Goal: Task Accomplishment & Management: Manage account settings

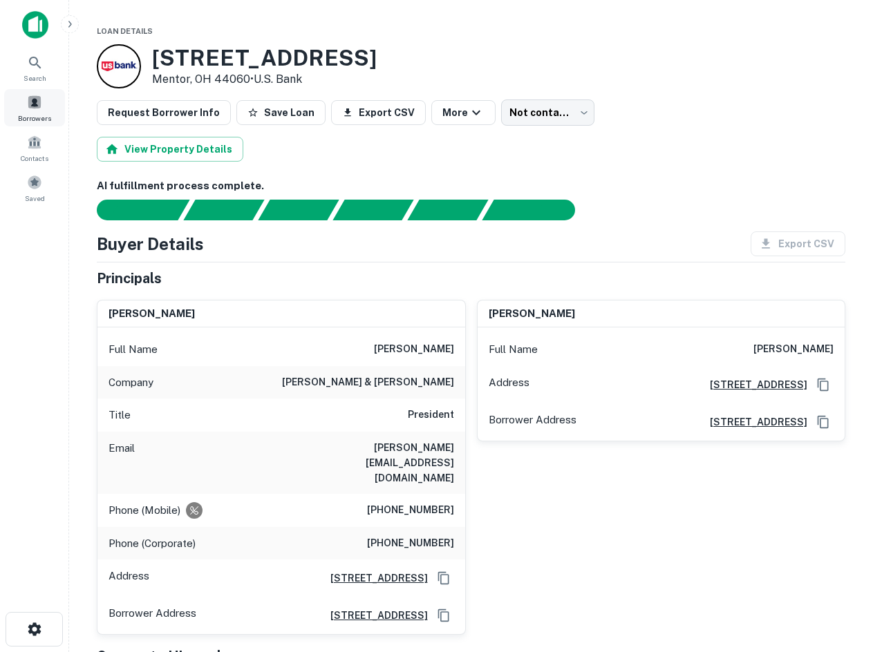
click at [33, 102] on span at bounding box center [34, 102] width 15 height 15
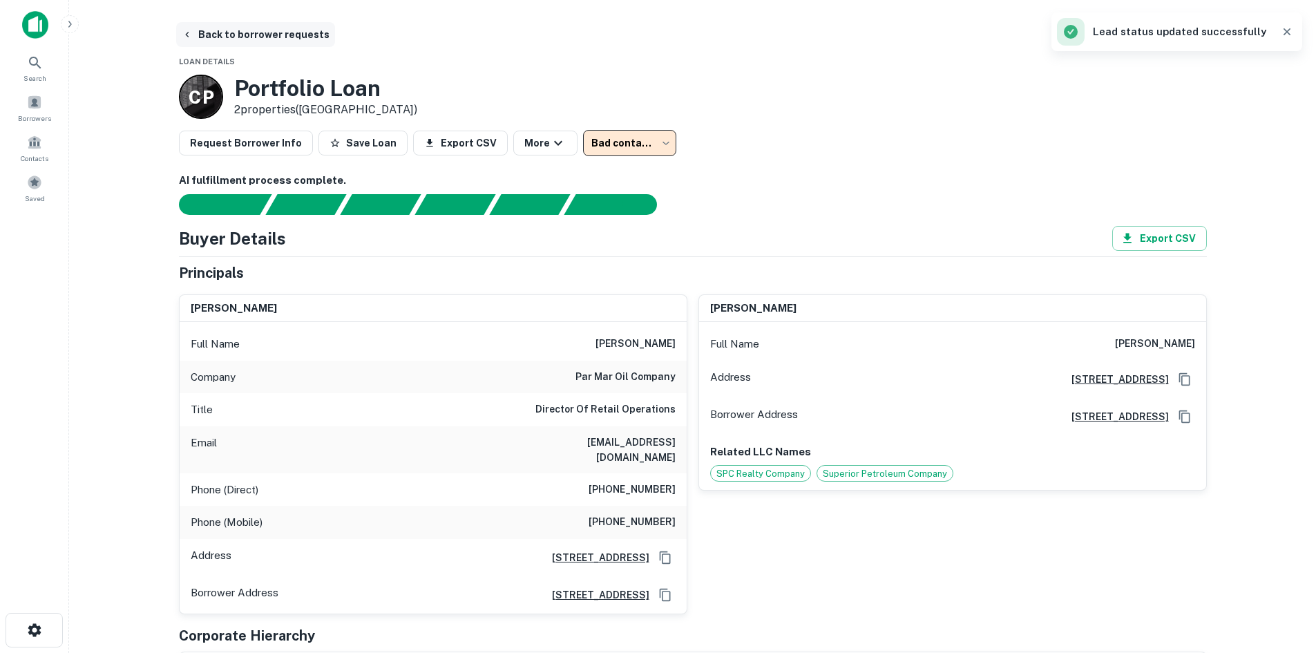
click at [288, 36] on button "Back to borrower requests" at bounding box center [255, 34] width 159 height 25
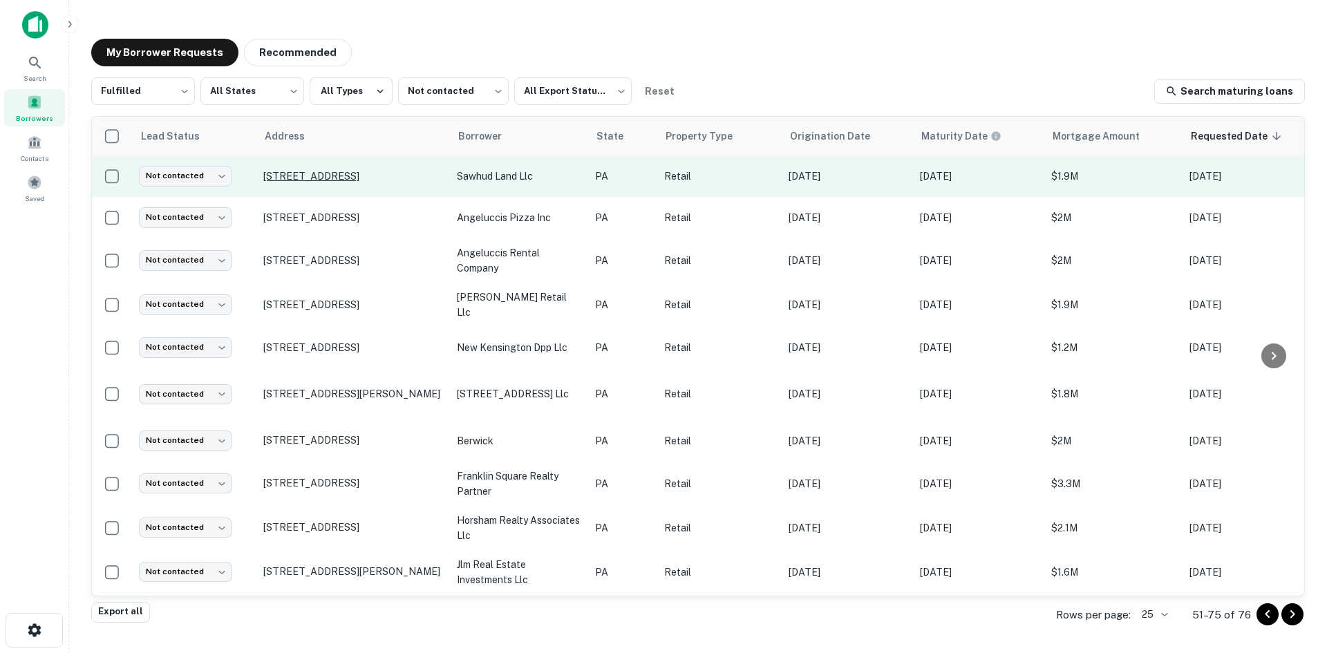
click at [315, 178] on p "190 W Park Ave Du Bois, PA 15801" at bounding box center [353, 176] width 180 height 12
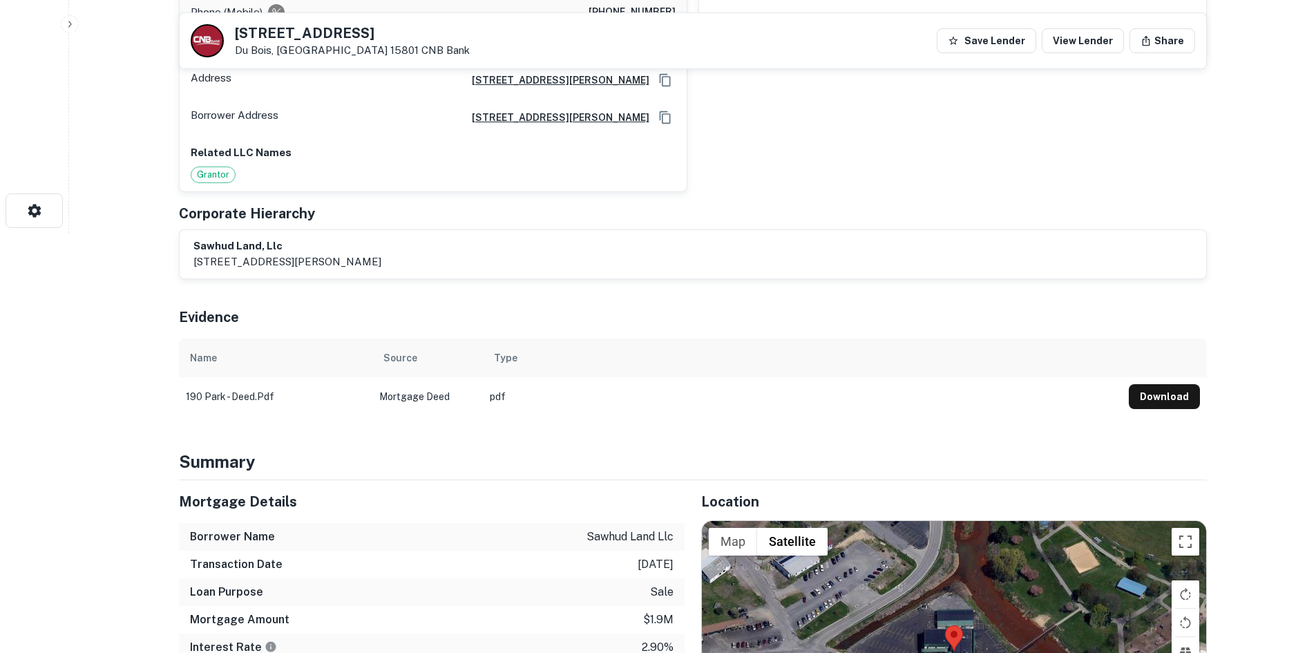
scroll to position [760, 0]
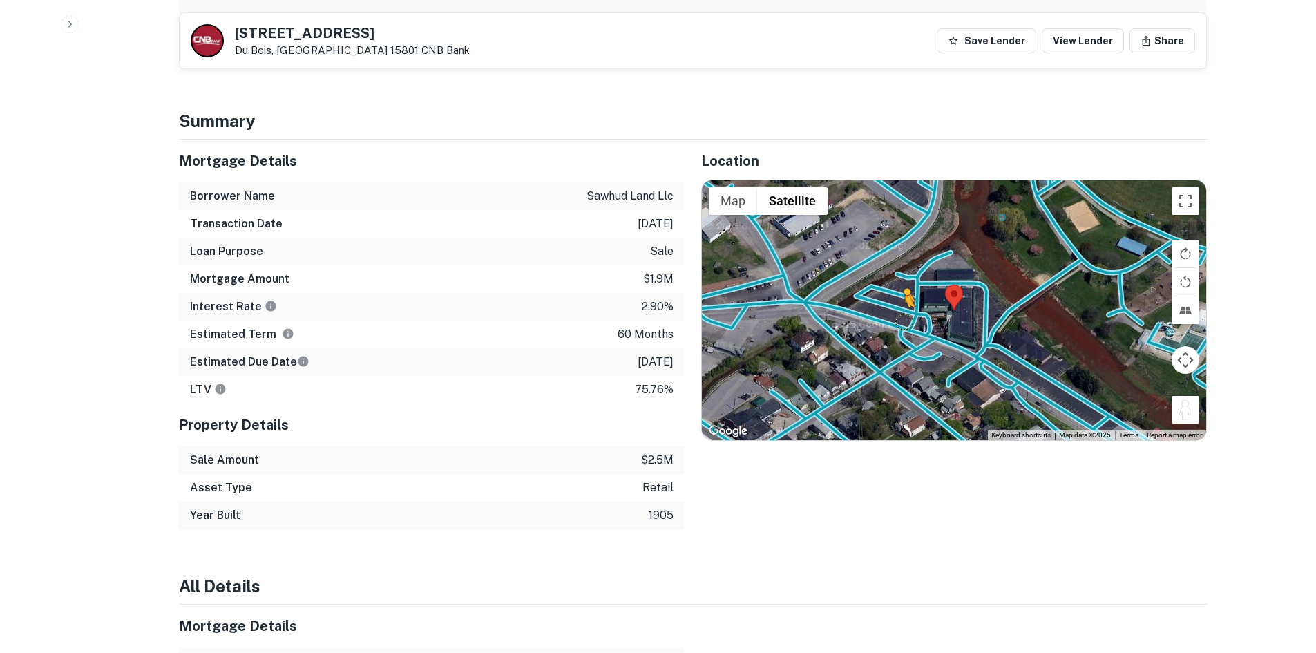
drag, startPoint x: 1189, startPoint y: 400, endPoint x: 903, endPoint y: 321, distance: 296.1
click at [903, 321] on div "To activate drag with keyboard, press Alt + Enter. Once in keyboard drag state,…" at bounding box center [954, 310] width 504 height 260
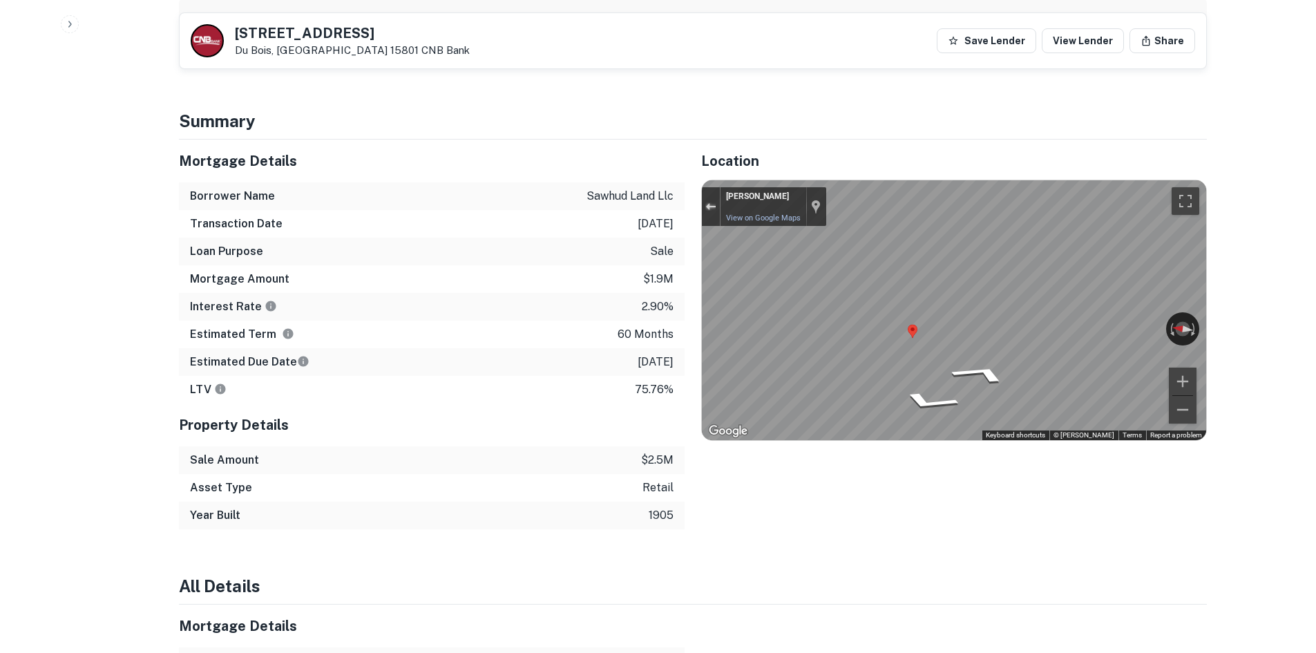
click at [717, 199] on button "Exit the Street View" at bounding box center [711, 206] width 18 height 19
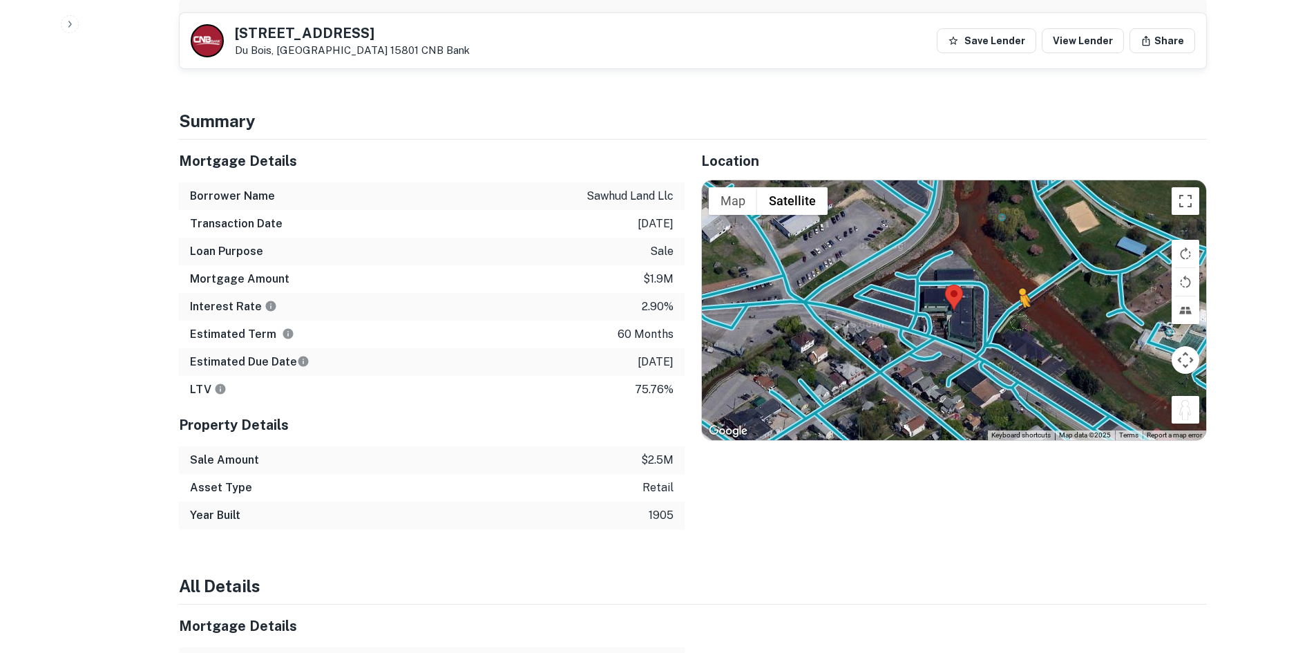
drag, startPoint x: 1184, startPoint y: 417, endPoint x: 1003, endPoint y: 314, distance: 208.3
click at [1005, 314] on div "To activate drag with keyboard, press Alt + Enter. Once in keyboard drag state,…" at bounding box center [954, 310] width 504 height 260
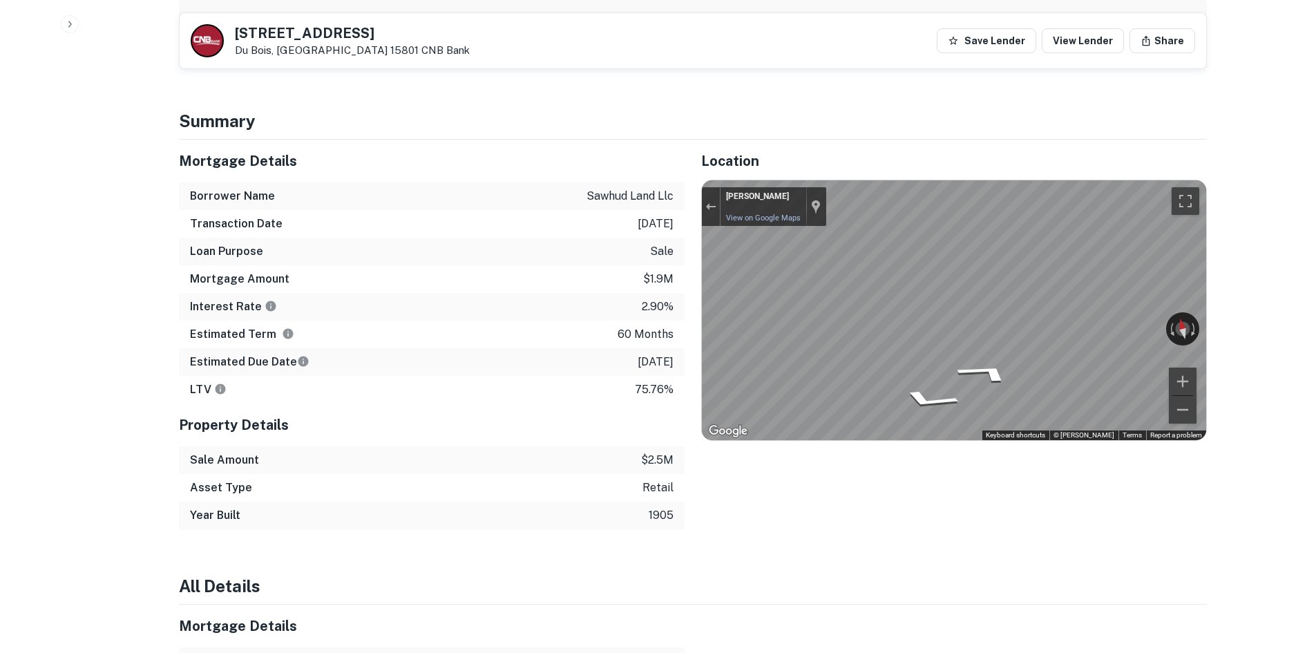
click at [1172, 322] on div "← Move left → Move right ↑ Move up ↓ Move down + Zoom in - Zoom out Nathanael M…" at bounding box center [954, 310] width 504 height 260
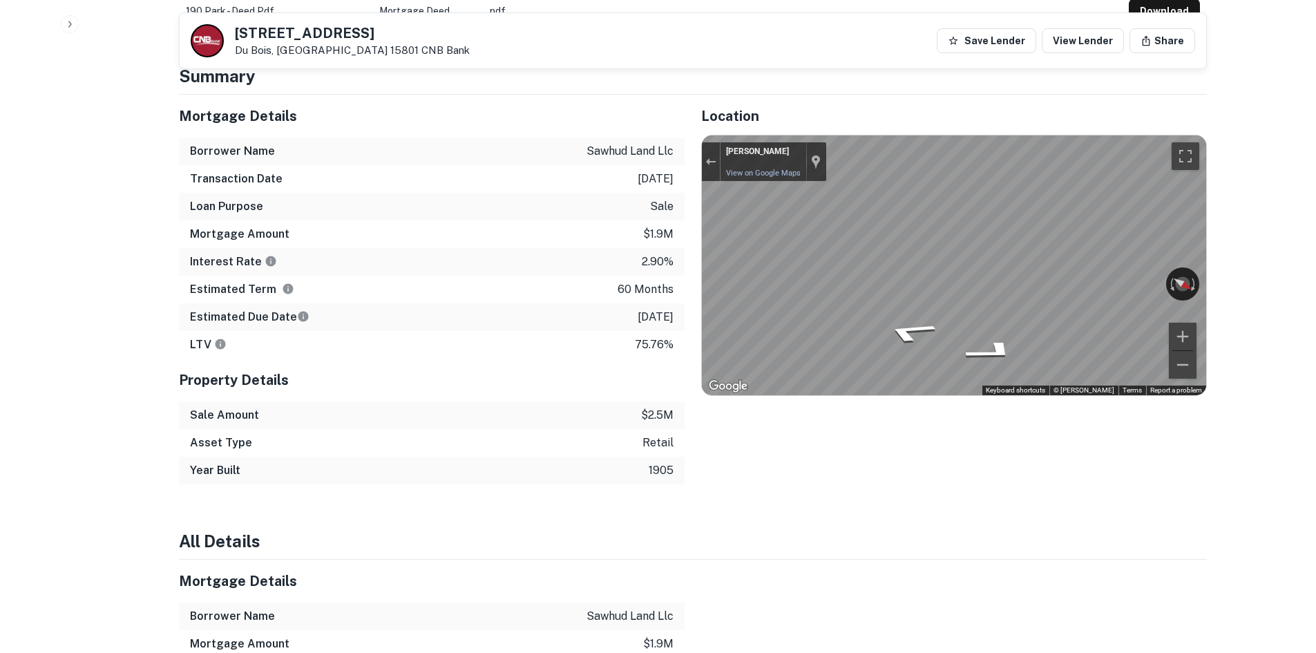
scroll to position [829, 0]
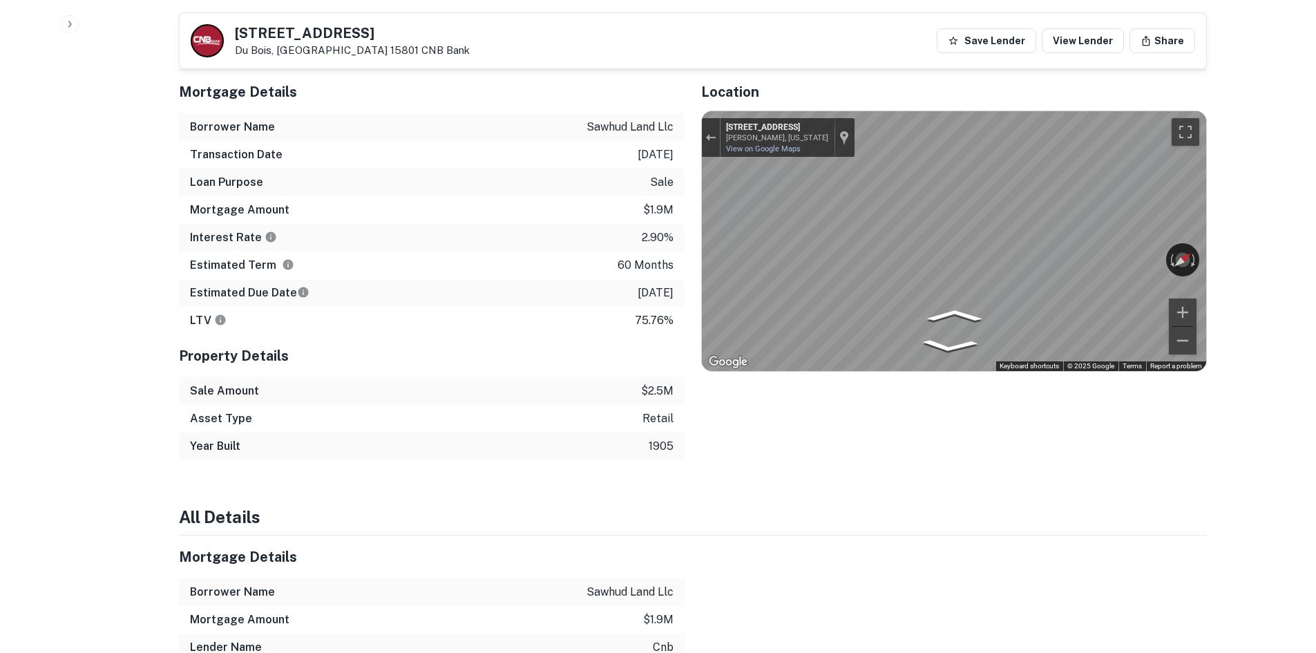
click at [696, 304] on div "Location ← Move left → Move right ↑ Move up ↓ Move down + Zoom in - Zoom out Ho…" at bounding box center [946, 265] width 522 height 390
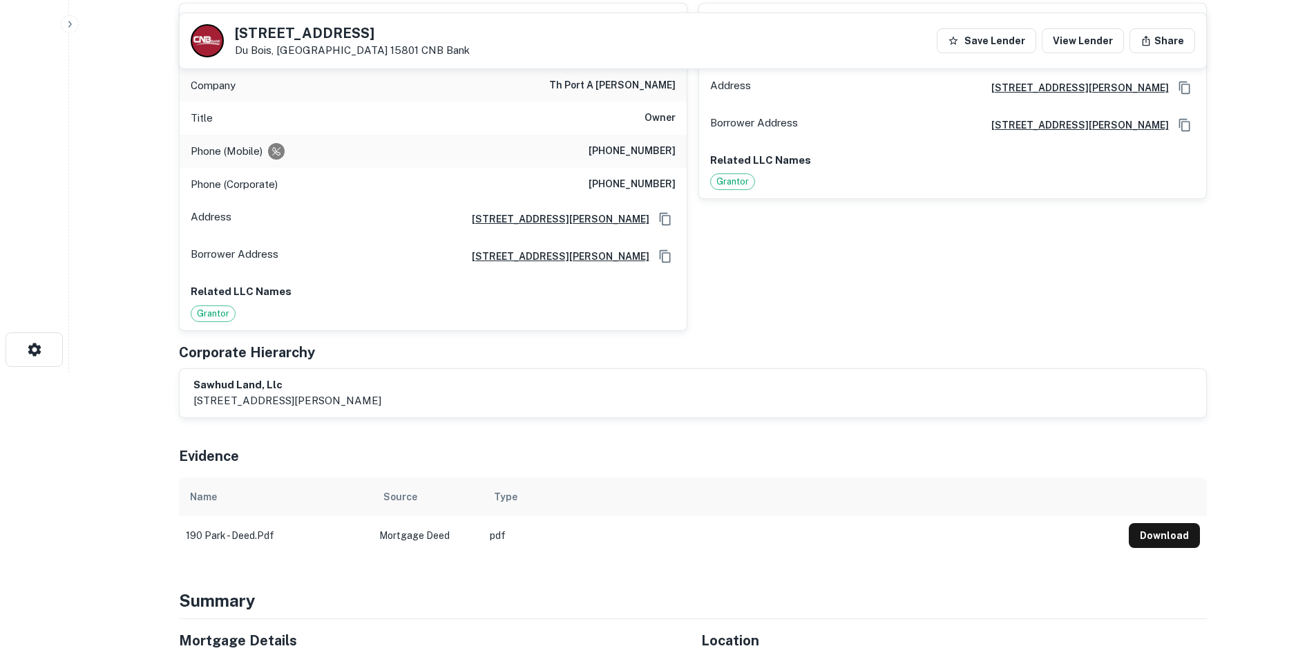
scroll to position [0, 0]
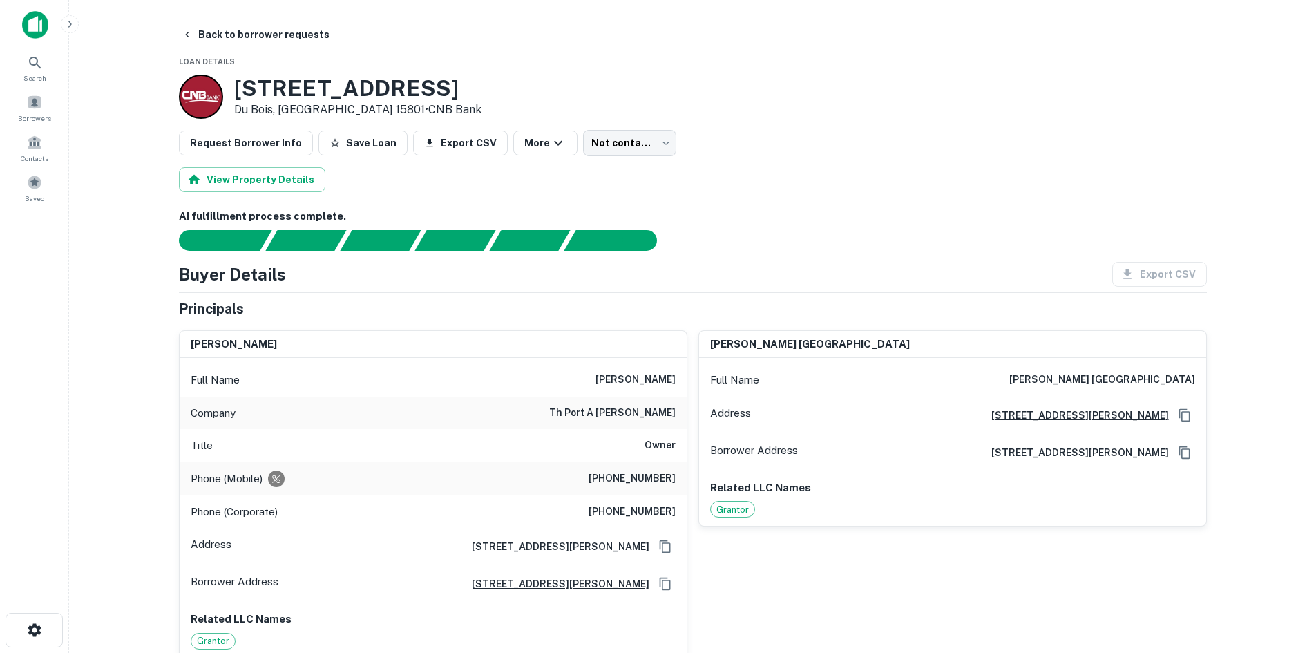
drag, startPoint x: 656, startPoint y: 470, endPoint x: 657, endPoint y: 479, distance: 9.0
click at [657, 479] on div "Phone (Mobile) (814) 277-6395" at bounding box center [433, 478] width 507 height 33
click at [657, 479] on h6 "(814) 277-6395" at bounding box center [632, 479] width 87 height 17
click at [655, 480] on h6 "(814) 277-6395" at bounding box center [632, 479] width 87 height 17
click at [654, 480] on h6 "(814) 277-6395" at bounding box center [632, 479] width 87 height 17
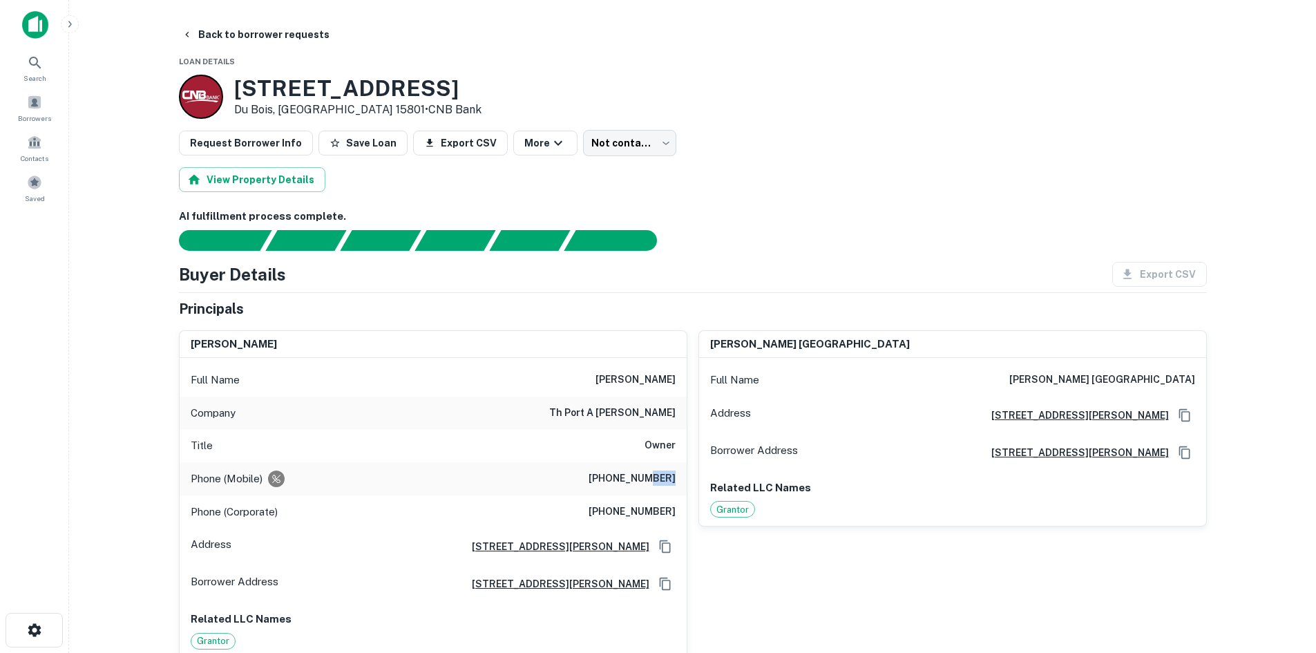
click at [654, 480] on h6 "(814) 277-6395" at bounding box center [632, 479] width 87 height 17
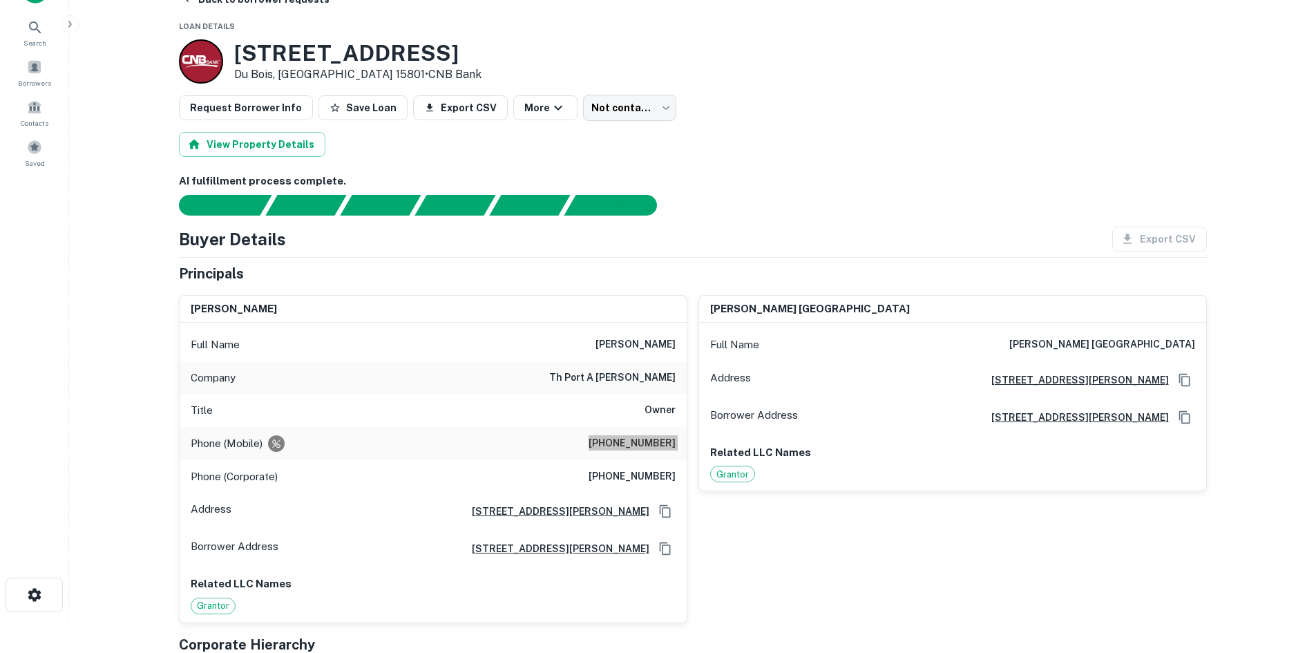
scroll to position [69, 0]
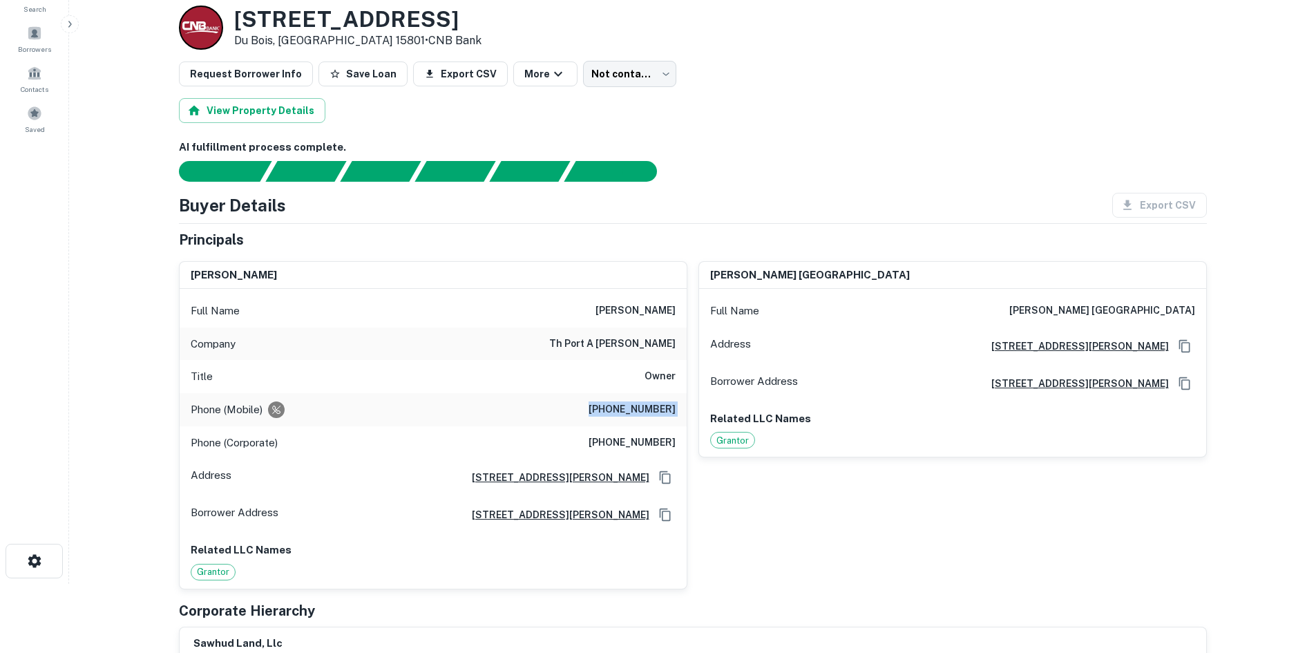
click at [612, 448] on h6 "(814) 277-6227" at bounding box center [632, 443] width 87 height 17
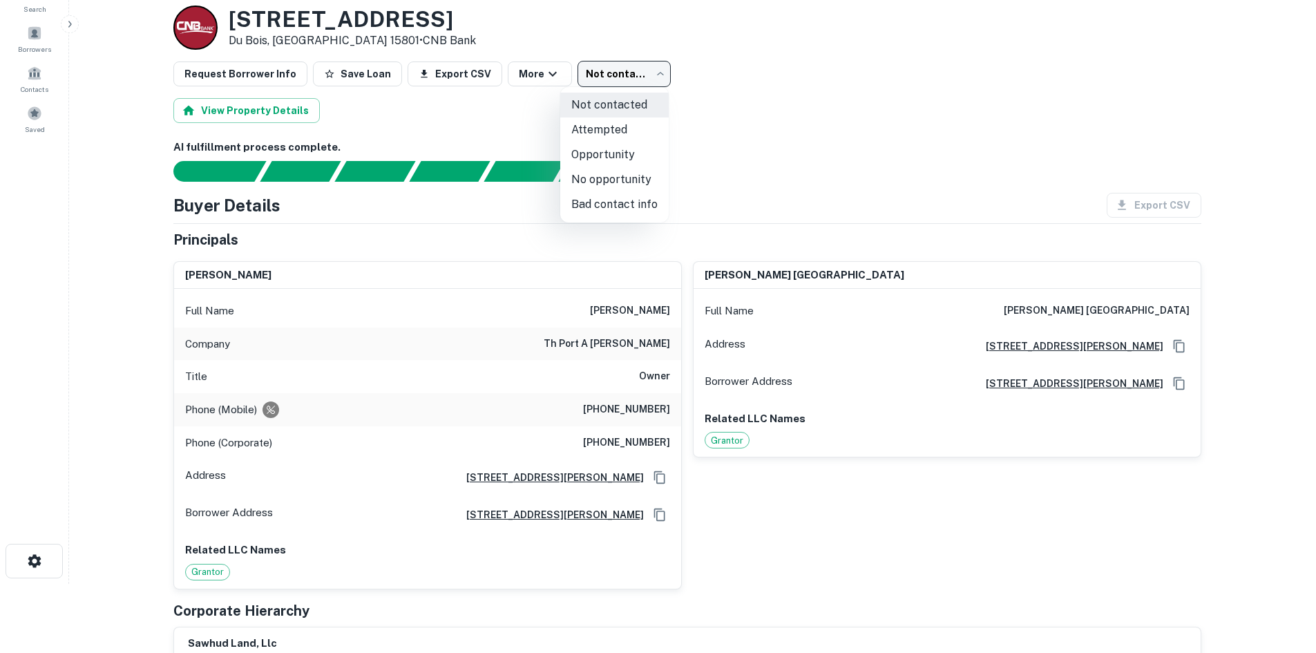
click at [581, 61] on body "Search Borrowers Contacts Saved Back to borrower requests Loan Details 190 W PA…" at bounding box center [658, 257] width 1316 height 653
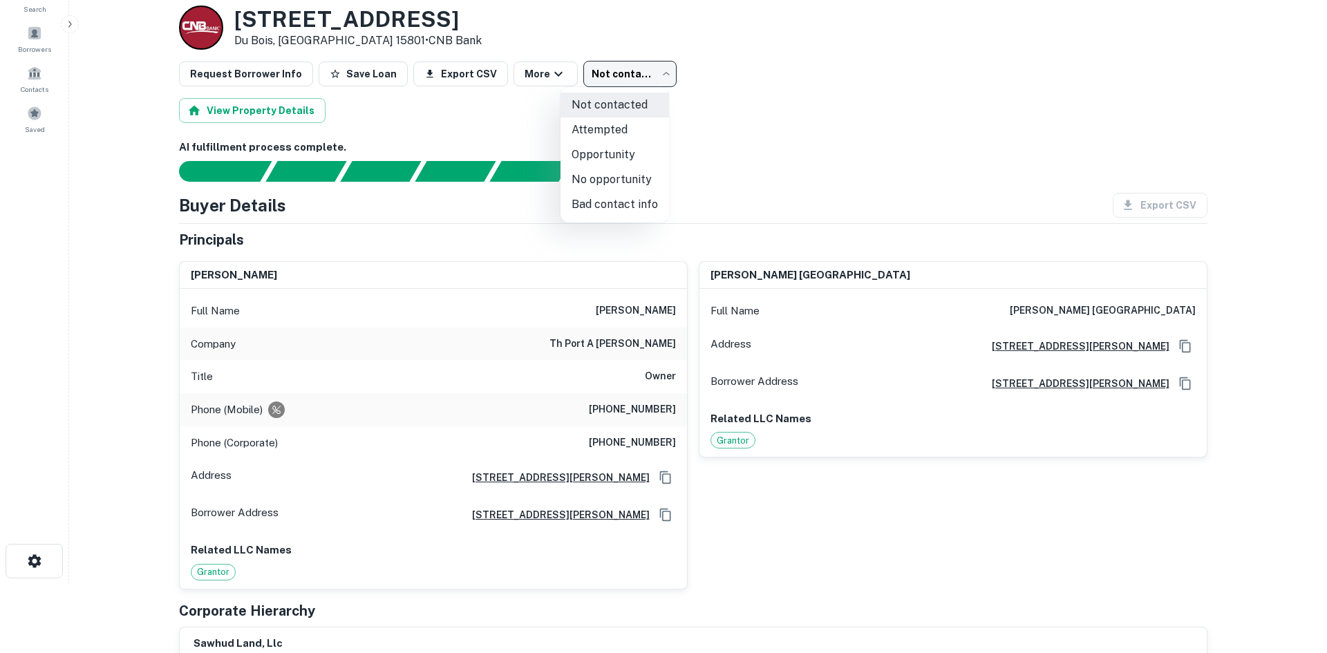
drag, startPoint x: 606, startPoint y: 214, endPoint x: 538, endPoint y: 123, distance: 113.5
click at [605, 213] on li "Bad contact info" at bounding box center [614, 204] width 108 height 25
type input "**********"
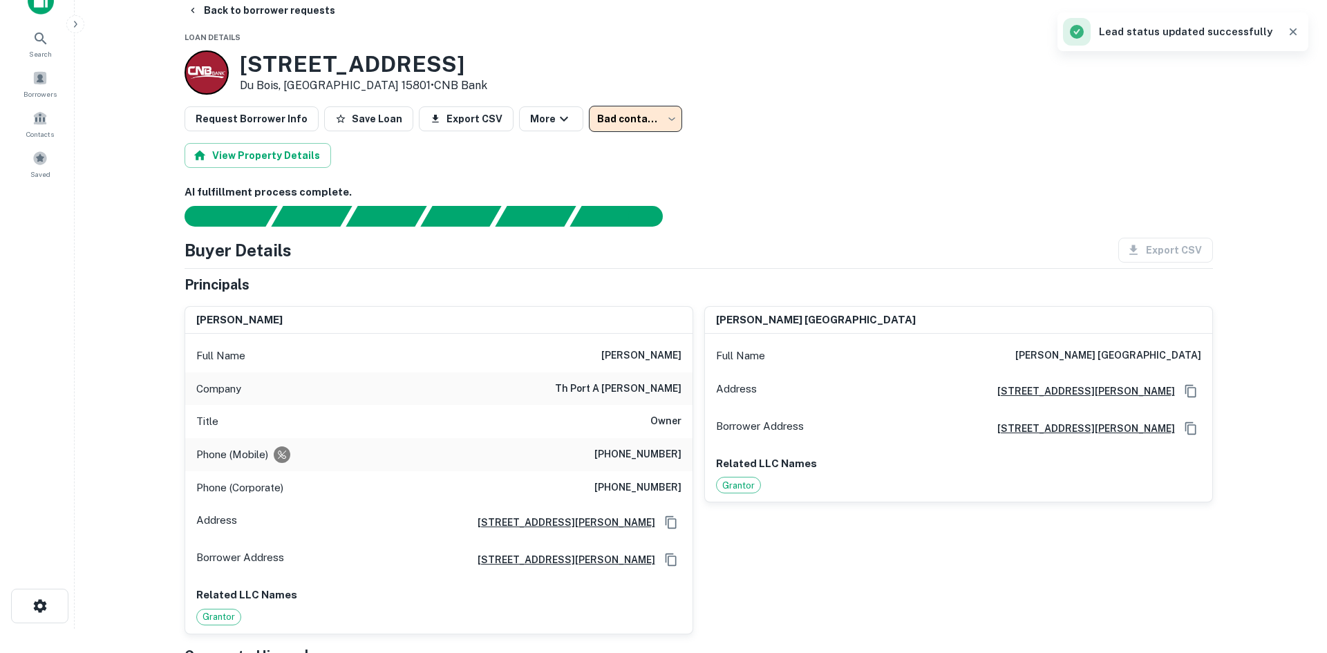
scroll to position [0, 0]
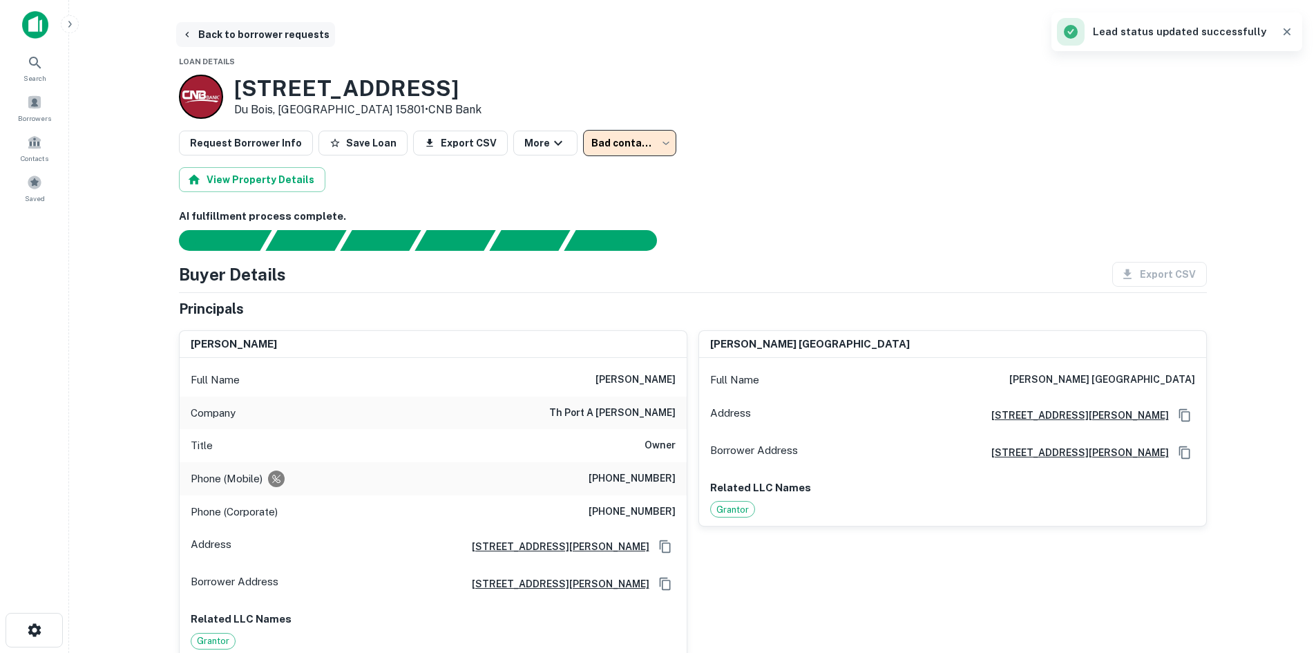
click at [288, 37] on button "Back to borrower requests" at bounding box center [255, 34] width 159 height 25
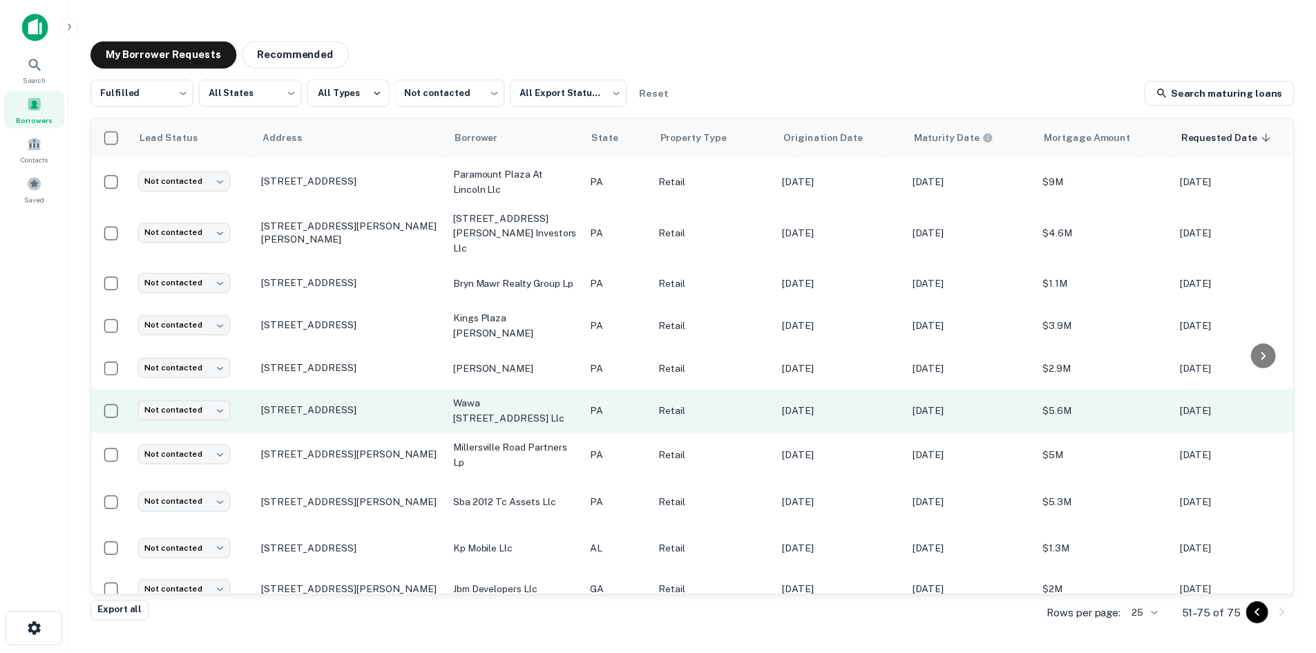
scroll to position [646, 0]
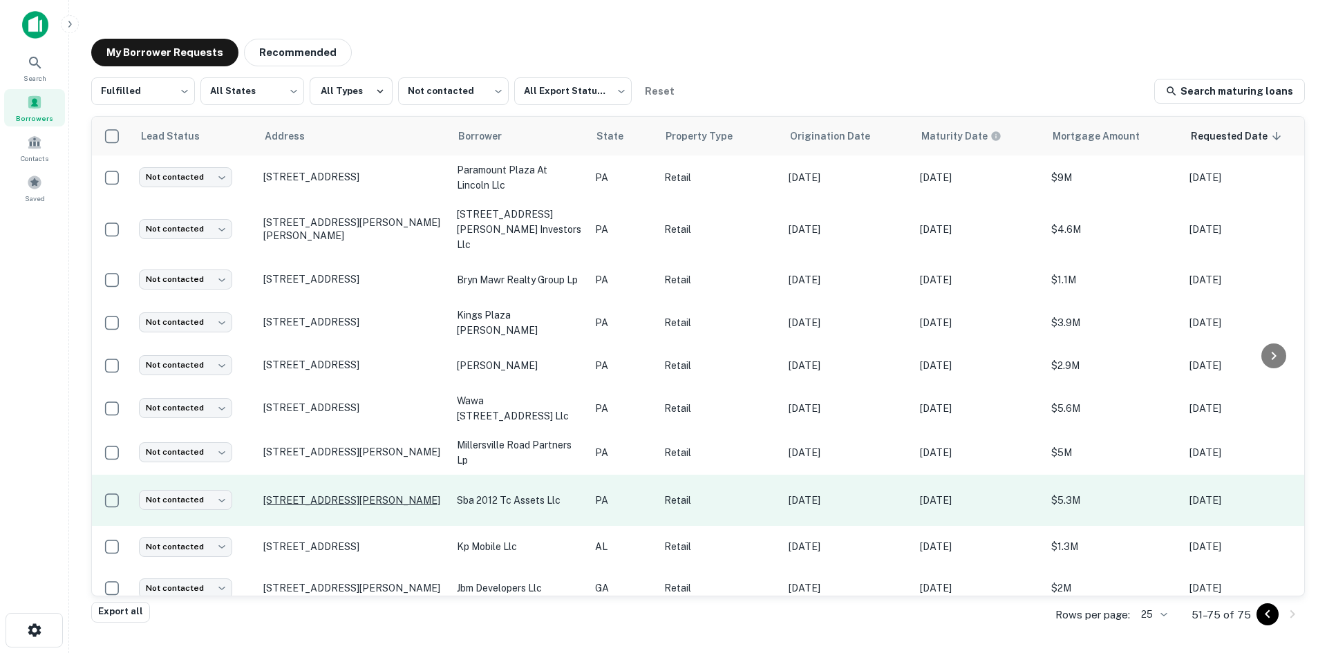
click at [314, 494] on p "197 Thorn Hill Rd Cranberry Twp, PA 16066" at bounding box center [353, 500] width 180 height 12
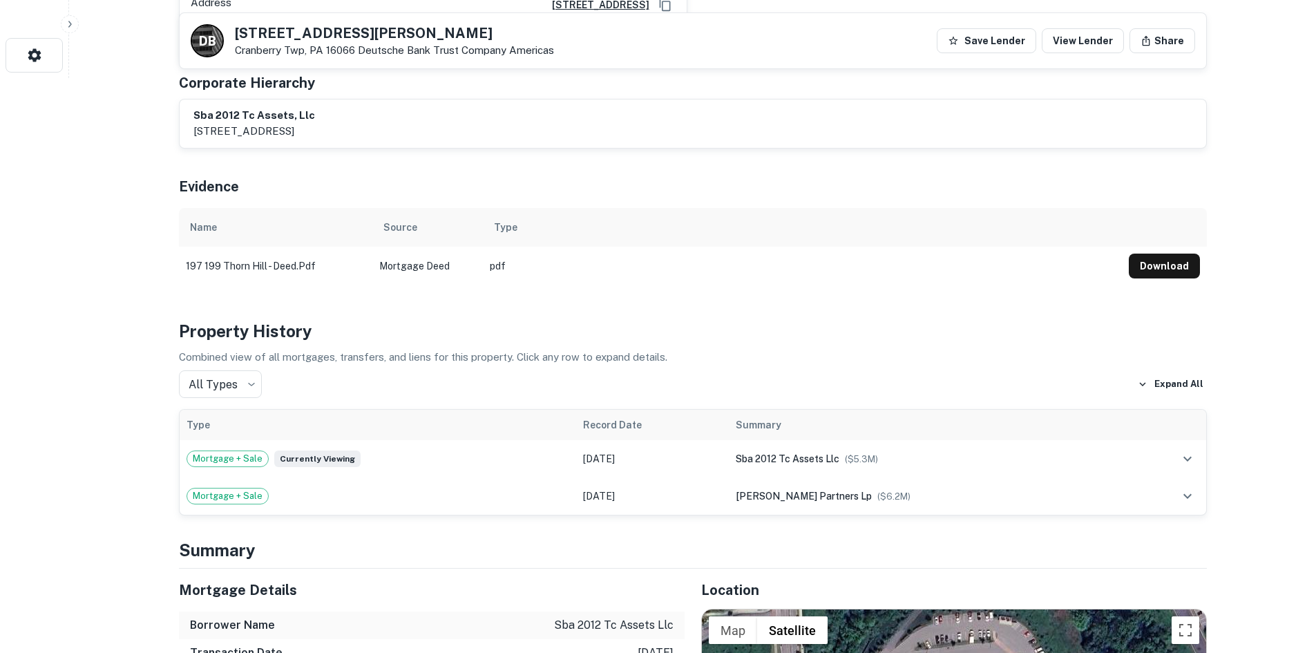
scroll to position [920, 0]
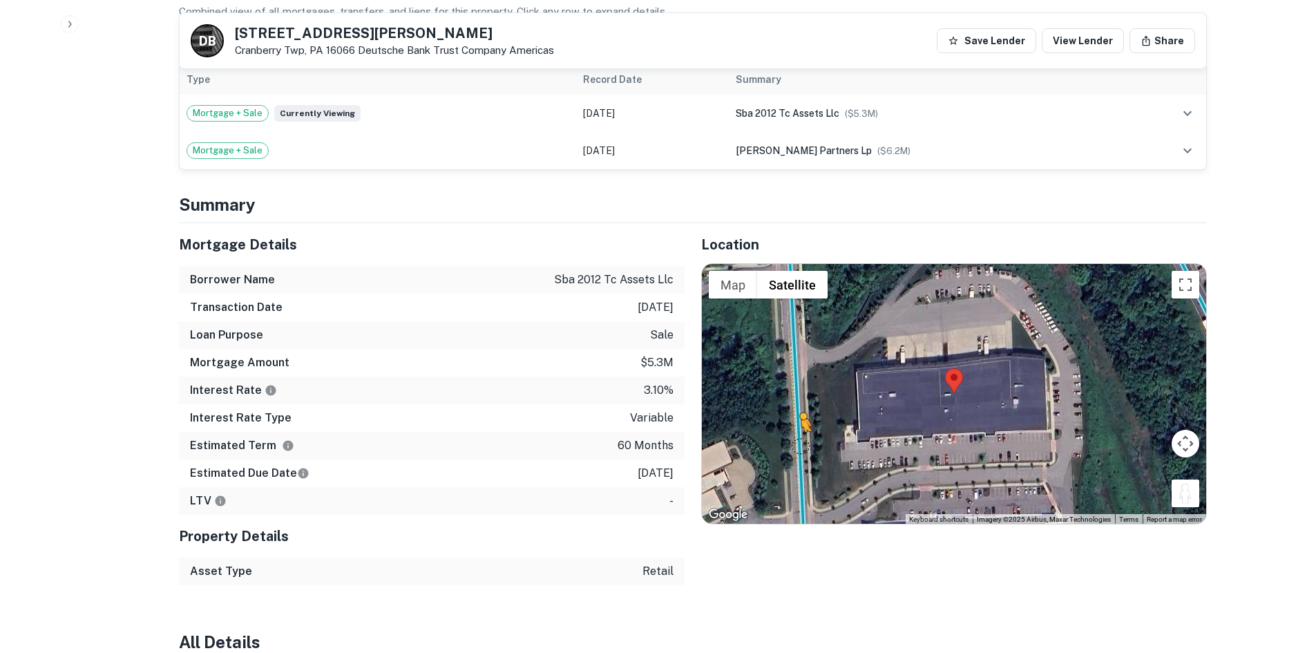
drag, startPoint x: 1178, startPoint y: 473, endPoint x: 804, endPoint y: 428, distance: 376.6
click at [804, 428] on div "To activate drag with keyboard, press Alt + Enter. Once in keyboard drag state,…" at bounding box center [954, 394] width 504 height 260
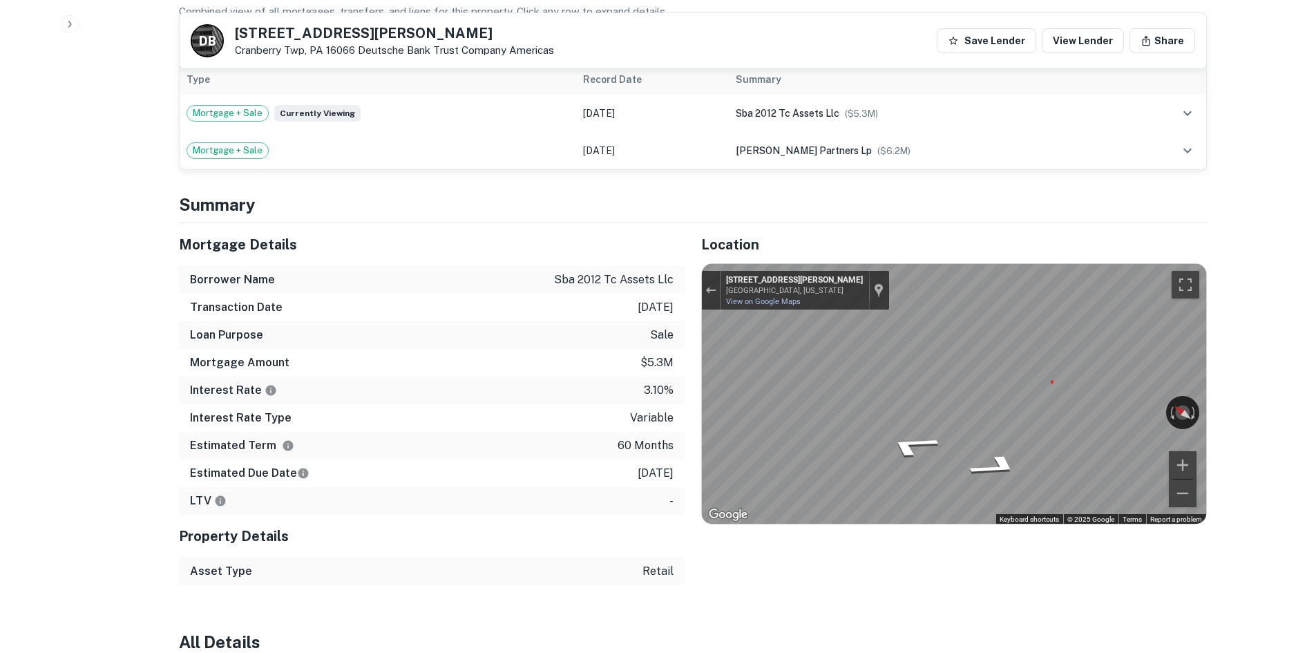
click at [303, 293] on div "Mortgage Details Borrower Name sba 2012 tc assets llc Transaction Date 7/13/202…" at bounding box center [684, 404] width 1045 height 362
click at [482, 405] on div "Mortgage Details Borrower Name sba 2012 tc assets llc Transaction Date 7/13/202…" at bounding box center [684, 404] width 1045 height 362
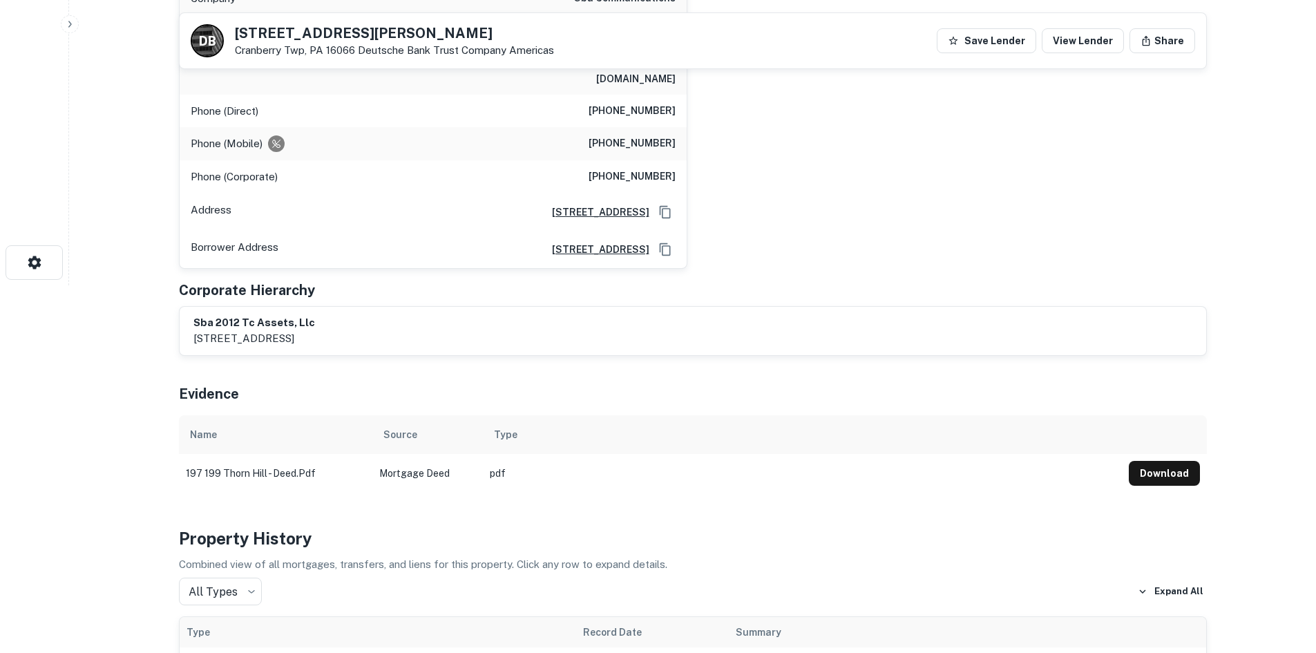
scroll to position [91, 0]
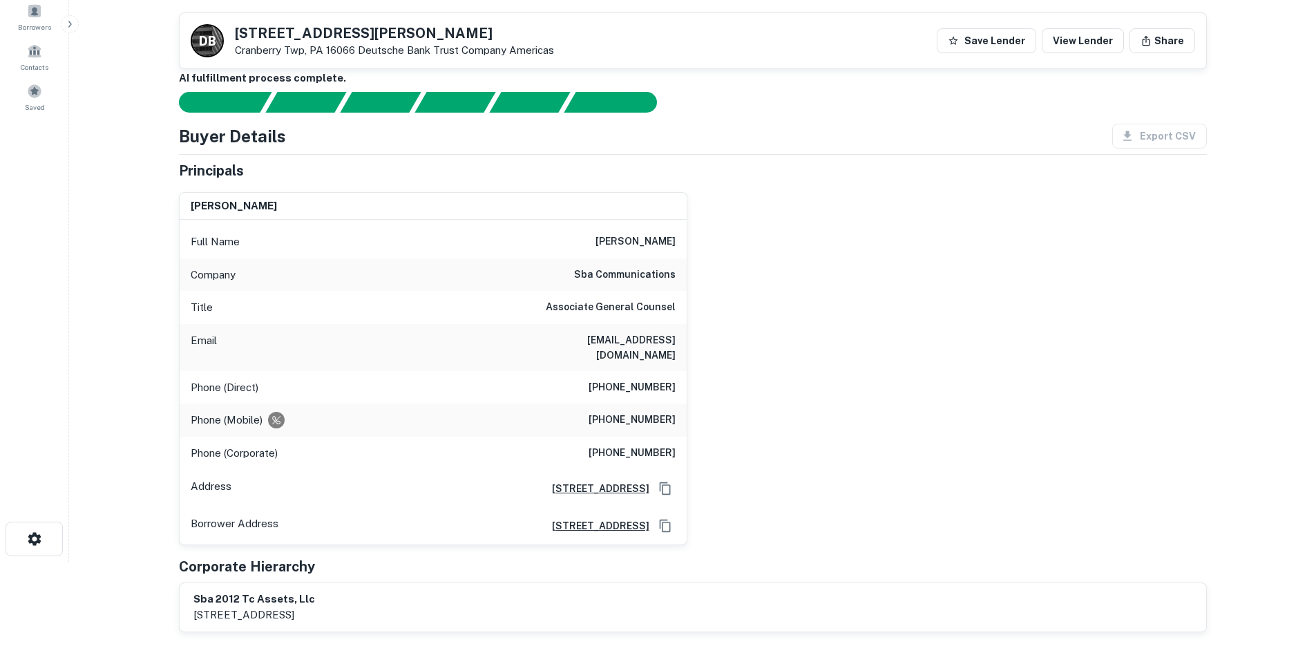
click at [613, 268] on h6 "sba communications" at bounding box center [625, 275] width 102 height 17
copy h6 "sba communications"
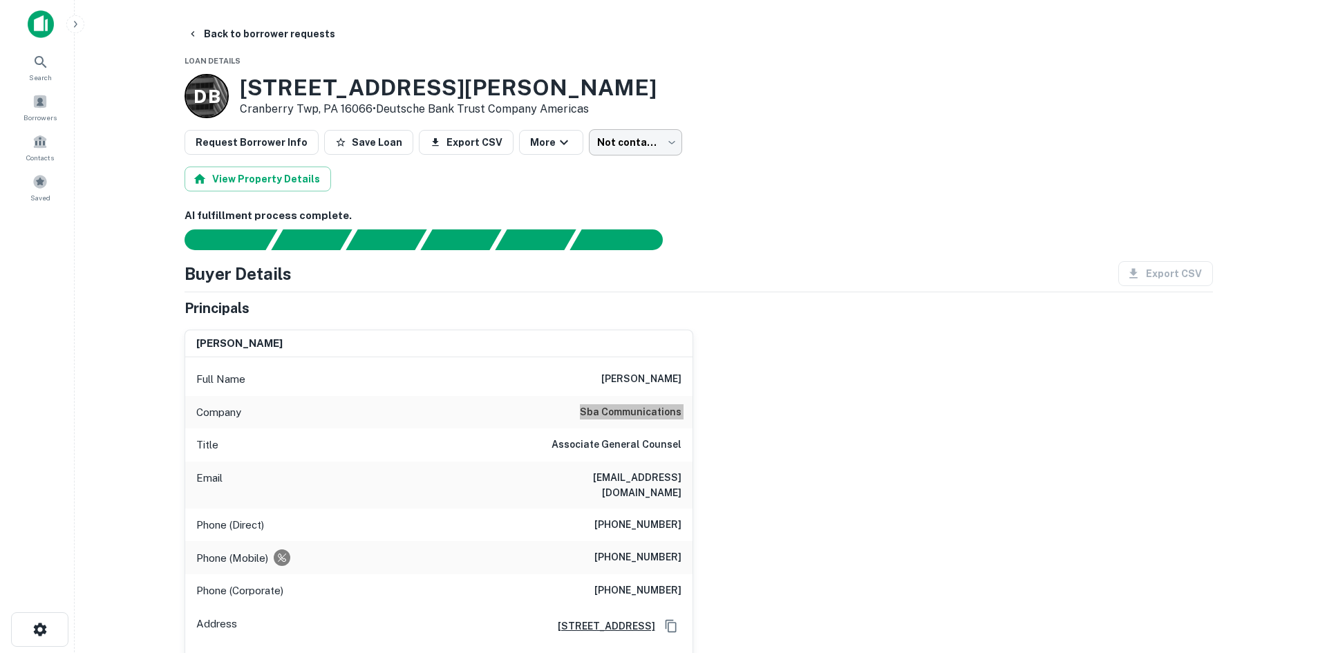
scroll to position [0, 0]
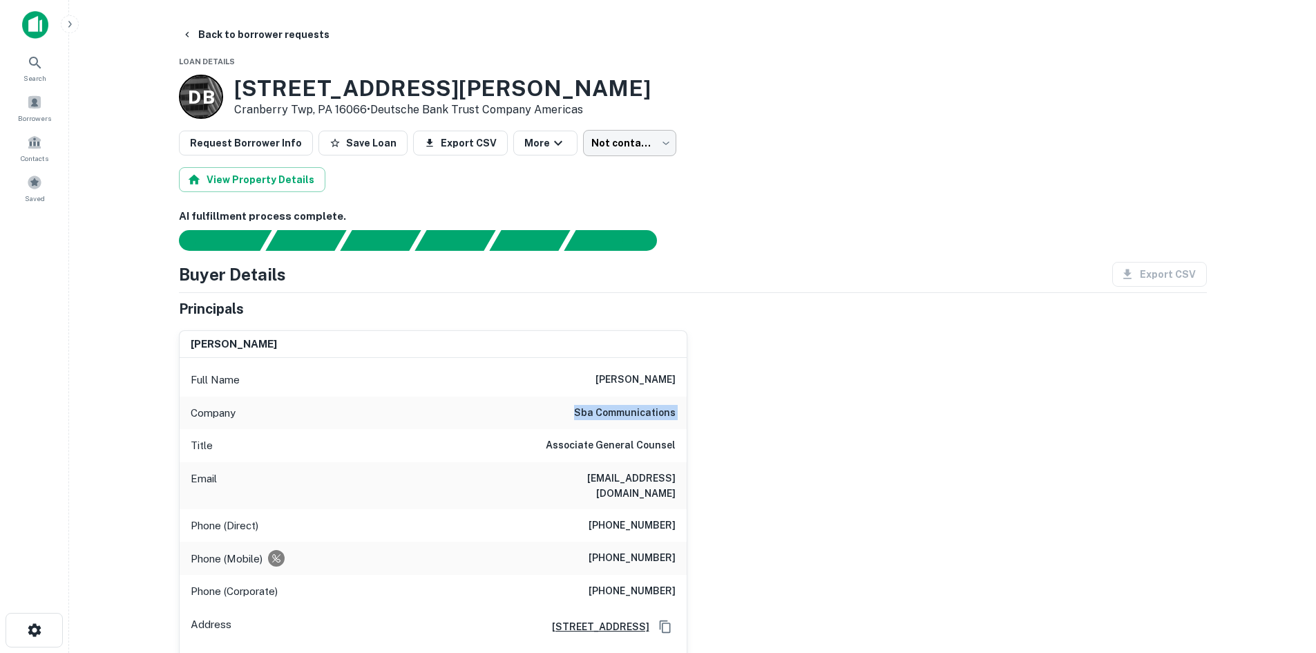
click at [589, 138] on body "Search Borrowers Contacts Saved Back to borrower requests Loan Details D B 197 …" at bounding box center [658, 326] width 1316 height 653
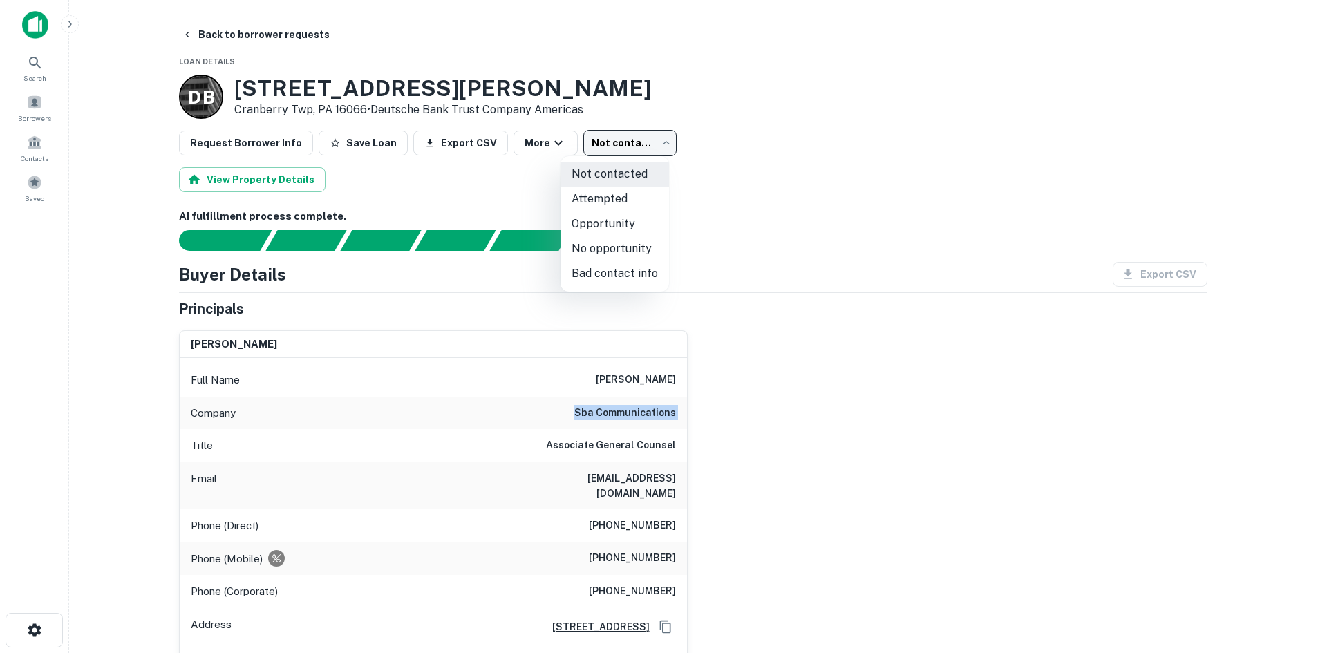
drag, startPoint x: 605, startPoint y: 249, endPoint x: 126, endPoint y: 112, distance: 498.7
click at [605, 248] on li "No opportunity" at bounding box center [614, 248] width 108 height 25
type input "**********"
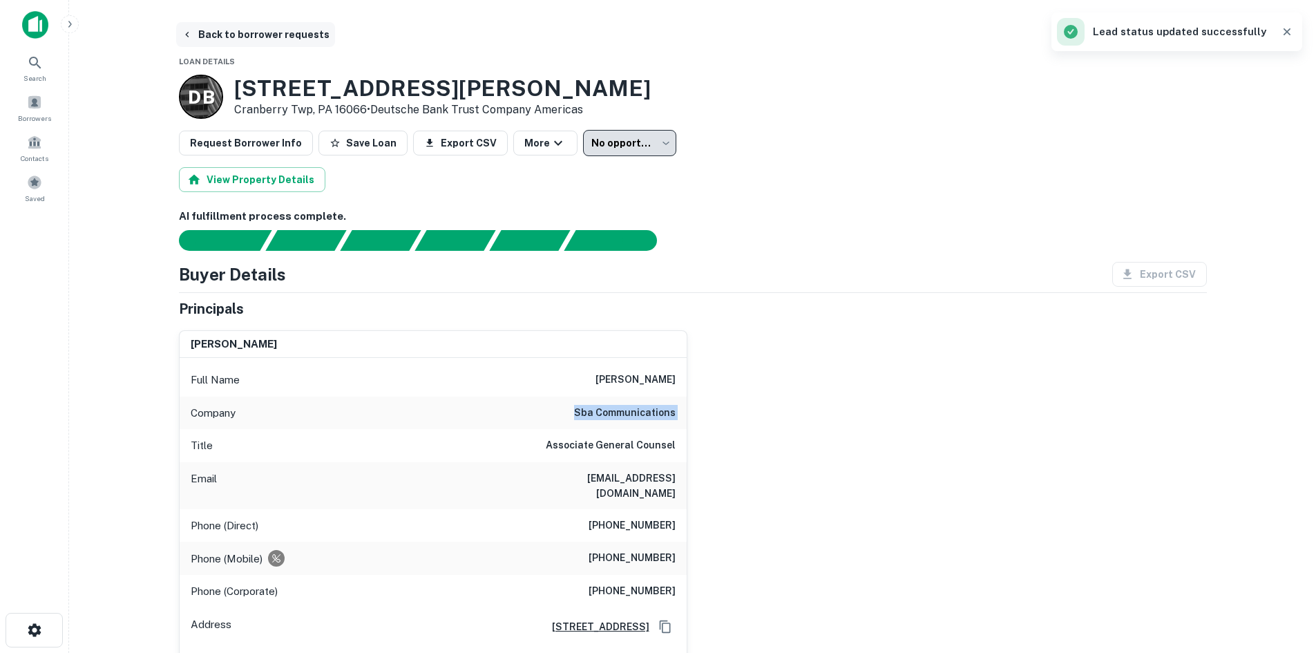
click at [262, 37] on button "Back to borrower requests" at bounding box center [255, 34] width 159 height 25
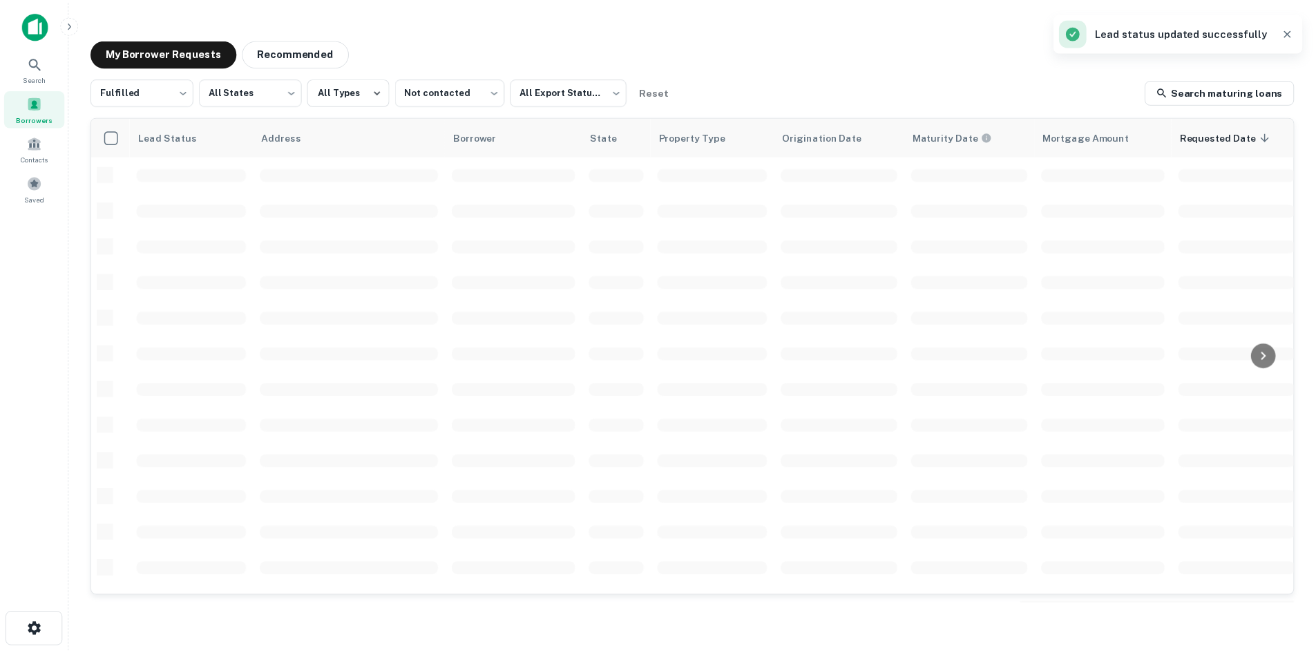
scroll to position [468, 0]
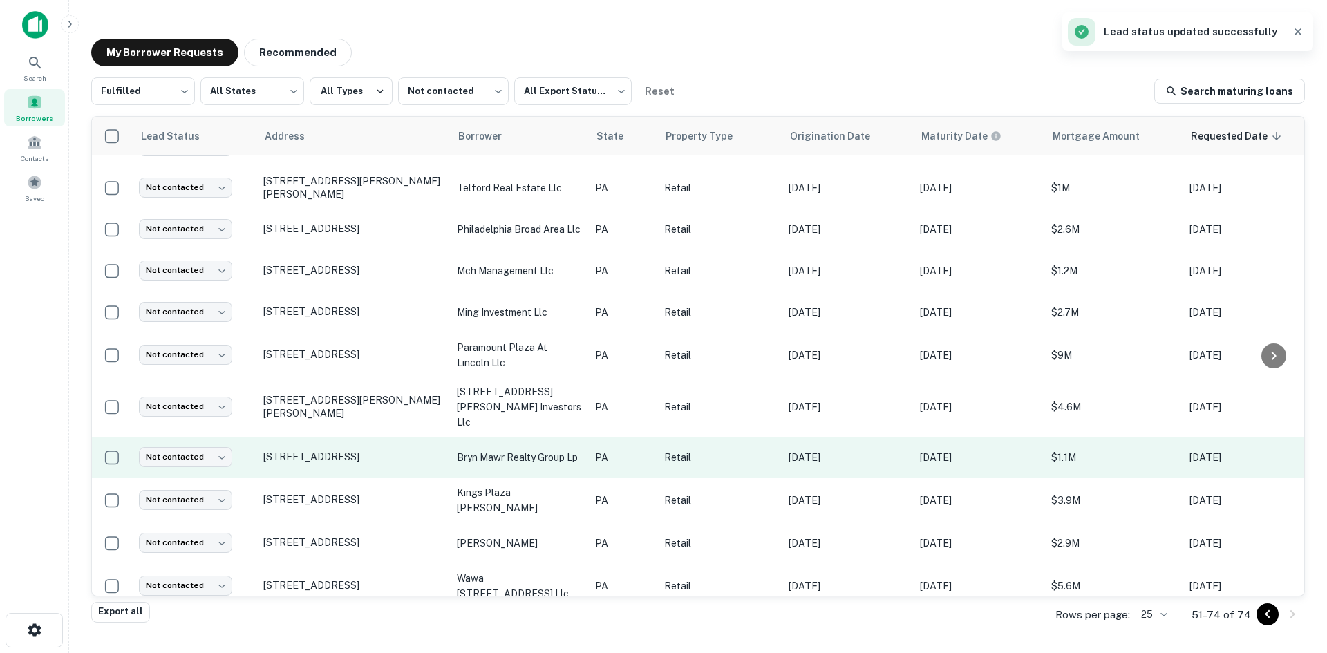
click at [453, 450] on td "bryn mawr realty group lp" at bounding box center [519, 457] width 138 height 41
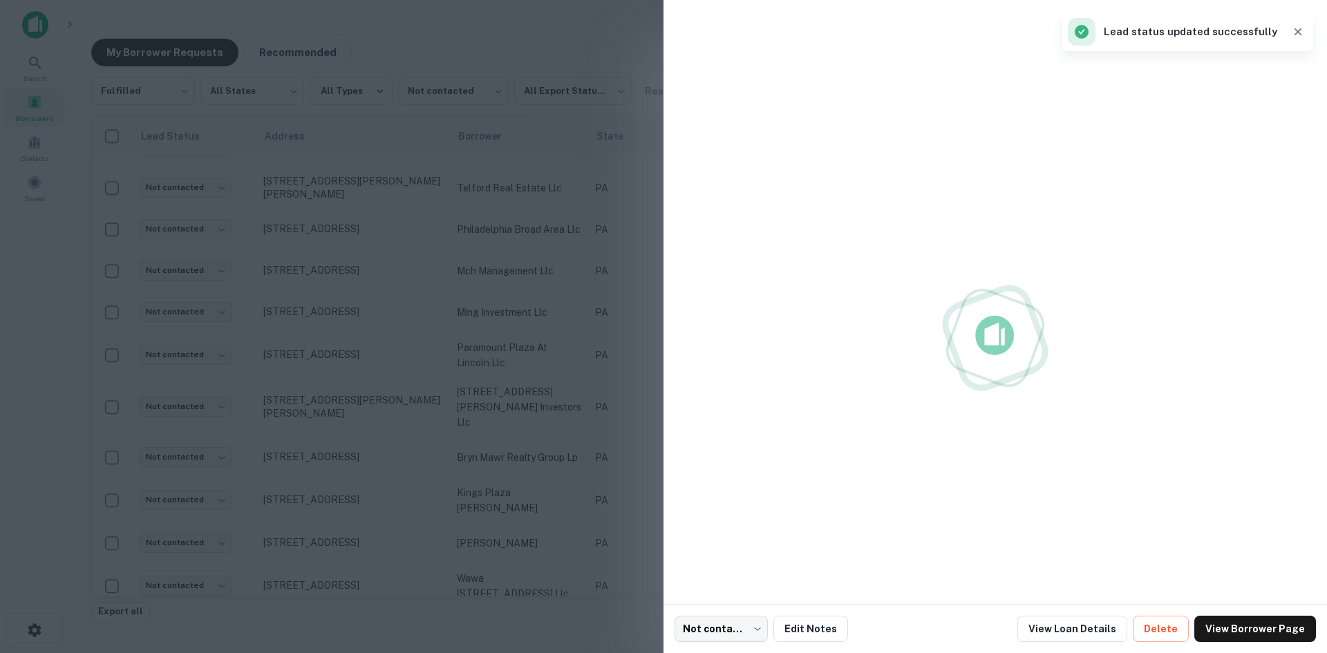
click at [418, 453] on div at bounding box center [663, 326] width 1327 height 653
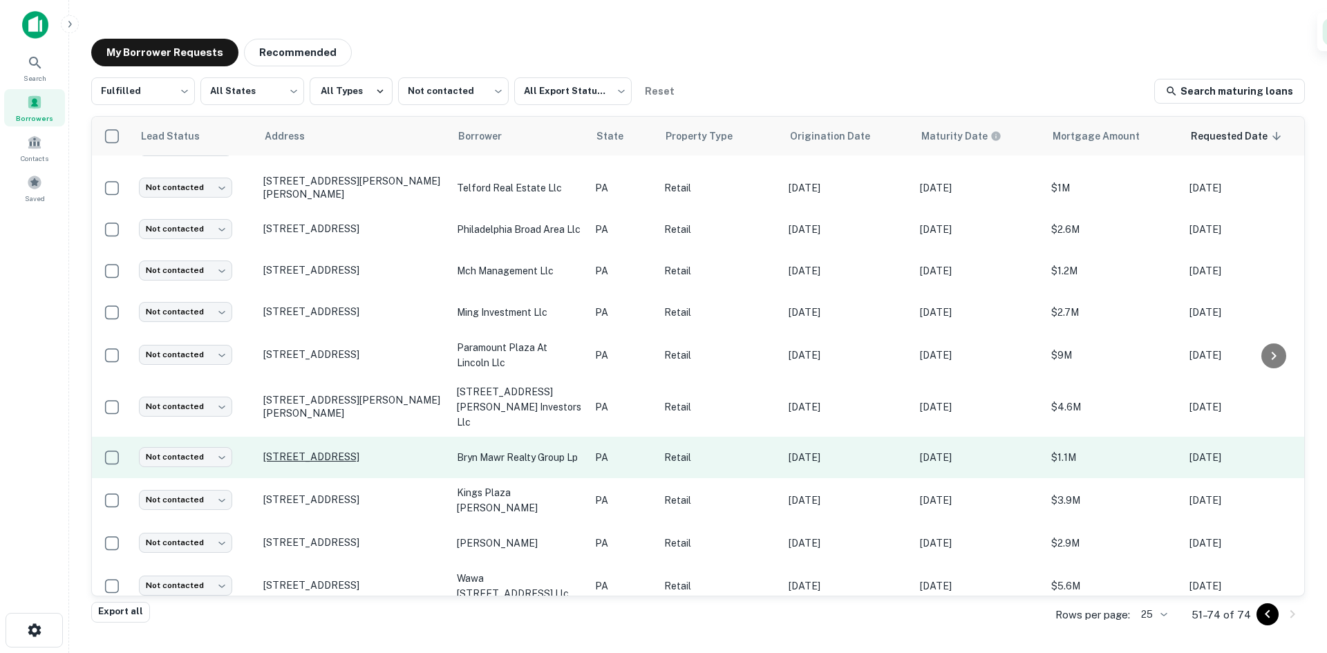
click at [329, 451] on p "814 W Lancaster Ave Bryn Mawr, PA 19010" at bounding box center [353, 457] width 180 height 12
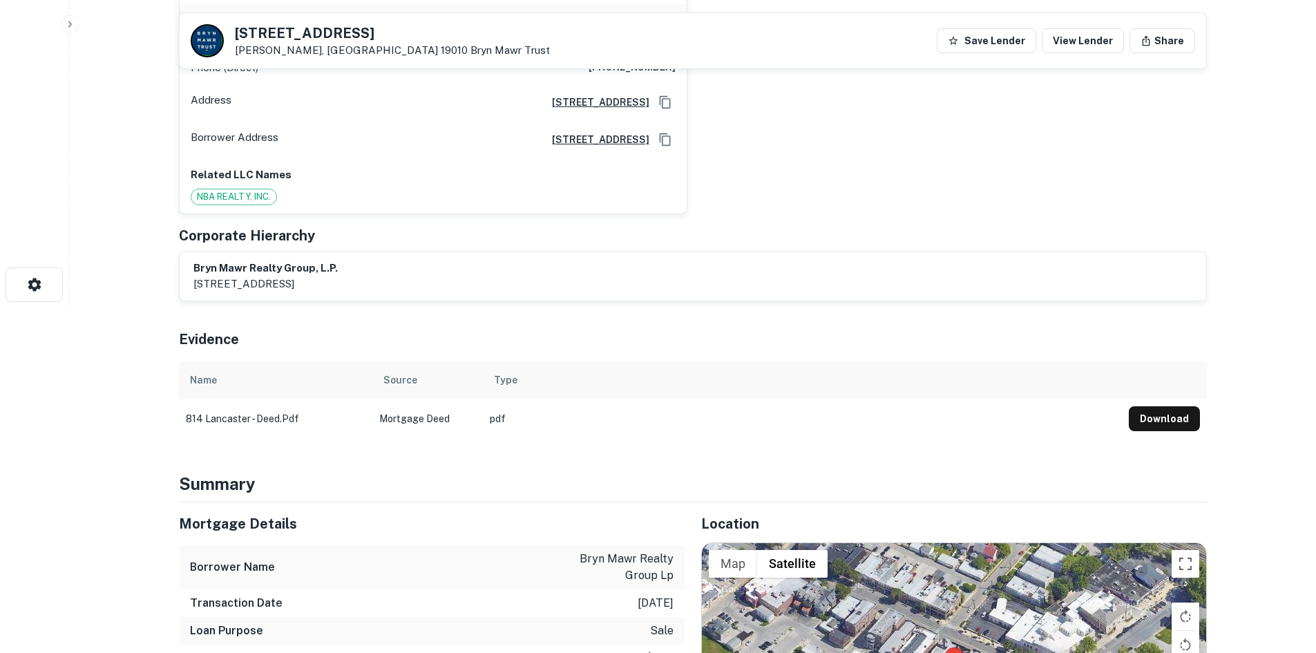
scroll to position [691, 0]
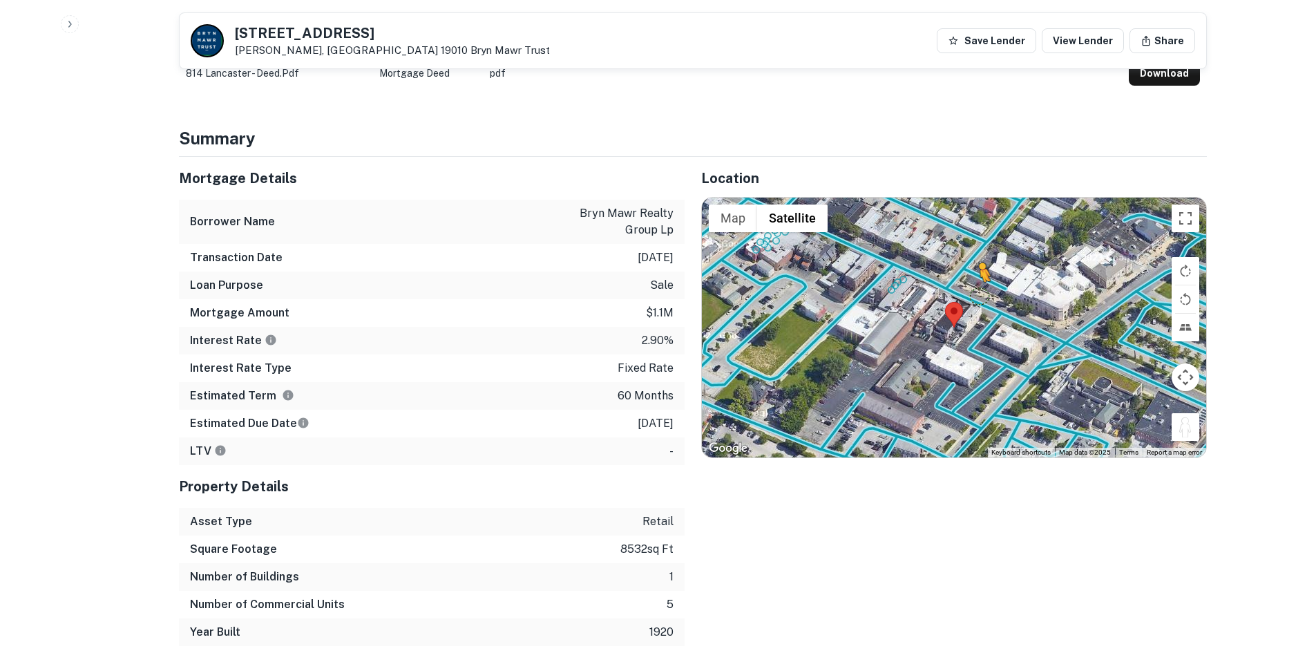
drag, startPoint x: 1195, startPoint y: 410, endPoint x: 979, endPoint y: 281, distance: 251.6
click at [979, 281] on div "To activate drag with keyboard, press Alt + Enter. Once in keyboard drag state,…" at bounding box center [954, 328] width 504 height 260
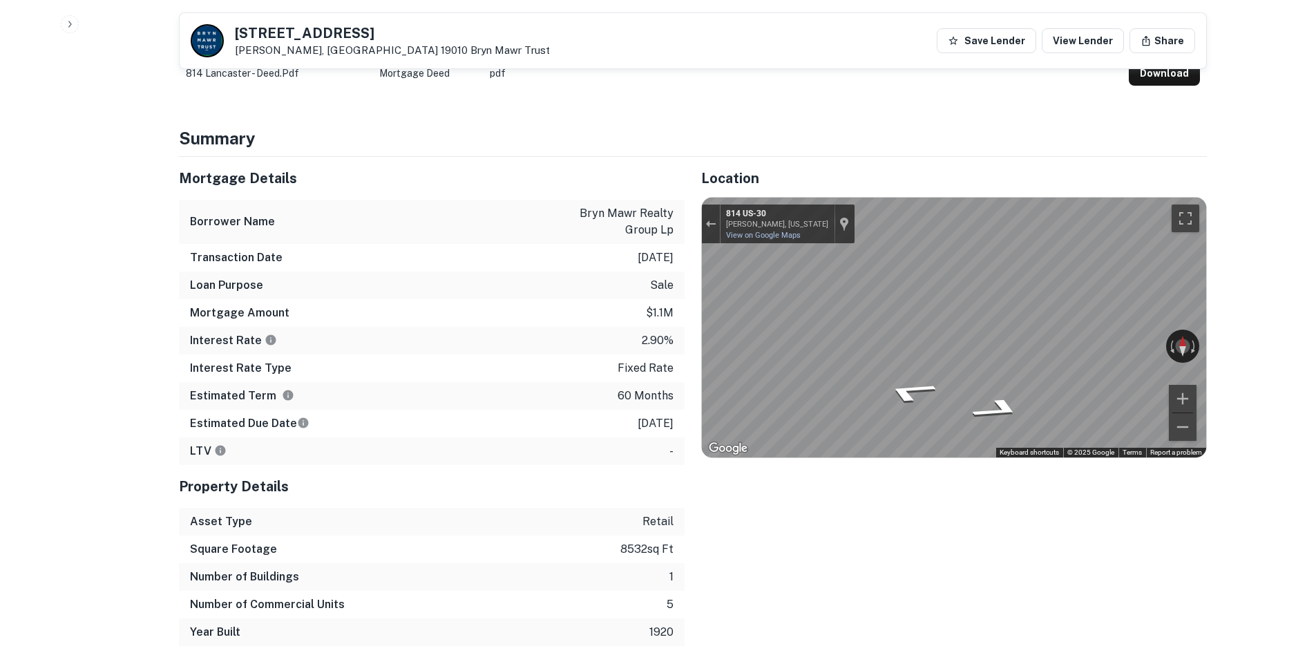
click at [1171, 317] on div "← Move left → Move right ↑ Move up ↓ Move down + Zoom in - Zoom out 814 US-30 B…" at bounding box center [954, 328] width 504 height 260
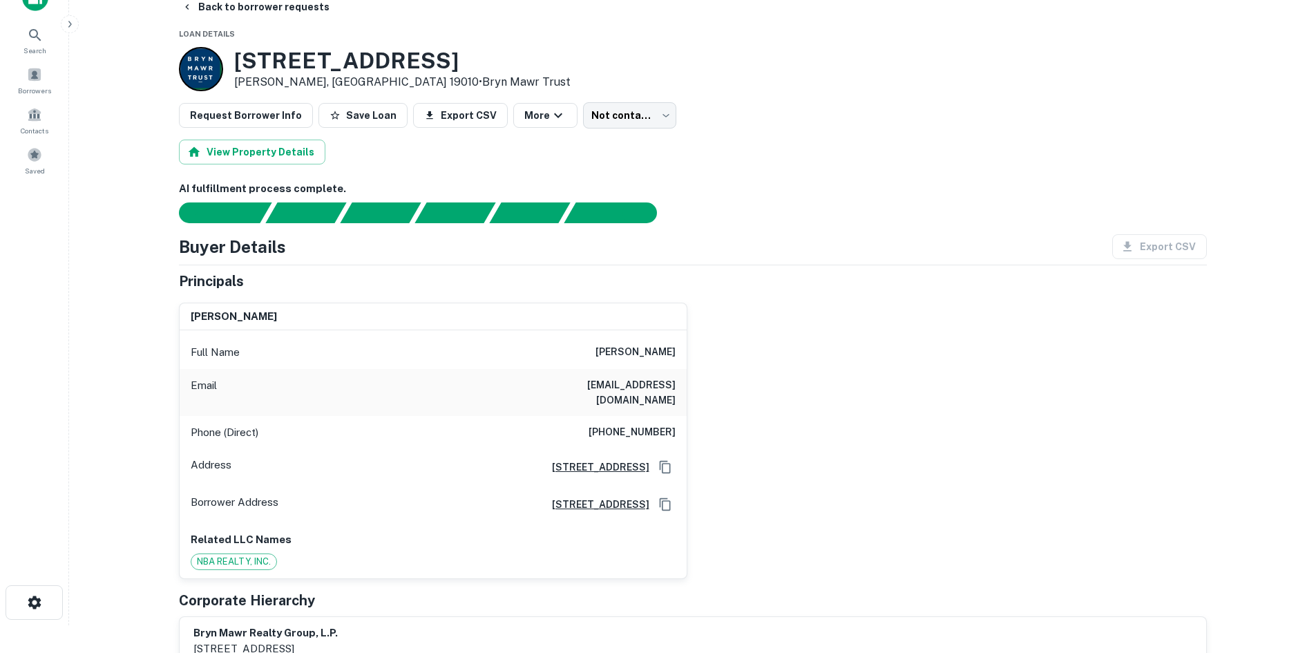
scroll to position [0, 0]
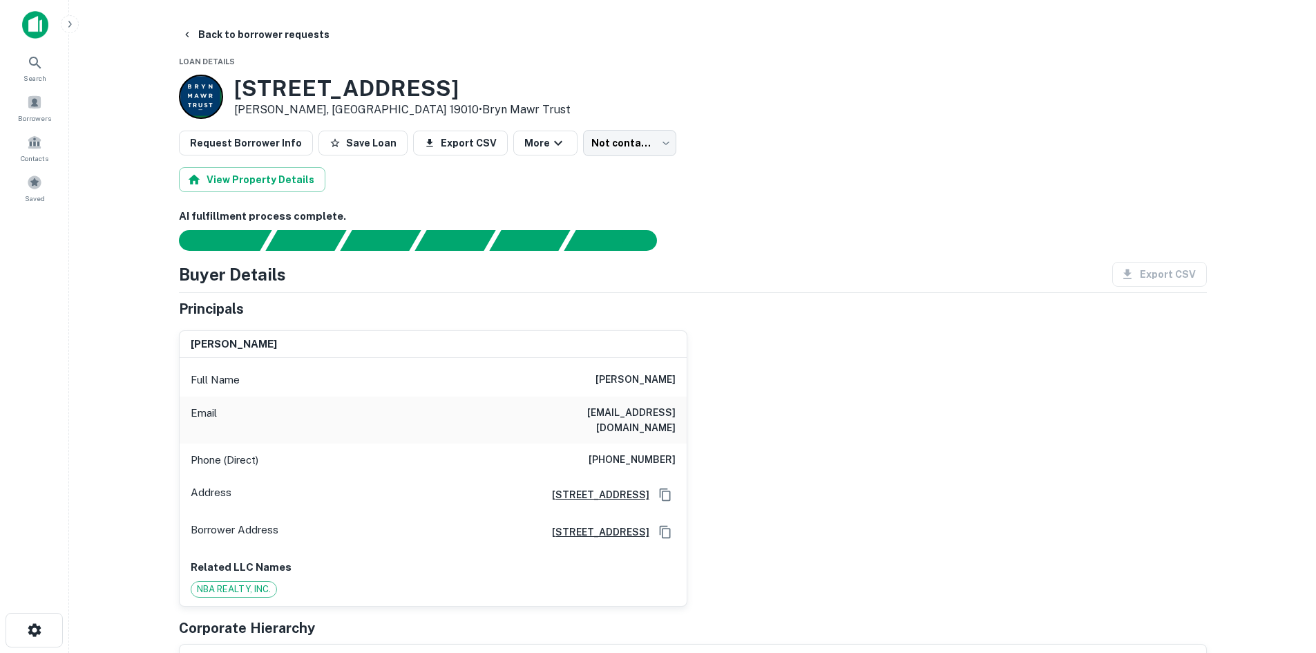
click at [653, 444] on div "Phone (Direct) (215) 901-9045" at bounding box center [433, 460] width 507 height 33
copy h6 "(215) 901-9045"
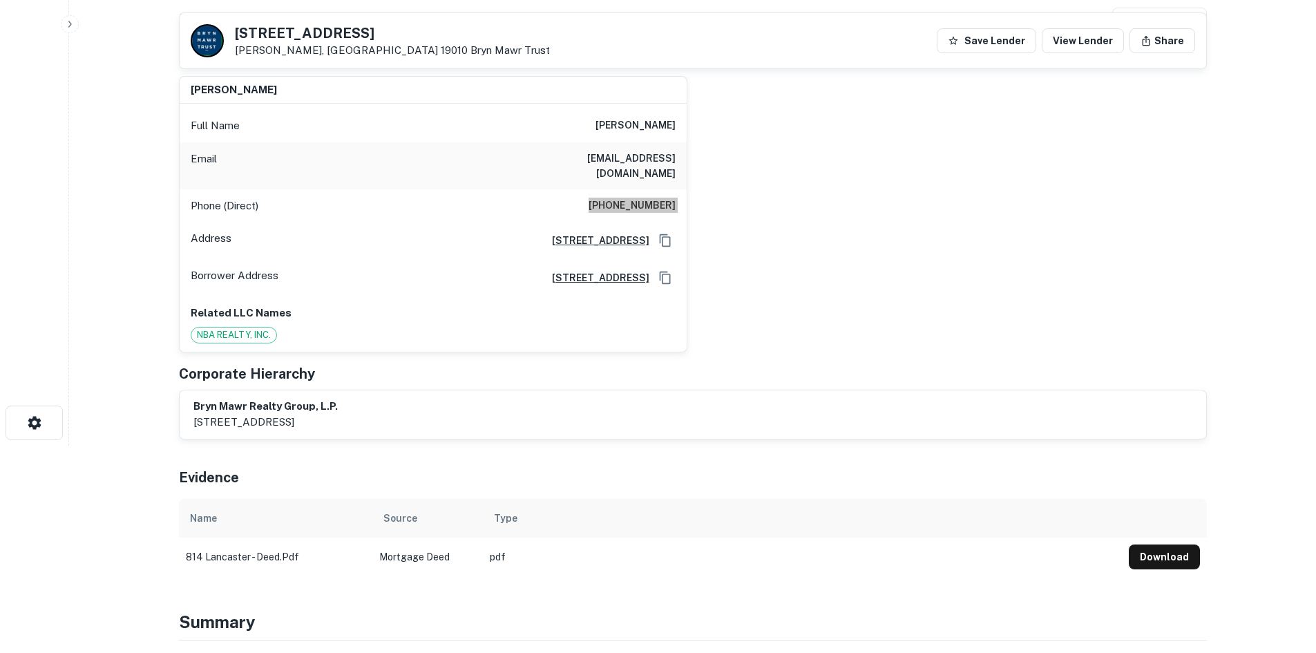
scroll to position [622, 0]
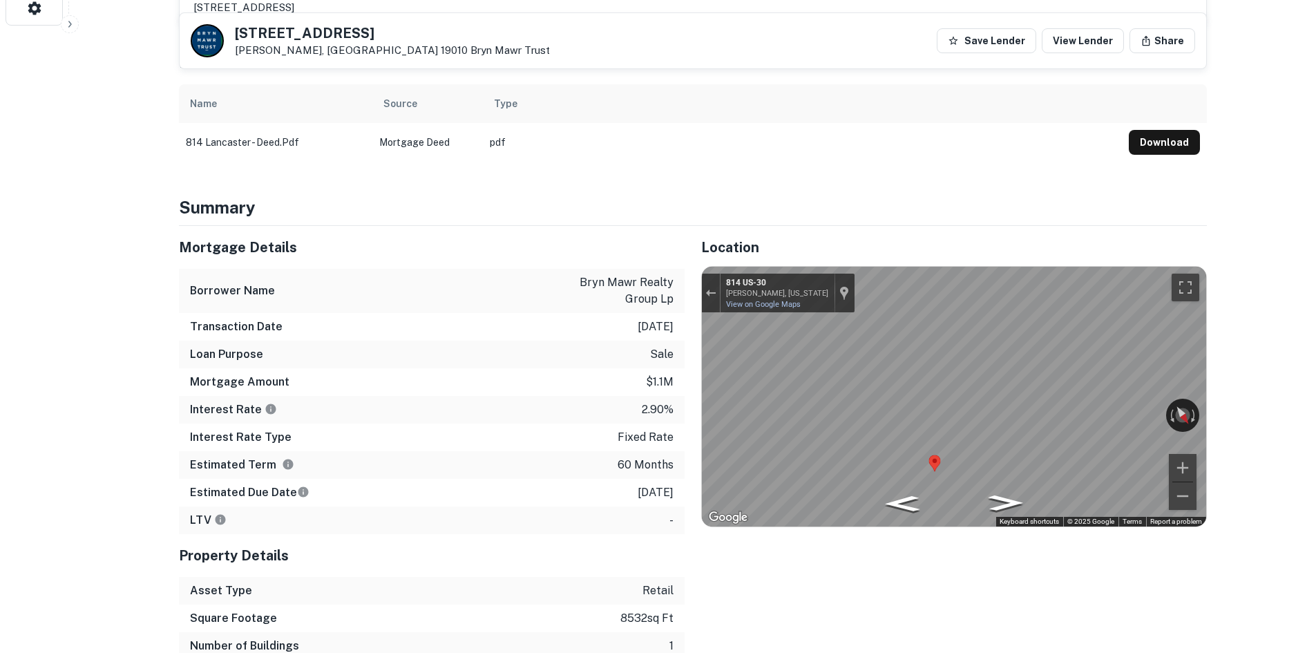
click at [918, 419] on div "Map" at bounding box center [954, 397] width 504 height 260
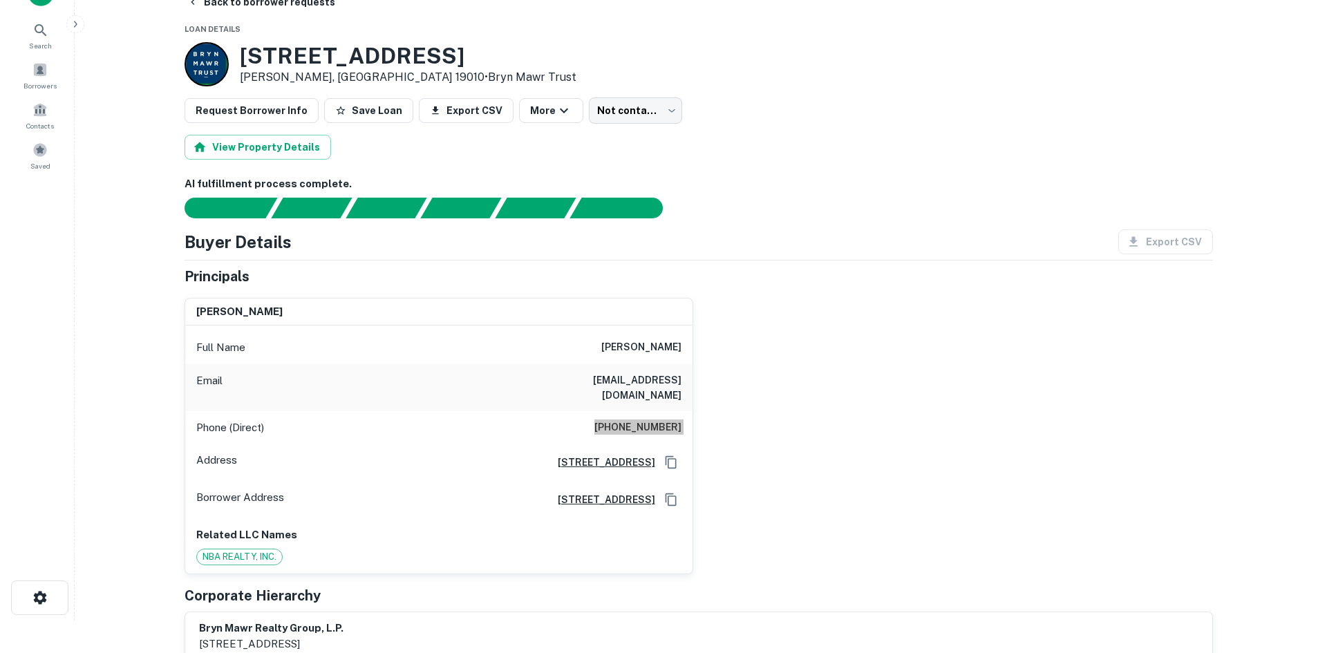
scroll to position [0, 0]
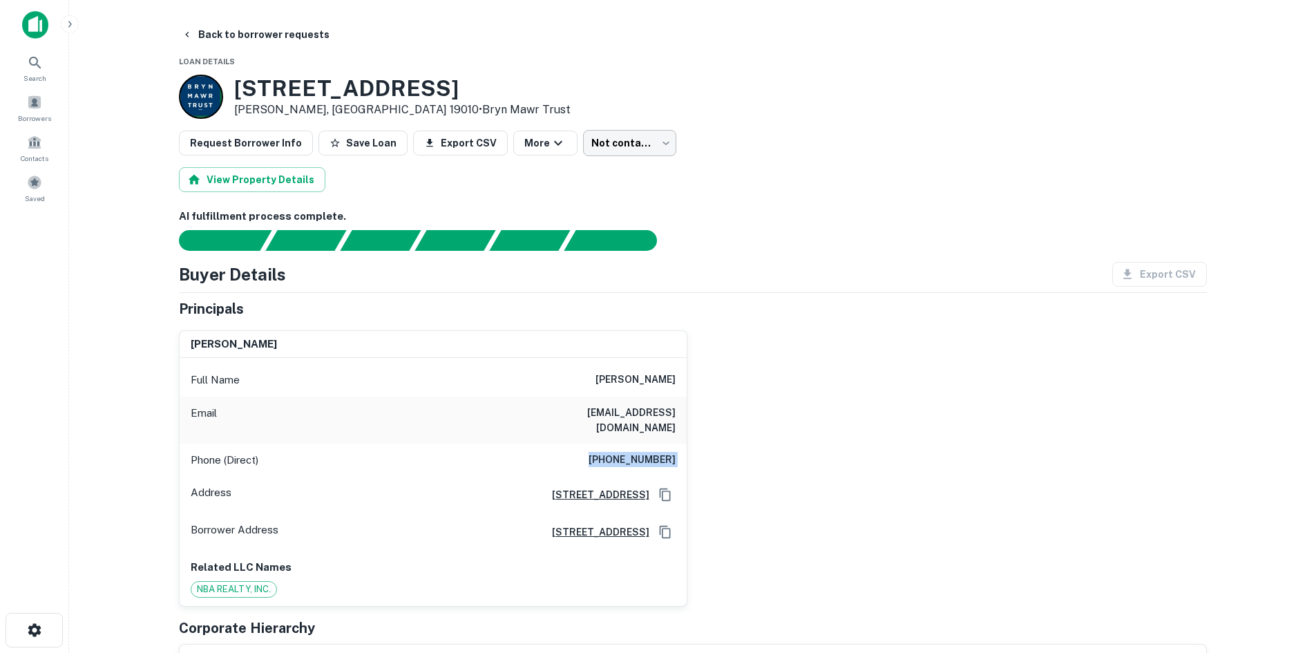
click at [623, 153] on body "Search Borrowers Contacts Saved Back to borrower requests Loan Details 814 W LA…" at bounding box center [658, 326] width 1316 height 653
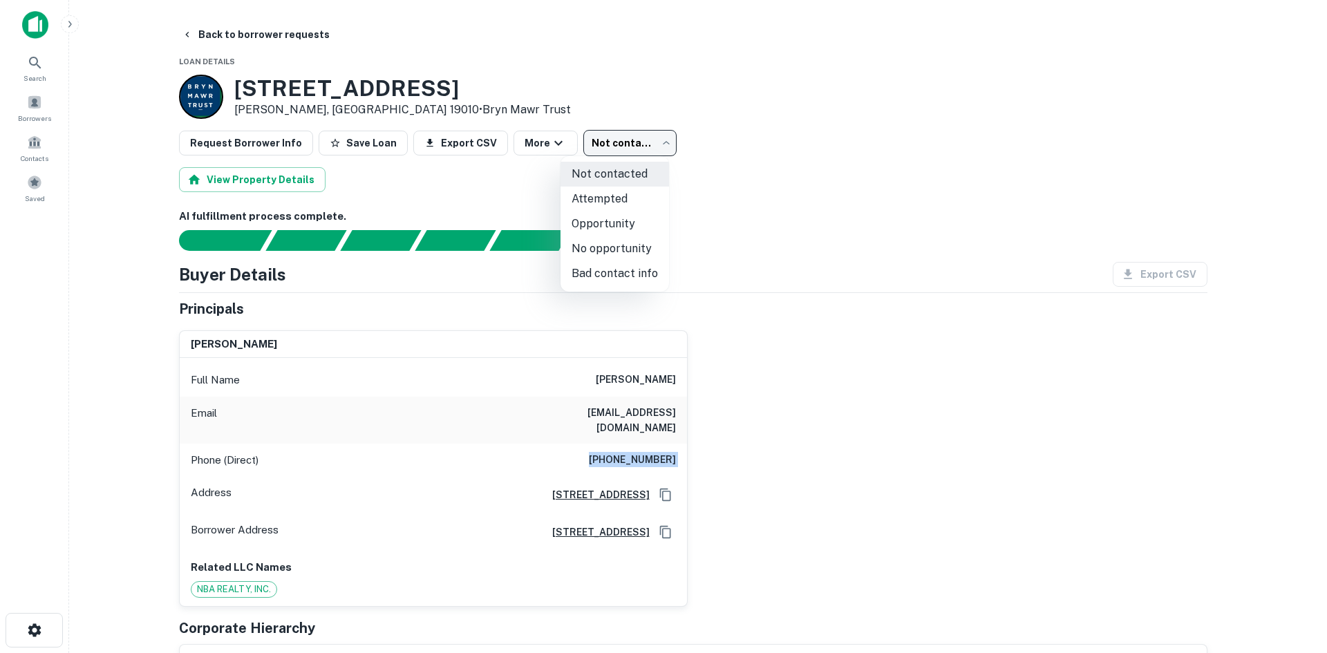
click at [618, 204] on li "Attempted" at bounding box center [614, 199] width 108 height 25
type input "*********"
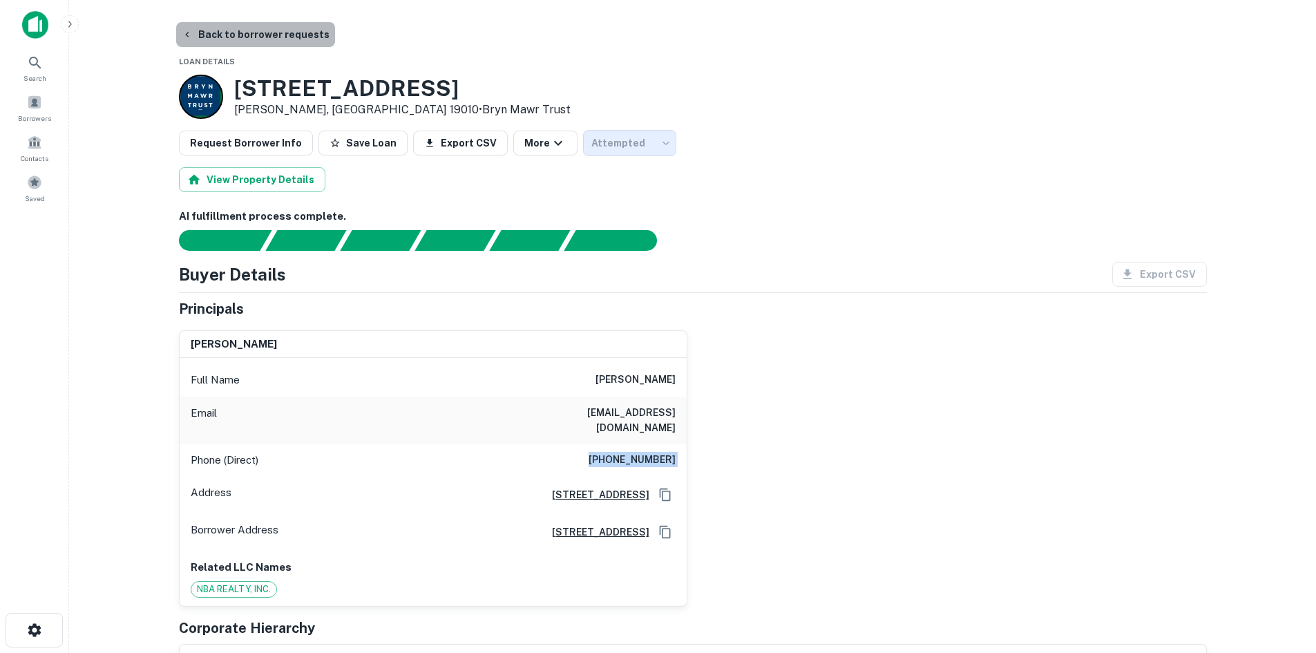
click at [308, 40] on button "Back to borrower requests" at bounding box center [255, 34] width 159 height 25
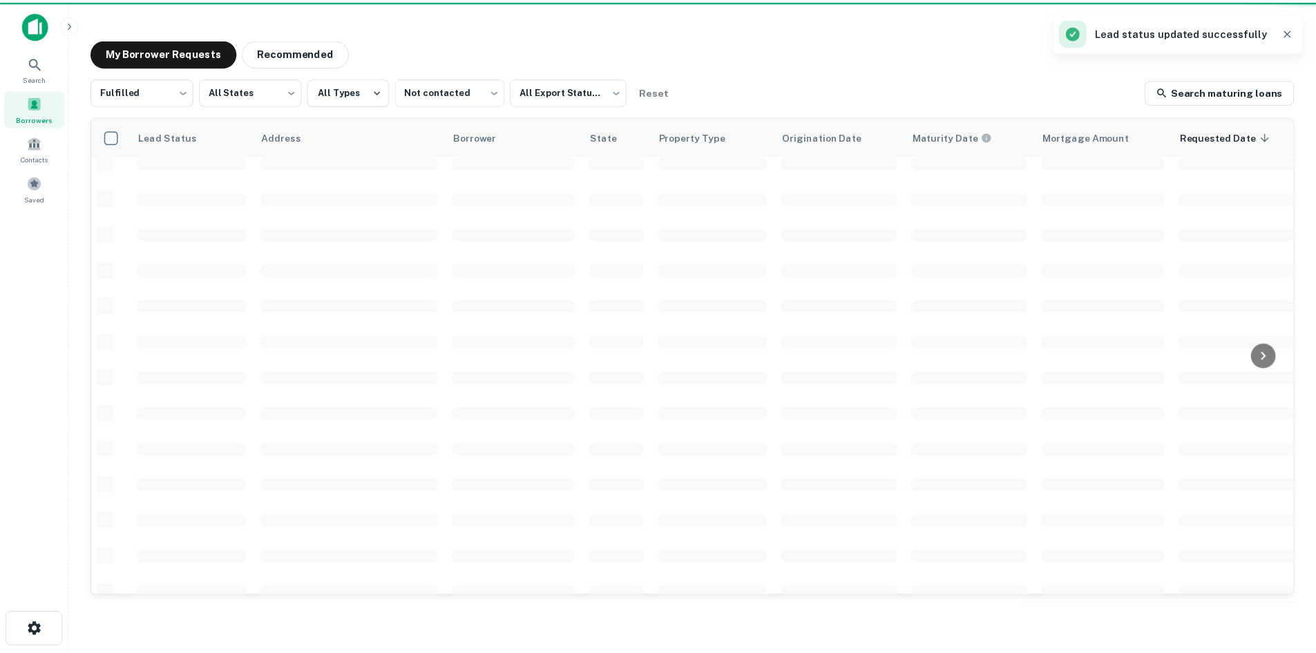
scroll to position [468, 0]
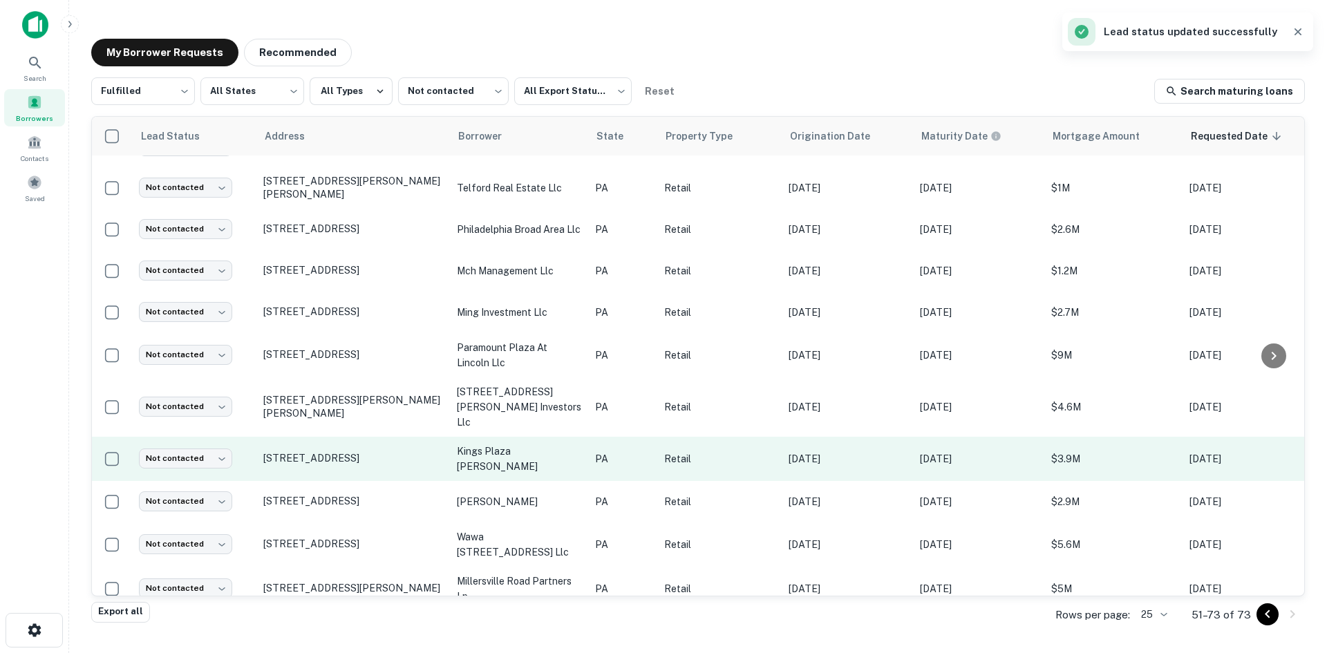
click at [367, 437] on td "61 Kings Plz Oley, PA 19547" at bounding box center [352, 459] width 193 height 44
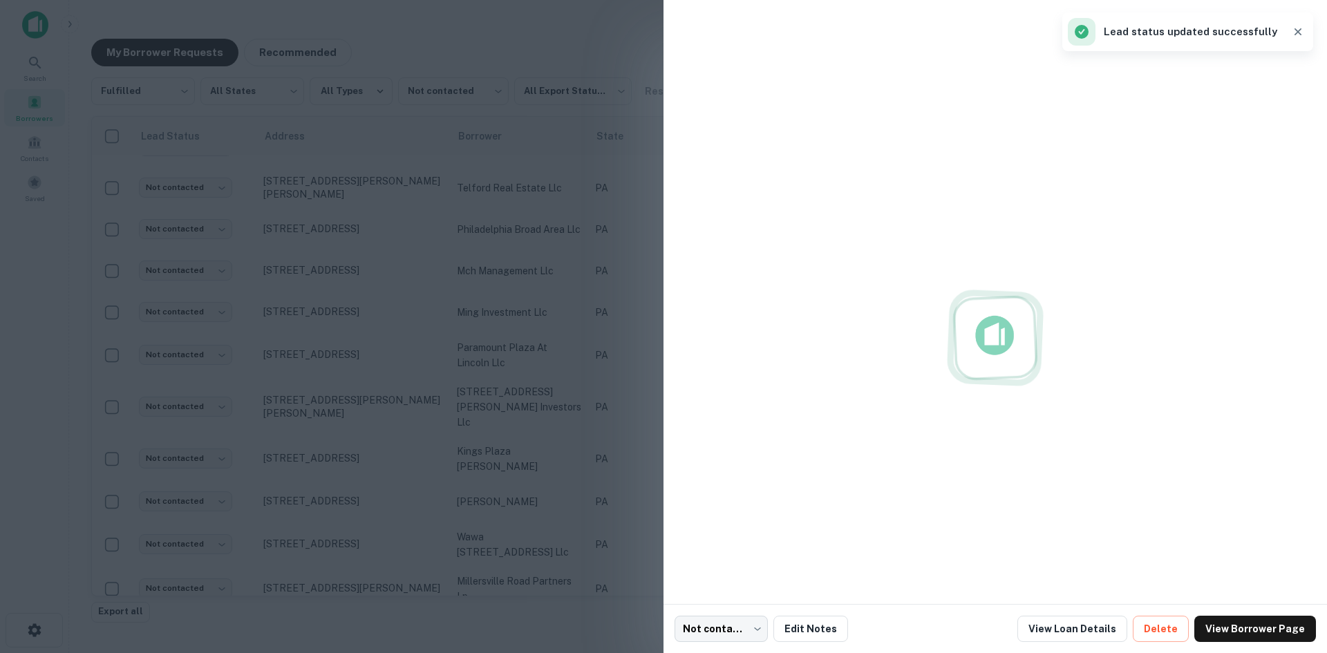
click at [365, 428] on div at bounding box center [663, 326] width 1327 height 653
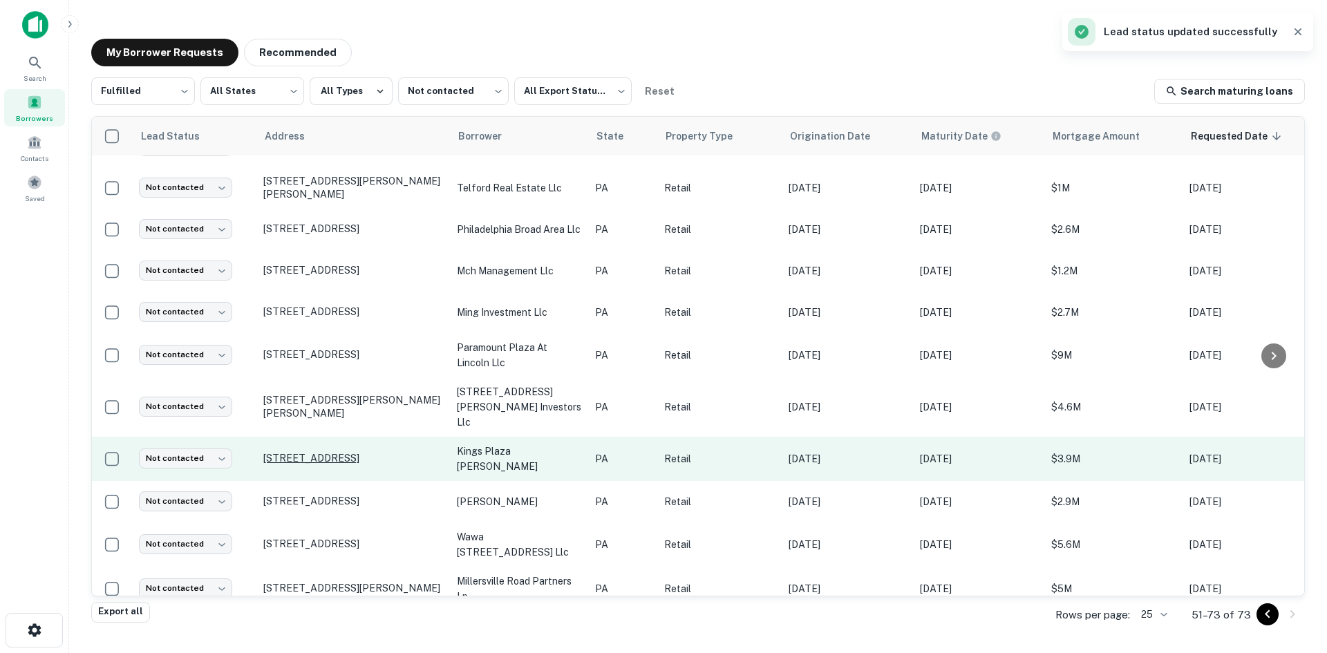
click at [355, 452] on p "61 Kings Plz Oley, PA 19547" at bounding box center [353, 458] width 180 height 12
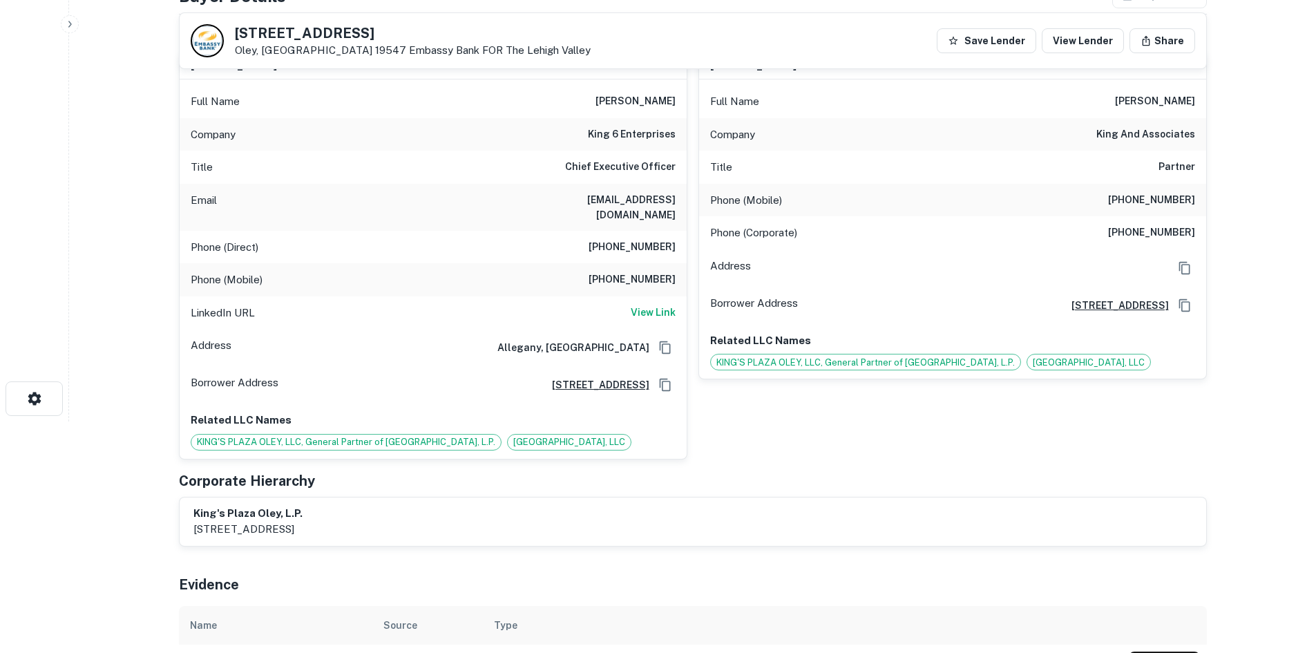
scroll to position [207, 0]
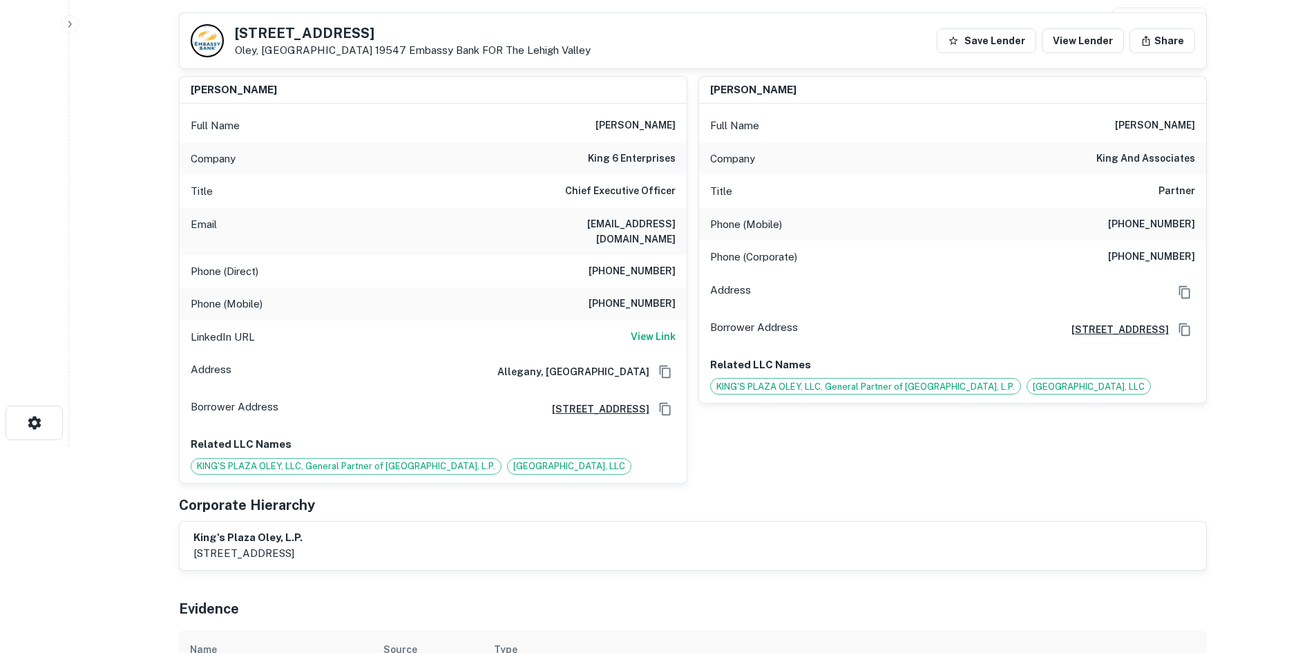
click at [610, 193] on h6 "Chief Executive Officer" at bounding box center [620, 191] width 111 height 17
click at [626, 161] on h6 "king 6 enterprises" at bounding box center [632, 159] width 88 height 17
copy h6 "king 6 enterprises"
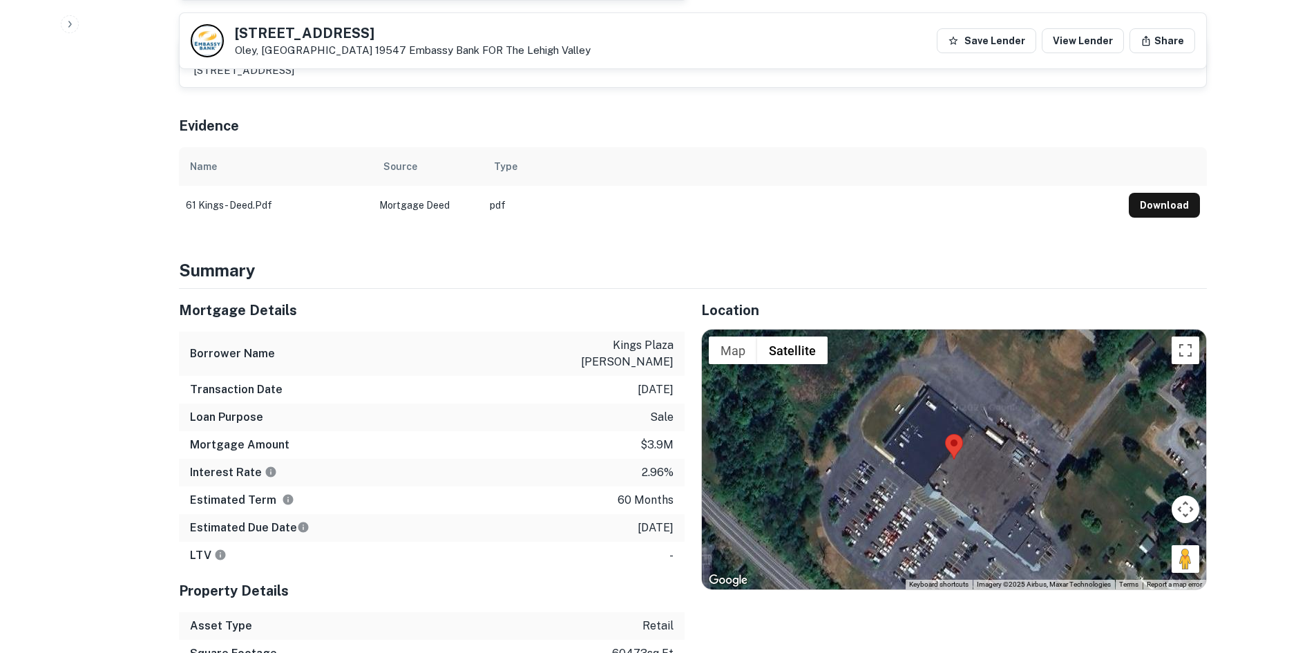
scroll to position [691, 0]
drag, startPoint x: 1188, startPoint y: 549, endPoint x: 929, endPoint y: 527, distance: 259.4
click at [929, 527] on div "To activate drag with keyboard, press Alt + Enter. Once in keyboard drag state,…" at bounding box center [954, 459] width 504 height 260
drag, startPoint x: 927, startPoint y: 503, endPoint x: 895, endPoint y: 356, distance: 150.7
click at [895, 356] on div "No data available." at bounding box center [954, 459] width 504 height 260
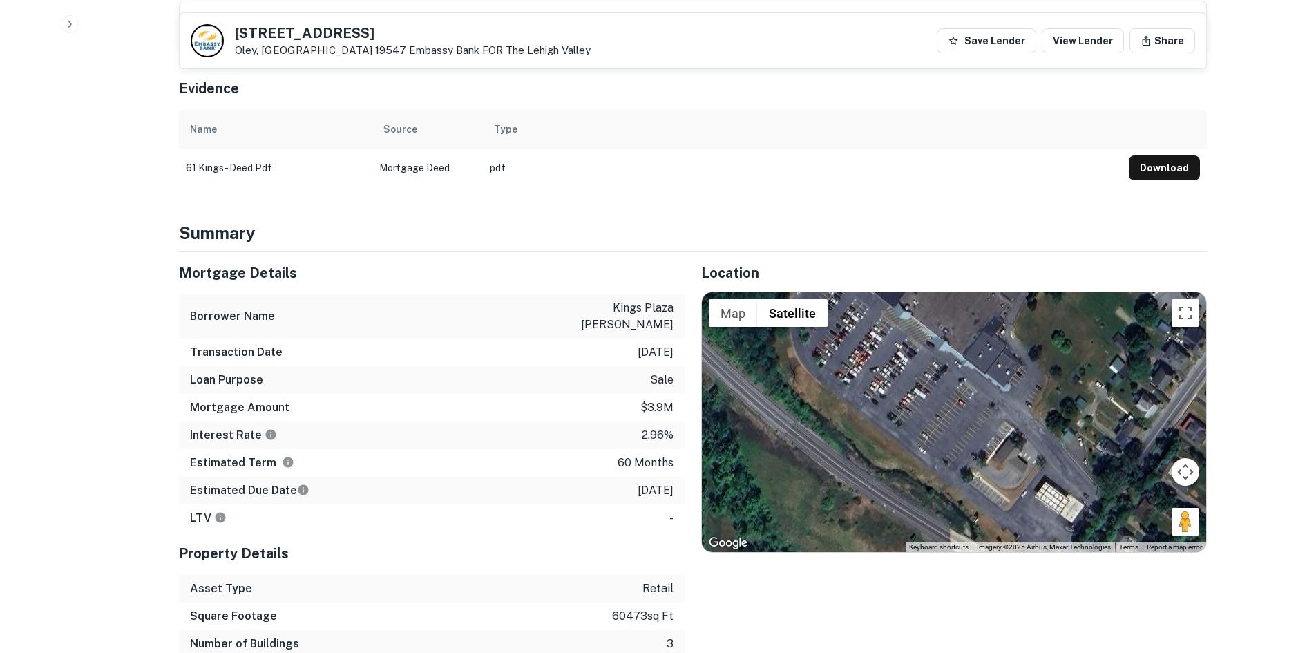
scroll to position [760, 0]
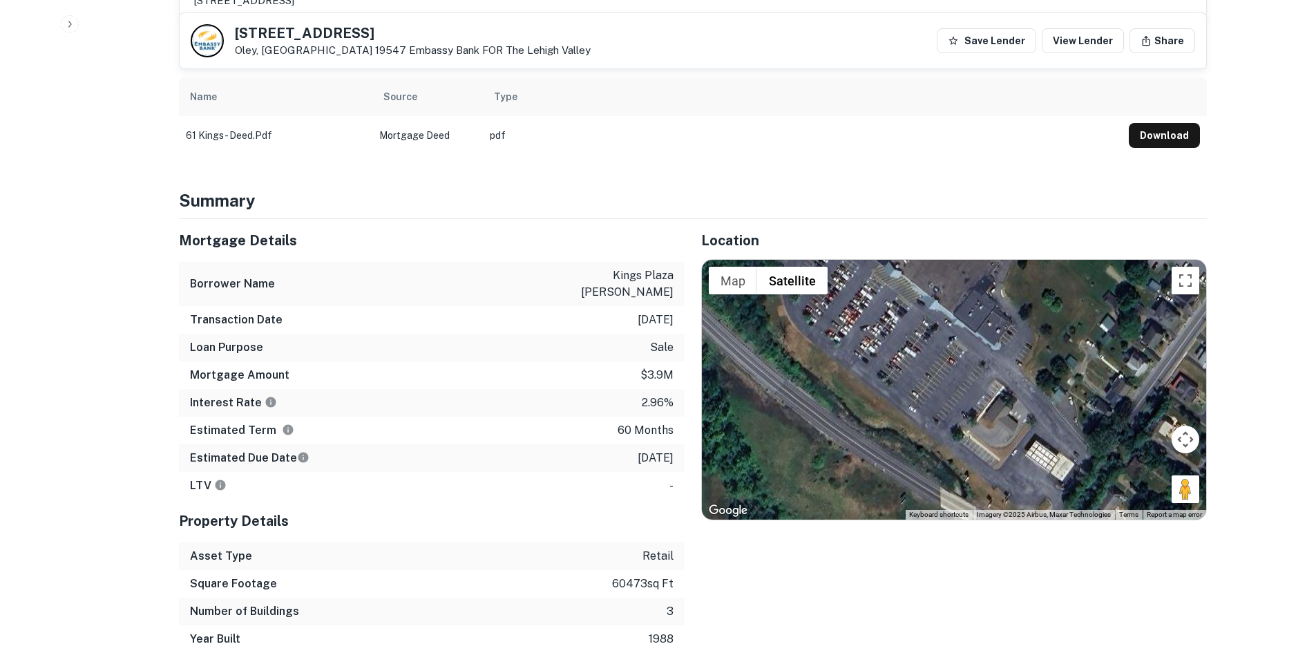
drag, startPoint x: 873, startPoint y: 418, endPoint x: 859, endPoint y: 406, distance: 18.1
click at [859, 406] on div "No data available." at bounding box center [954, 390] width 504 height 260
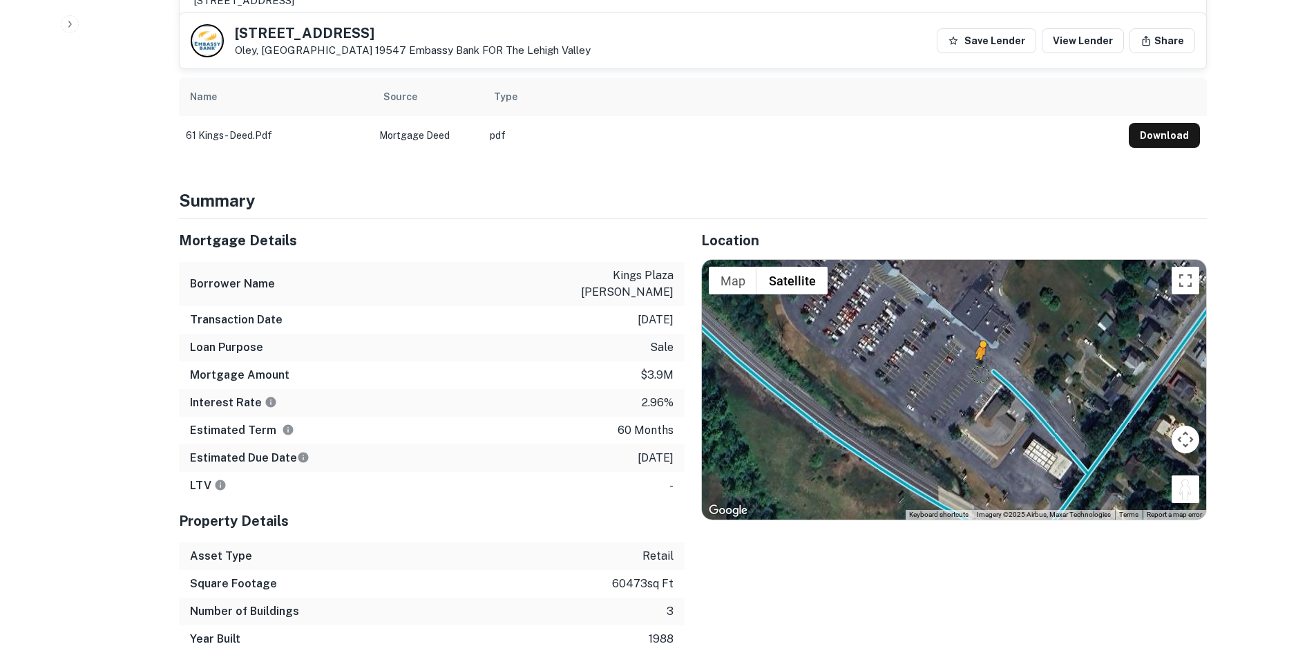
drag, startPoint x: 1173, startPoint y: 480, endPoint x: 989, endPoint y: 359, distance: 220.2
click at [989, 359] on div "To activate drag with keyboard, press Alt + Enter. Once in keyboard drag state,…" at bounding box center [954, 390] width 504 height 260
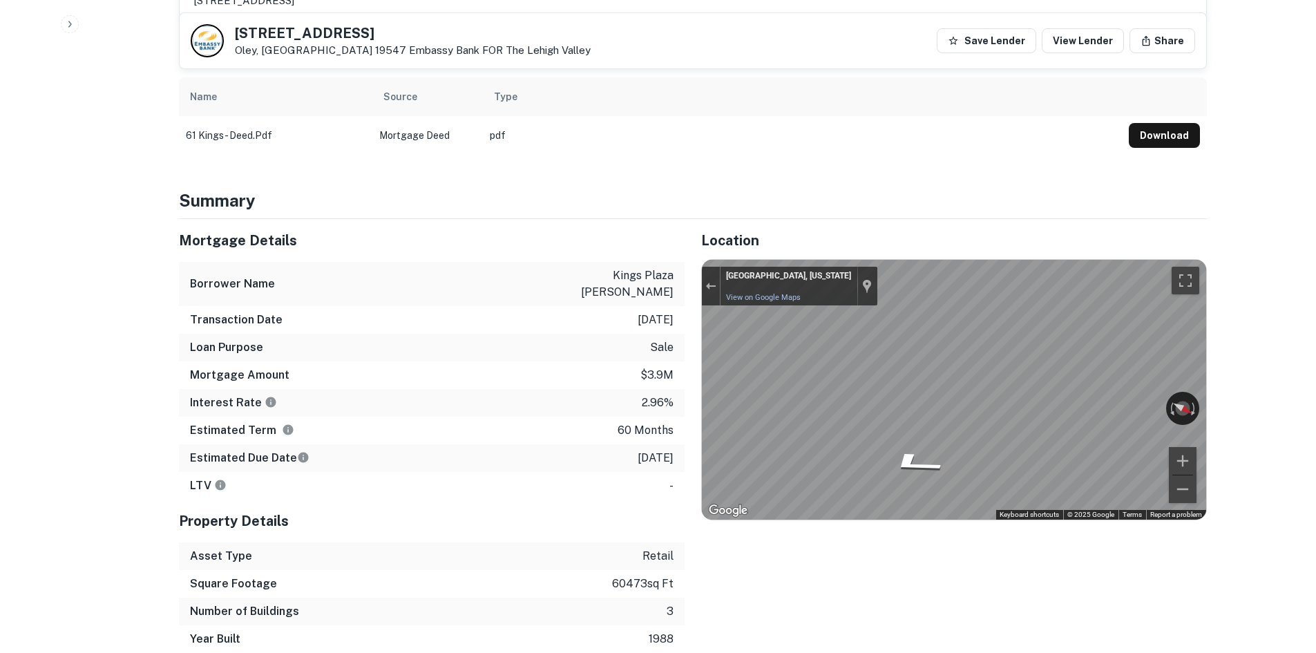
click at [1167, 392] on button "Rotate counterclockwise" at bounding box center [1171, 408] width 10 height 33
click at [652, 364] on div "Mortgage Details Borrower Name kings plaza oley lp Transaction Date 7/18/2021 L…" at bounding box center [684, 436] width 1045 height 434
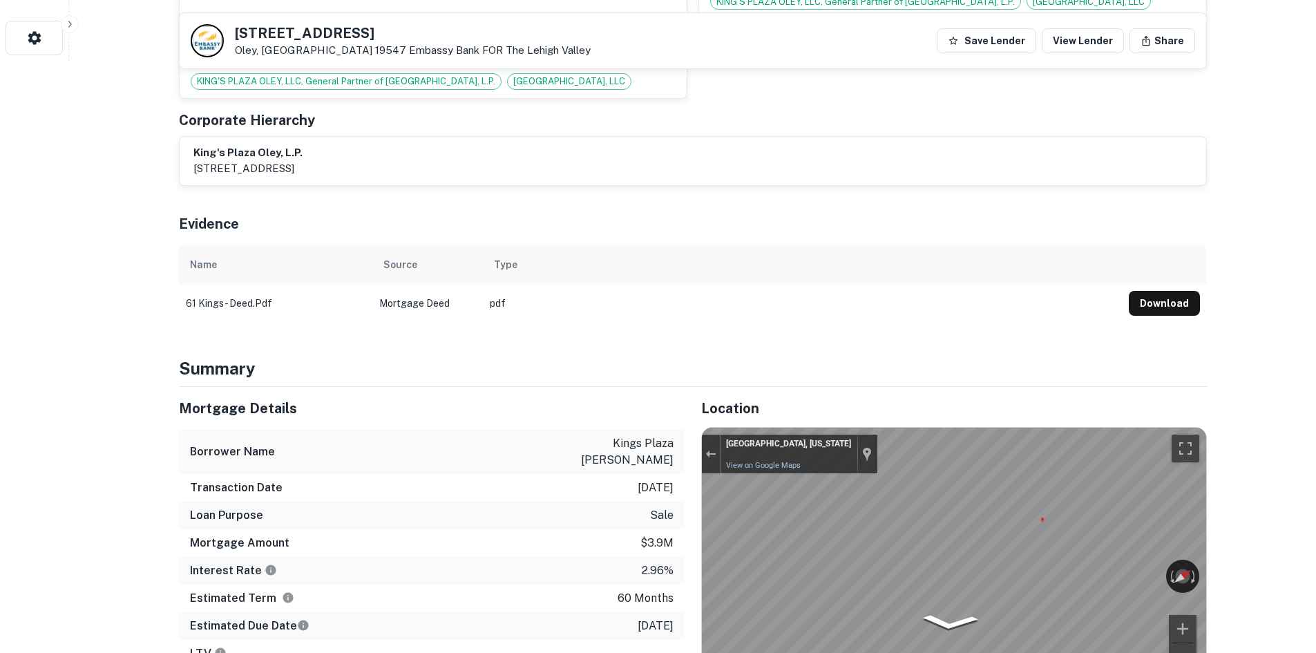
scroll to position [415, 0]
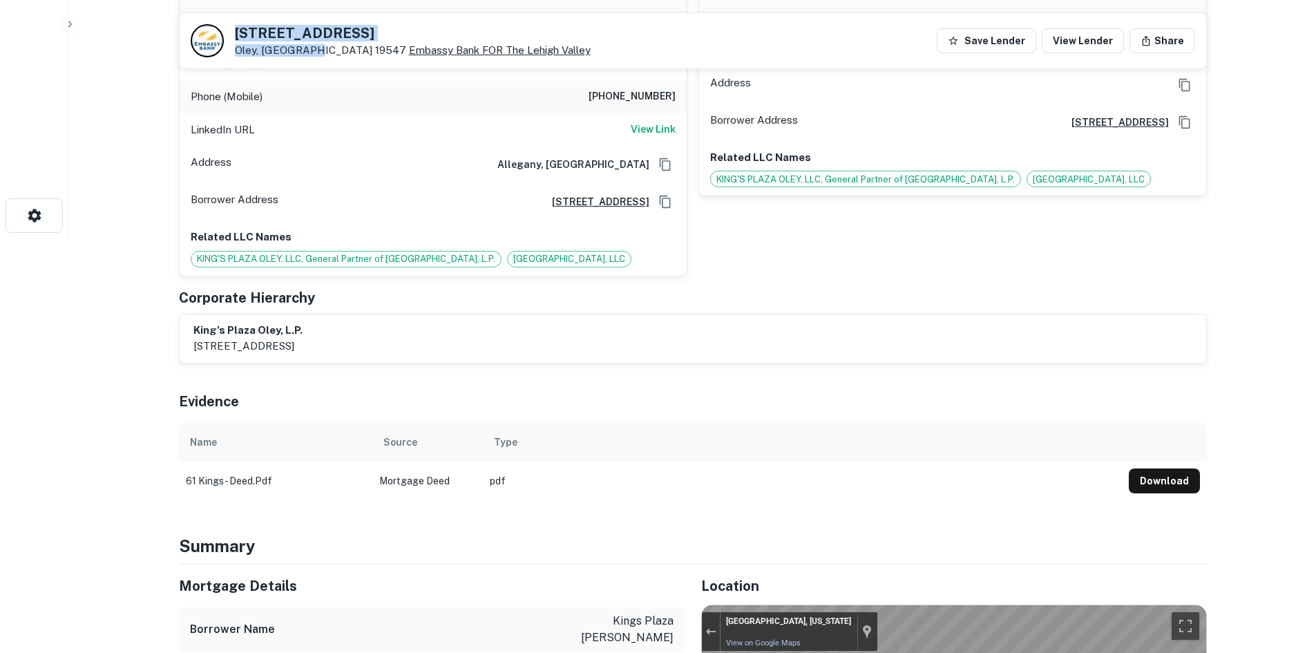
copy div "61 Kings Plz Oley, PA 19547"
drag, startPoint x: 236, startPoint y: 21, endPoint x: 310, endPoint y: 55, distance: 81.0
click at [310, 55] on div "61 Kings Plz Oley, PA 19547 Embassy Bank FOR The Lehigh Valley Save Lender View…" at bounding box center [693, 40] width 1027 height 55
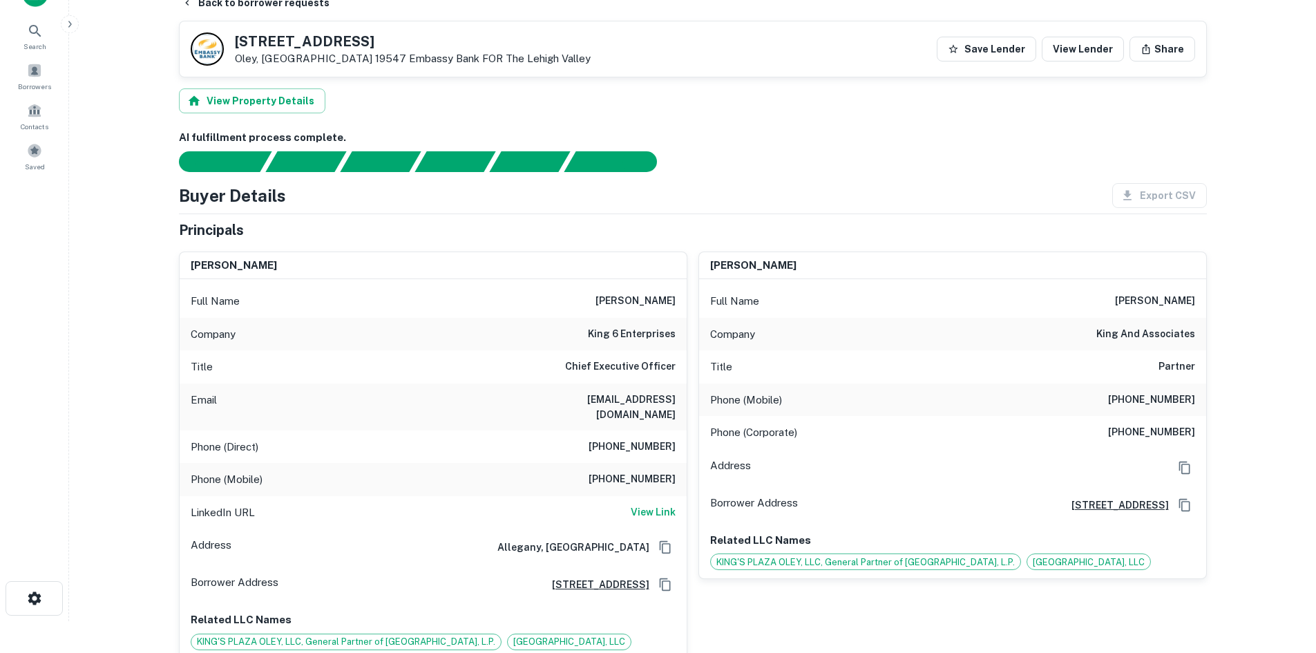
scroll to position [0, 0]
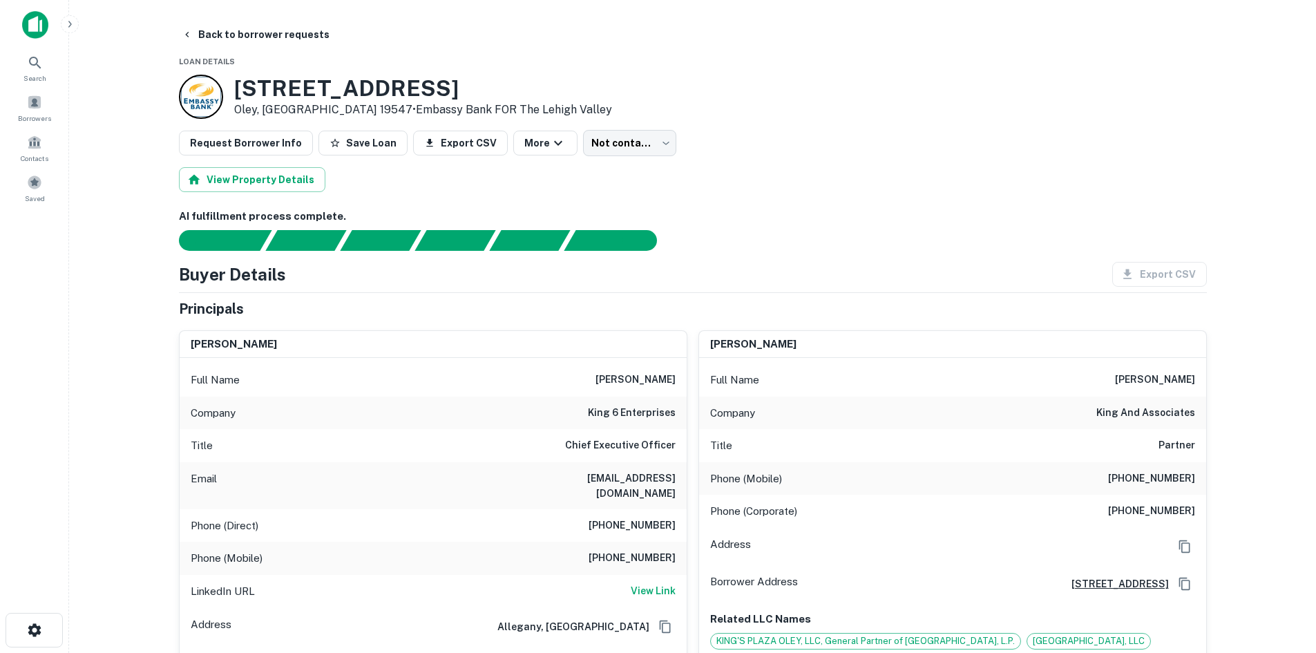
click at [640, 518] on h6 "716-372-2758" at bounding box center [632, 526] width 87 height 17
click at [641, 553] on div "Phone (Mobile) 716-378-2493" at bounding box center [433, 558] width 507 height 33
click at [645, 520] on div "Phone (Direct) 716-372-2758" at bounding box center [433, 525] width 507 height 33
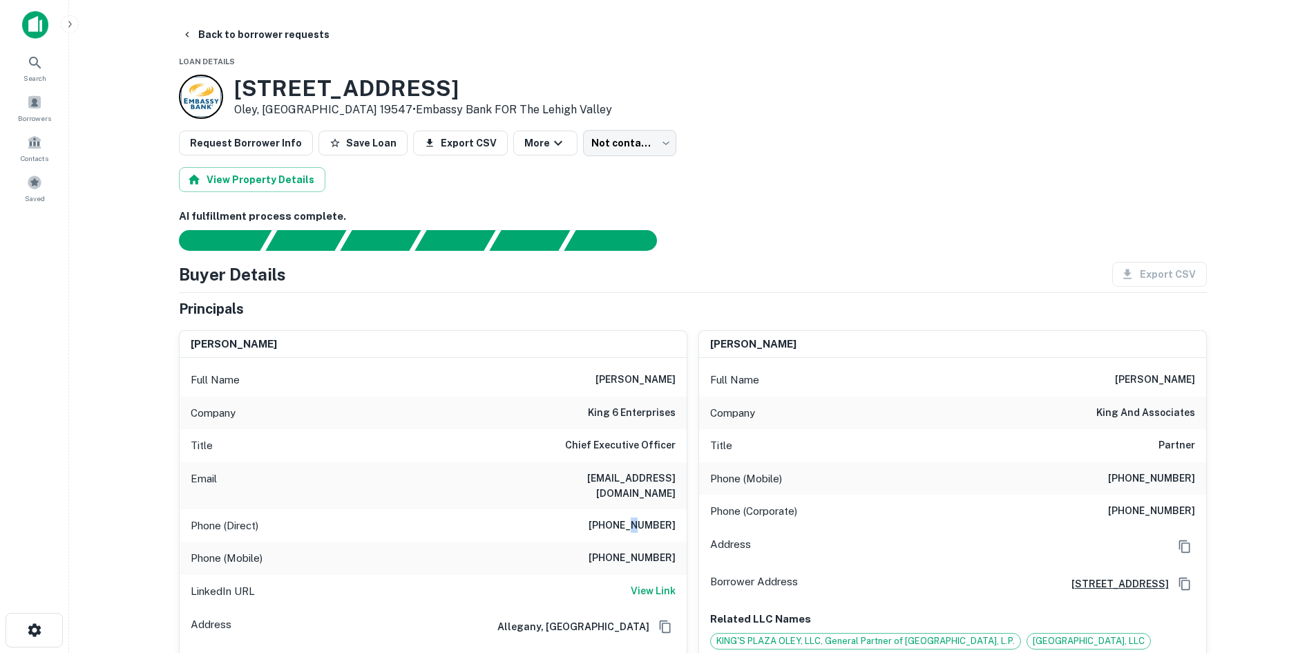
click at [645, 520] on div "Phone (Direct) 716-372-2758" at bounding box center [433, 525] width 507 height 33
copy h6 "716-372-2758"
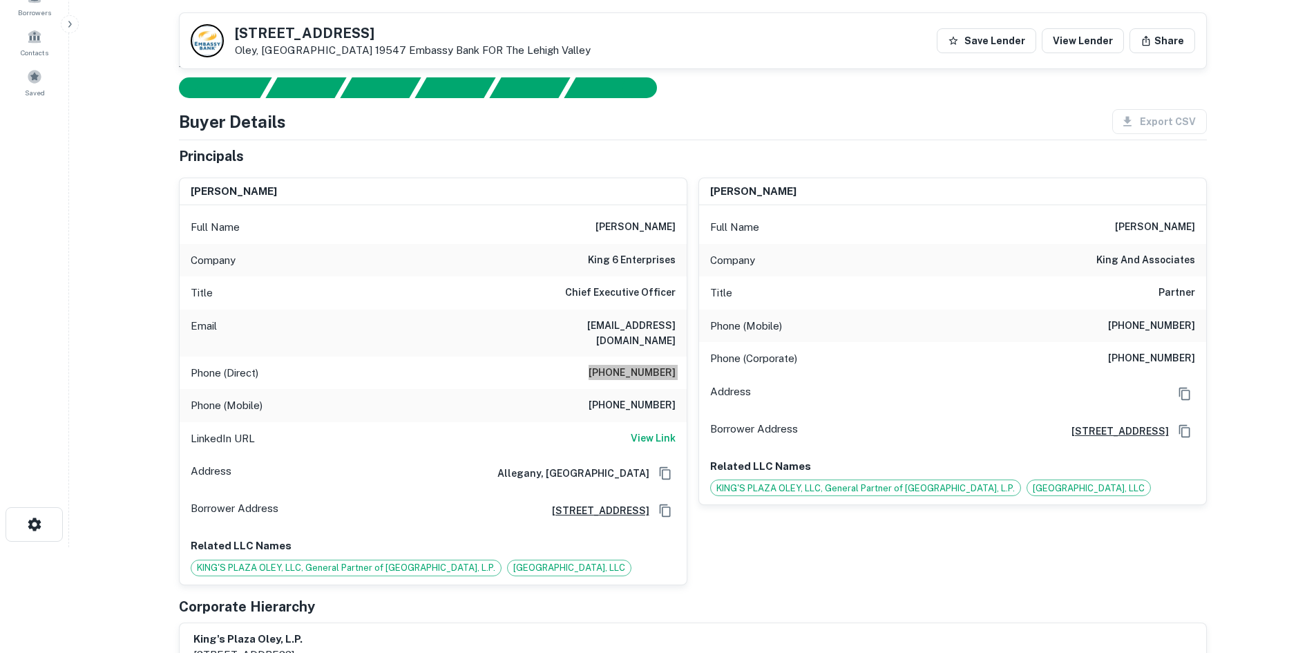
scroll to position [207, 0]
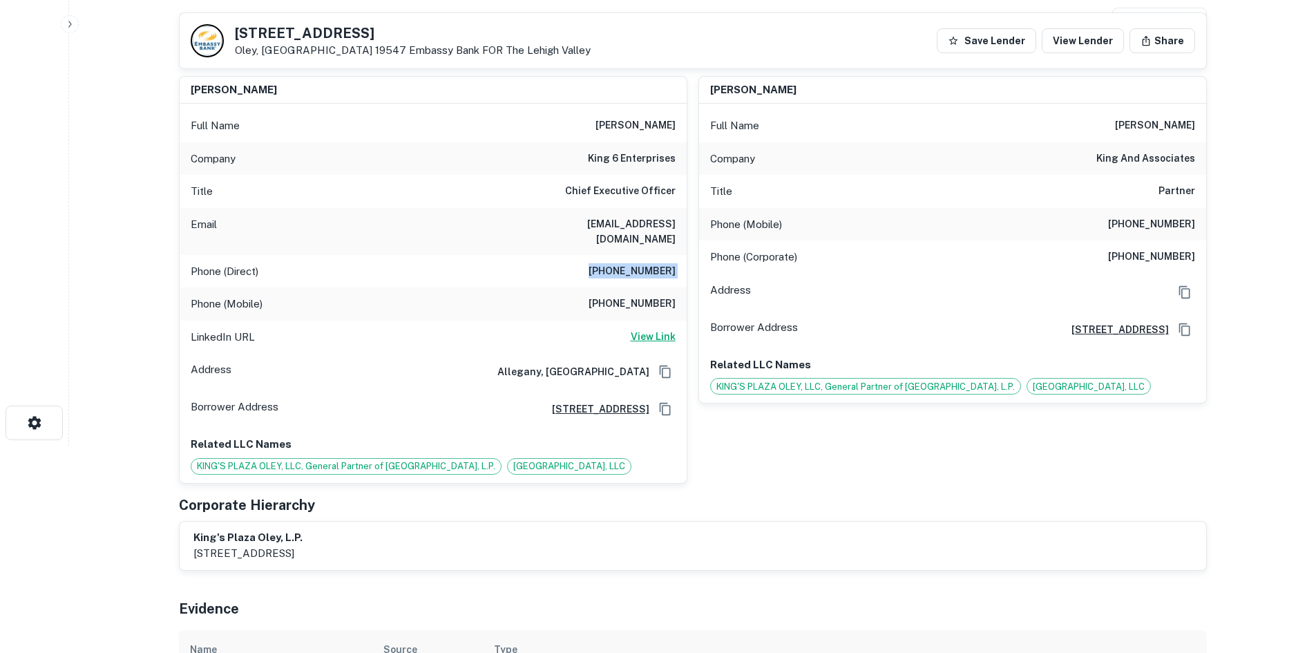
click at [668, 329] on h6 "View Link" at bounding box center [653, 336] width 45 height 15
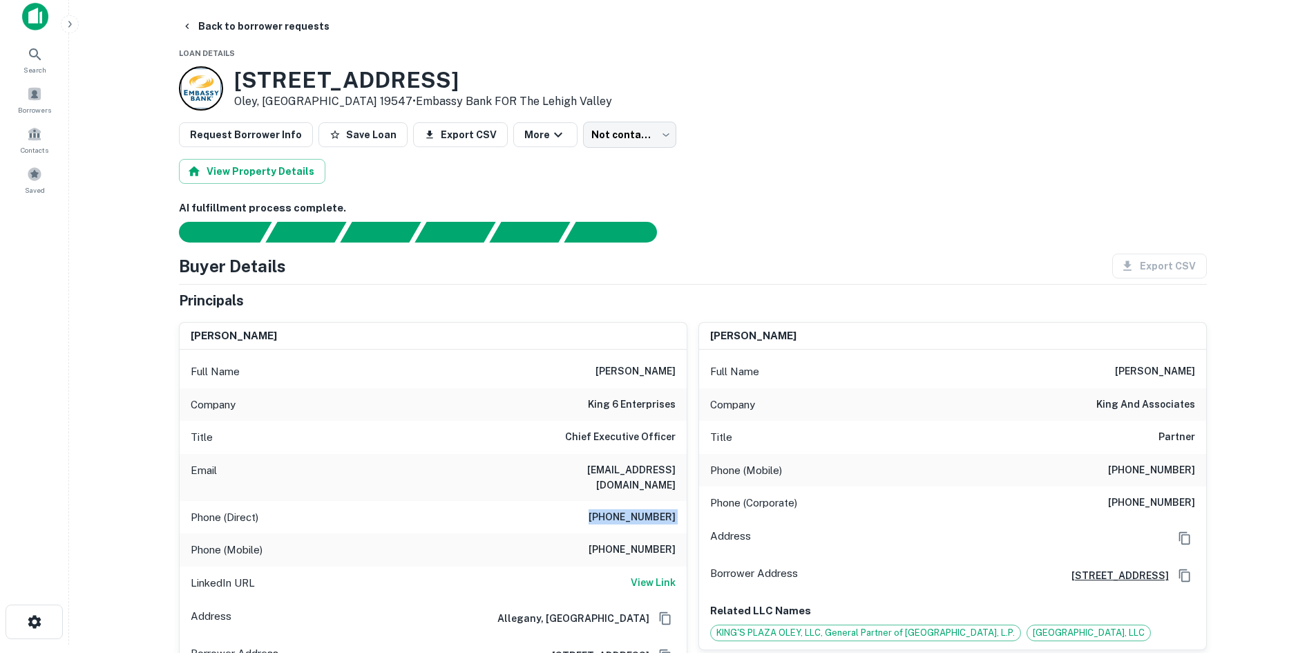
scroll to position [0, 0]
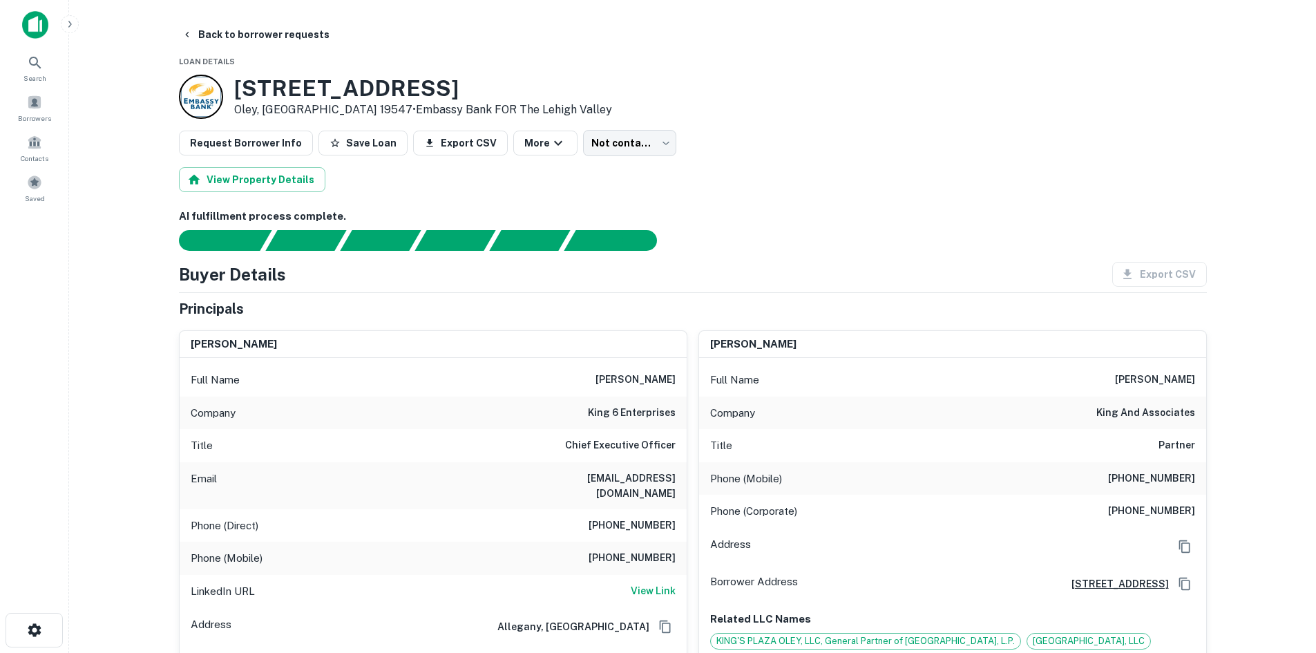
click at [661, 224] on h6 "AI fulfillment process complete." at bounding box center [693, 217] width 1028 height 16
click at [603, 149] on body "Search Borrowers Contacts Saved Back to borrower requests Loan Details 61 Kings…" at bounding box center [658, 326] width 1316 height 653
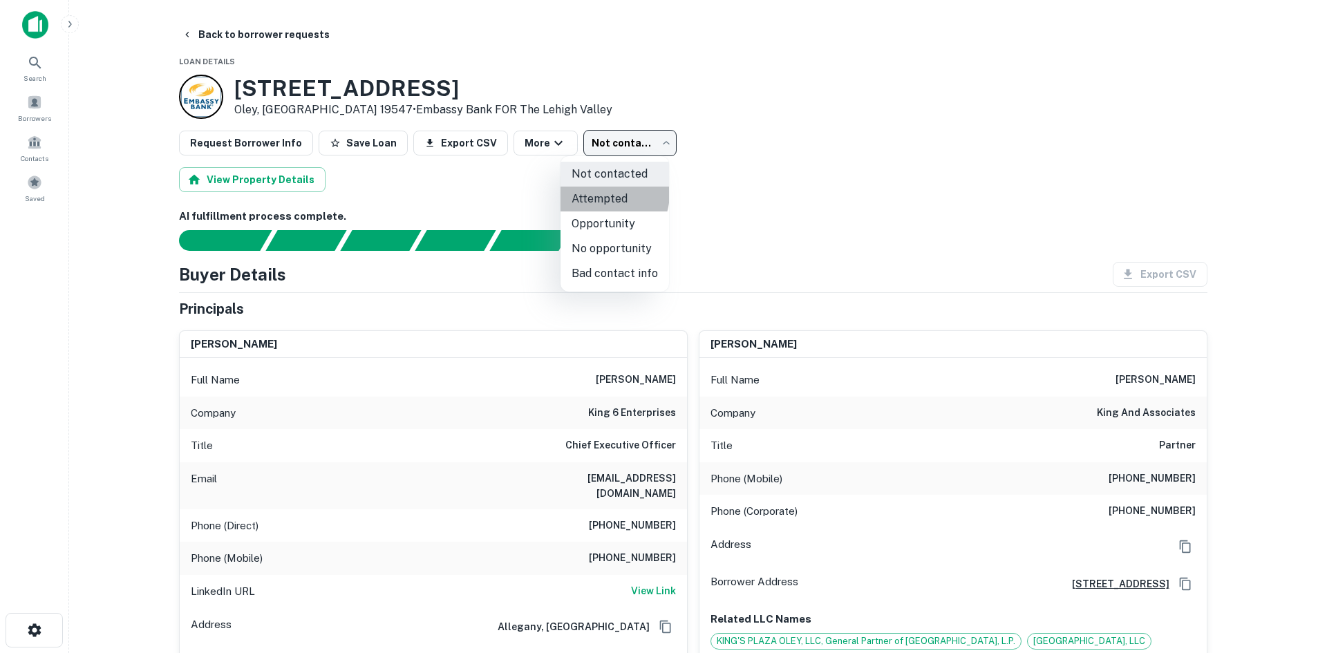
click at [598, 193] on li "Attempted" at bounding box center [614, 199] width 108 height 25
type input "*********"
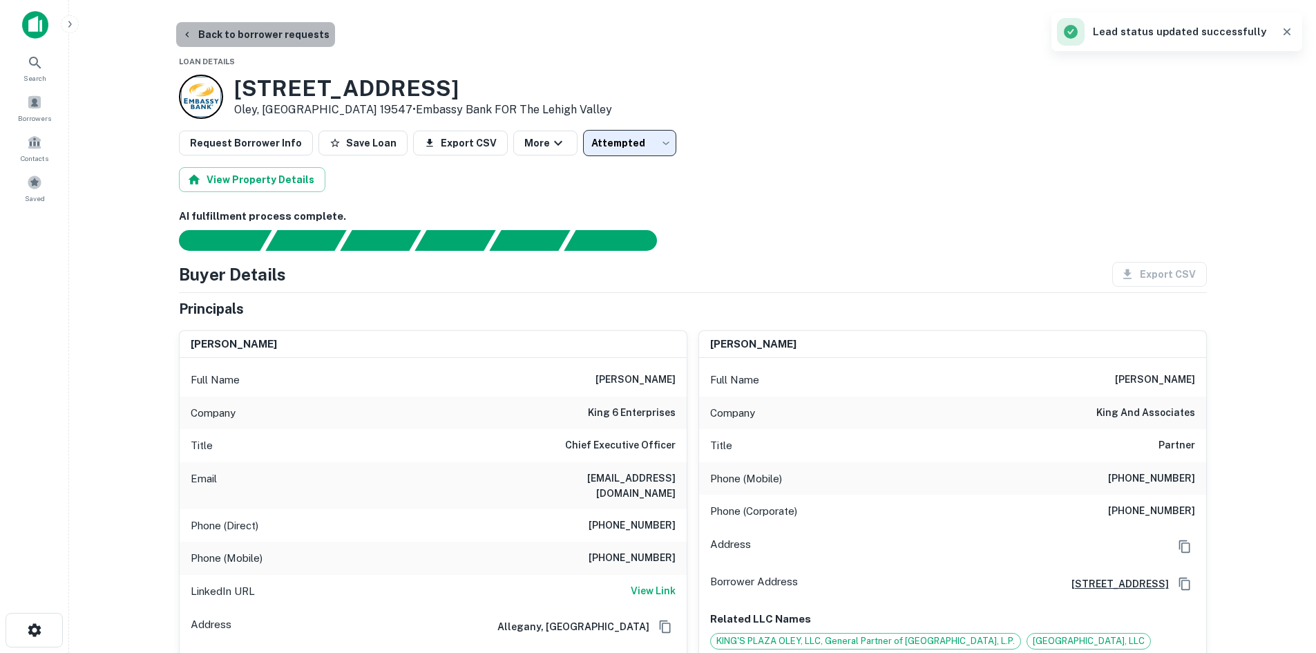
click at [295, 30] on button "Back to borrower requests" at bounding box center [255, 34] width 159 height 25
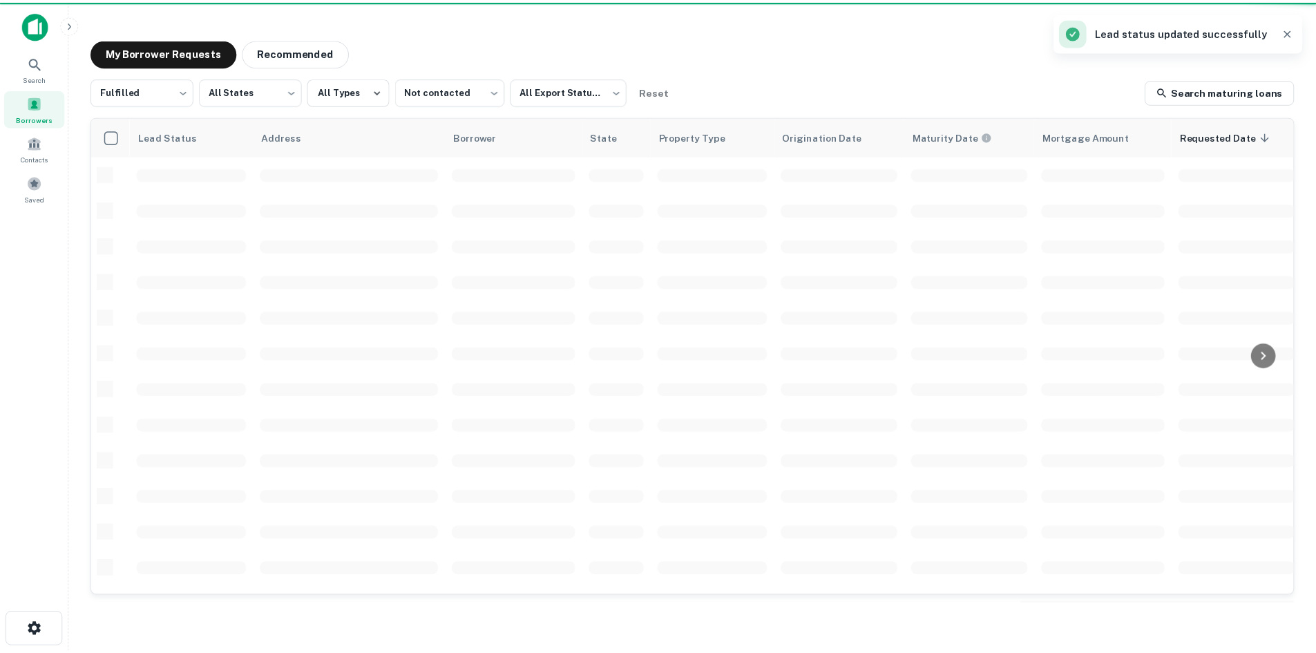
scroll to position [468, 0]
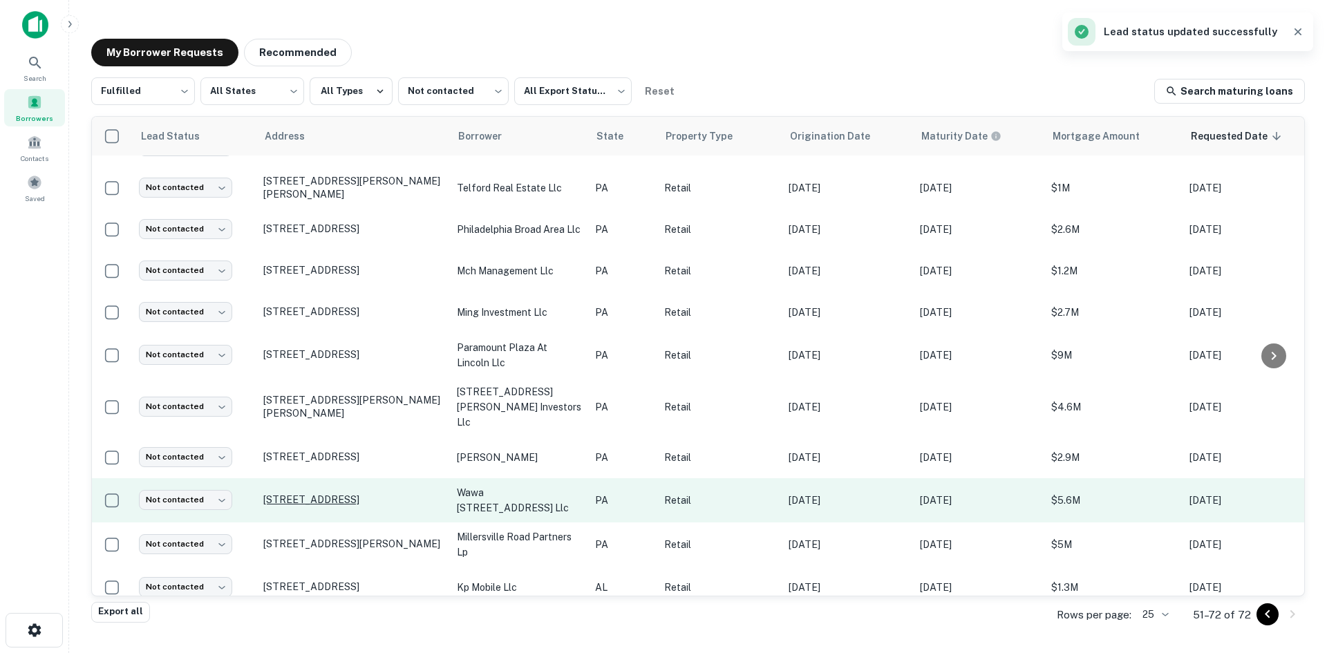
click at [316, 493] on p "837 Penn Ave Wyomissing, PA 19610" at bounding box center [353, 499] width 180 height 12
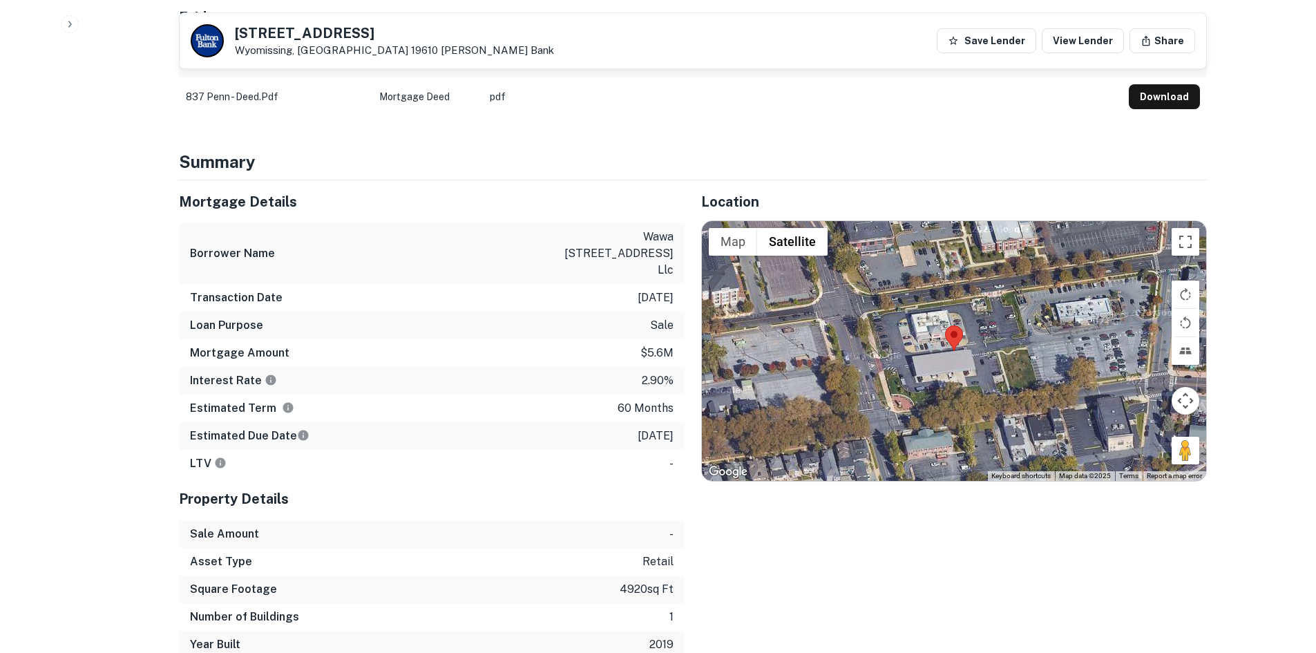
scroll to position [691, 0]
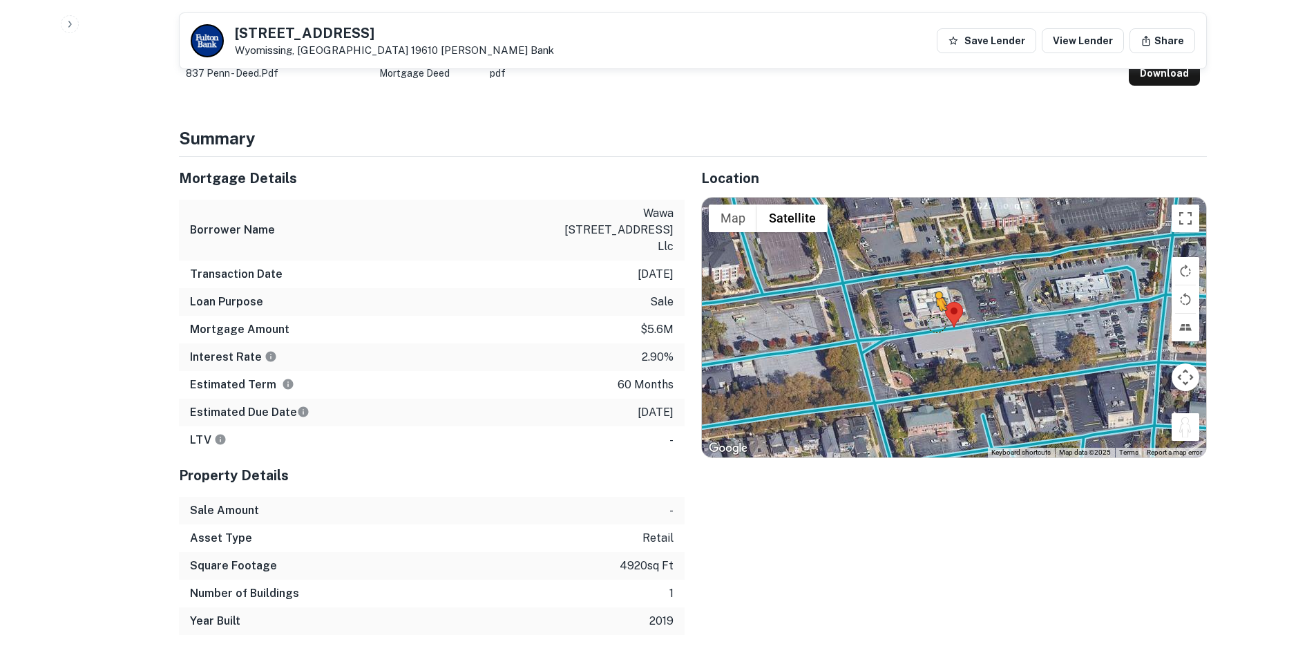
drag, startPoint x: 1187, startPoint y: 416, endPoint x: 936, endPoint y: 310, distance: 272.8
click at [936, 310] on div "To activate drag with keyboard, press Alt + Enter. Once in keyboard drag state,…" at bounding box center [954, 328] width 504 height 260
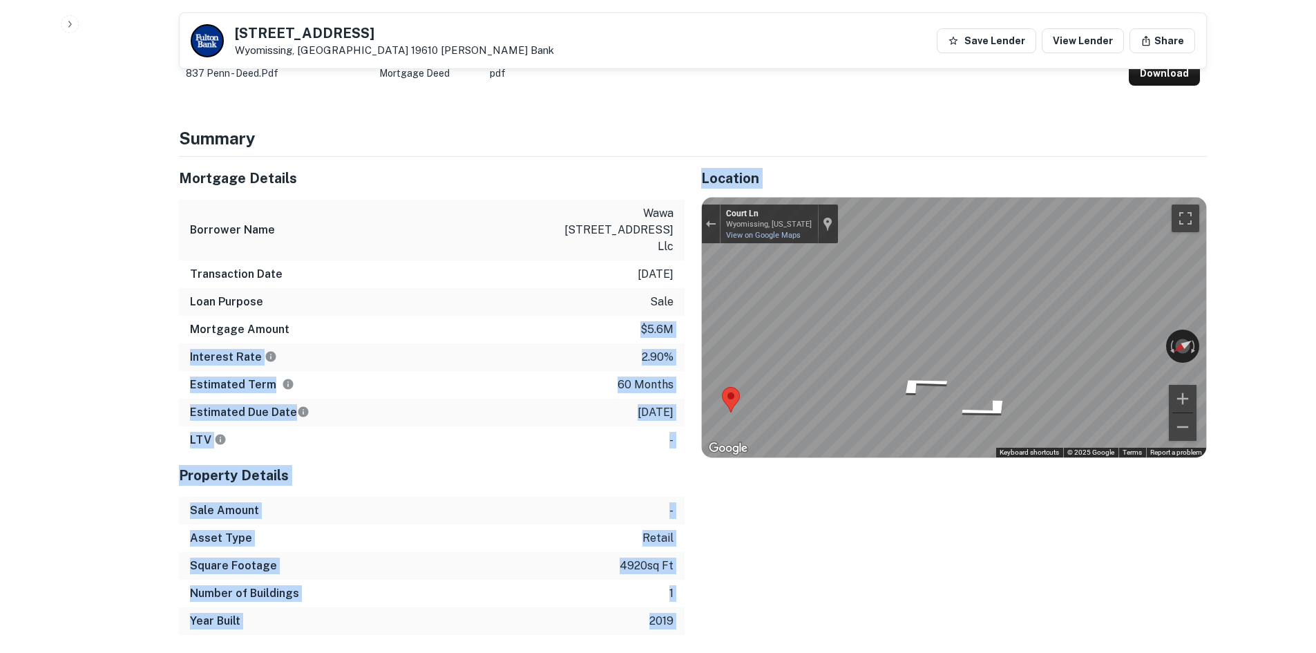
click at [772, 335] on div "Mortgage Details Borrower Name wawa 837 penn ave llc Transaction Date 7/14/2021…" at bounding box center [684, 396] width 1045 height 478
click at [521, 371] on div "Estimated Term 60 months" at bounding box center [432, 385] width 506 height 28
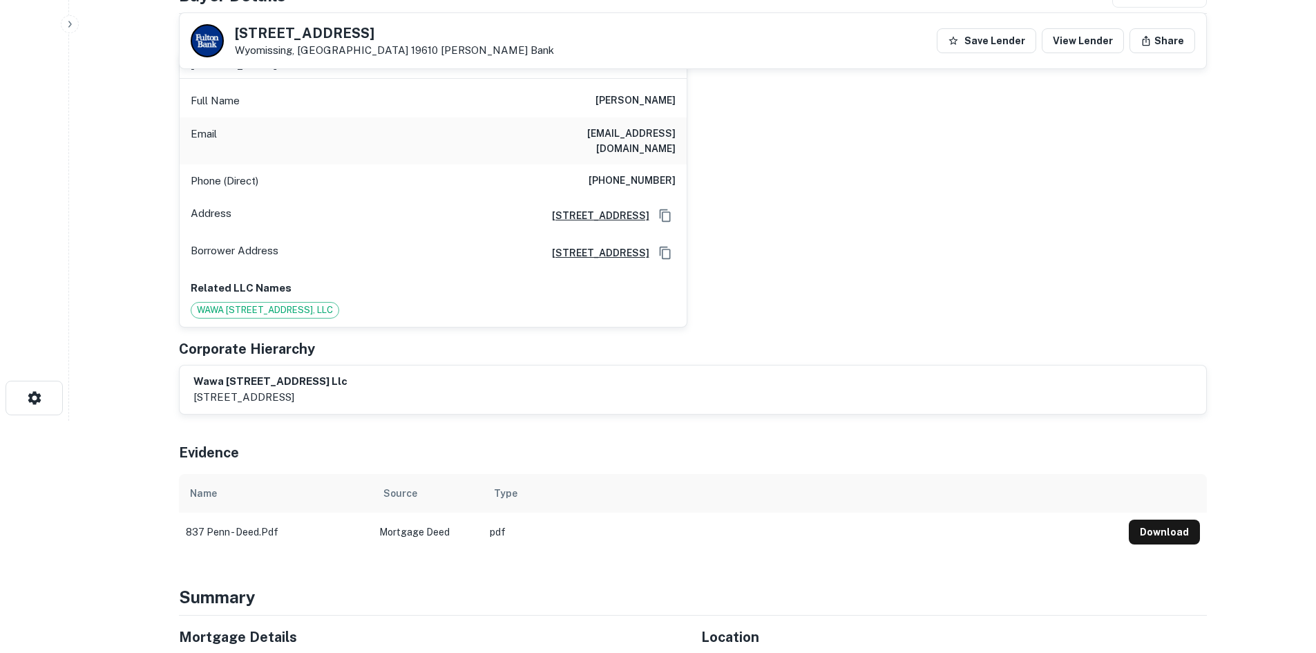
scroll to position [207, 0]
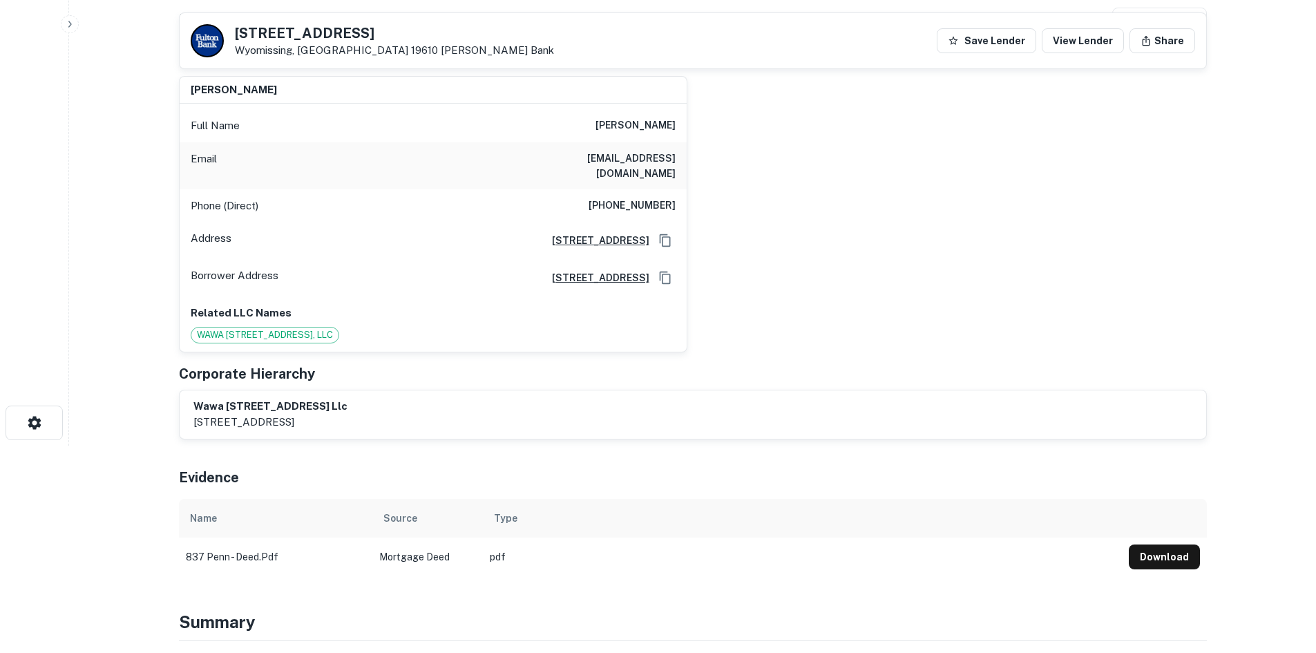
click at [630, 198] on h6 "(610) 762-9415" at bounding box center [632, 206] width 87 height 17
copy h6 "(610) 762-9415"
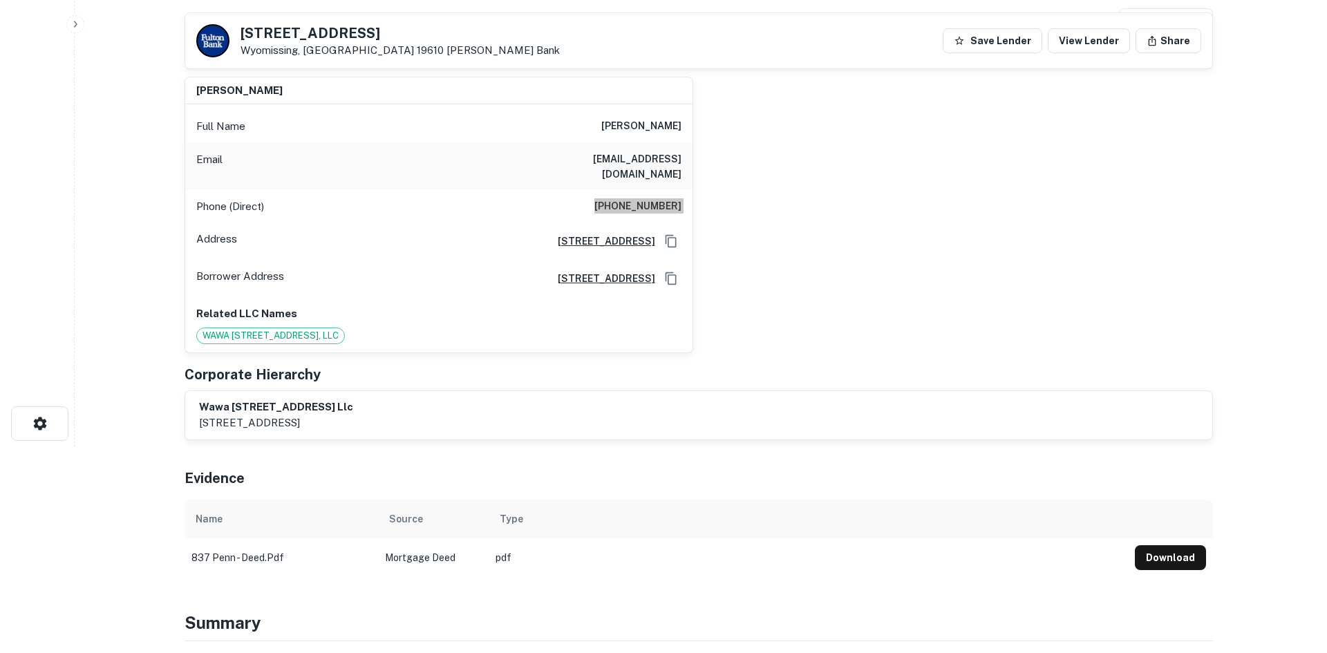
scroll to position [0, 0]
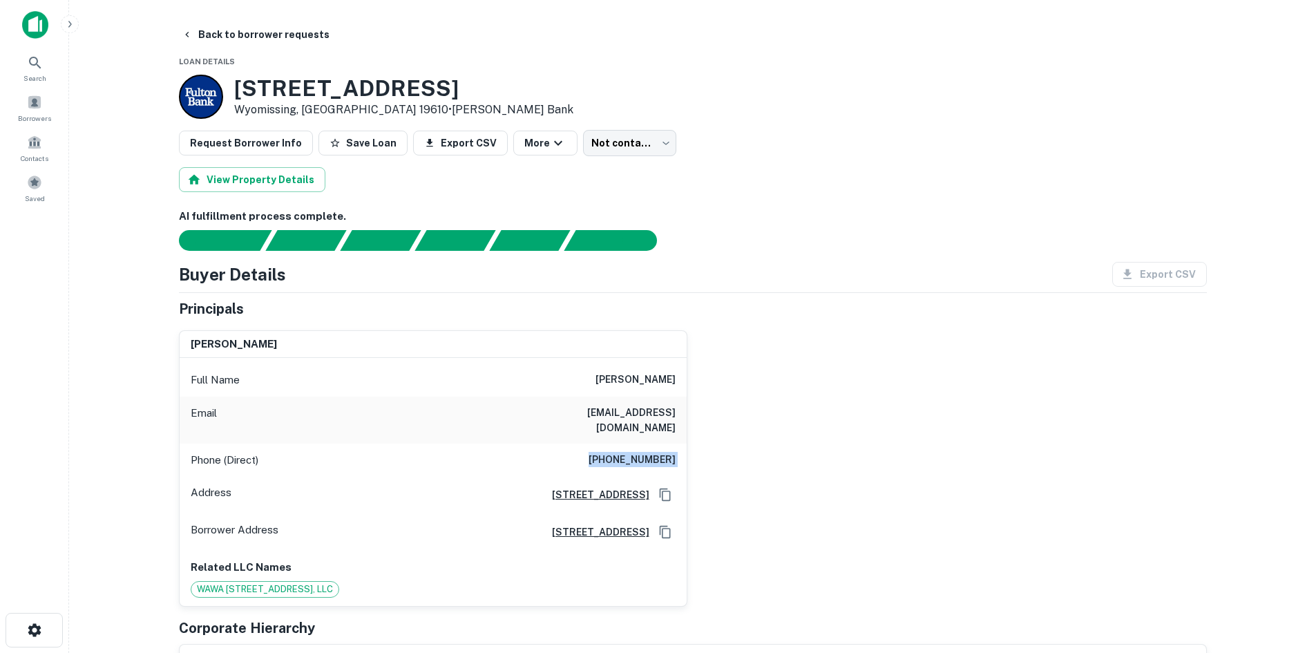
click at [666, 149] on div "Request Borrower Info Save Loan Export CSV More Not contacted **** ​" at bounding box center [693, 143] width 1028 height 26
click at [638, 145] on body "Search Borrowers Contacts Saved Back to borrower requests Loan Details 837 Penn…" at bounding box center [658, 326] width 1316 height 653
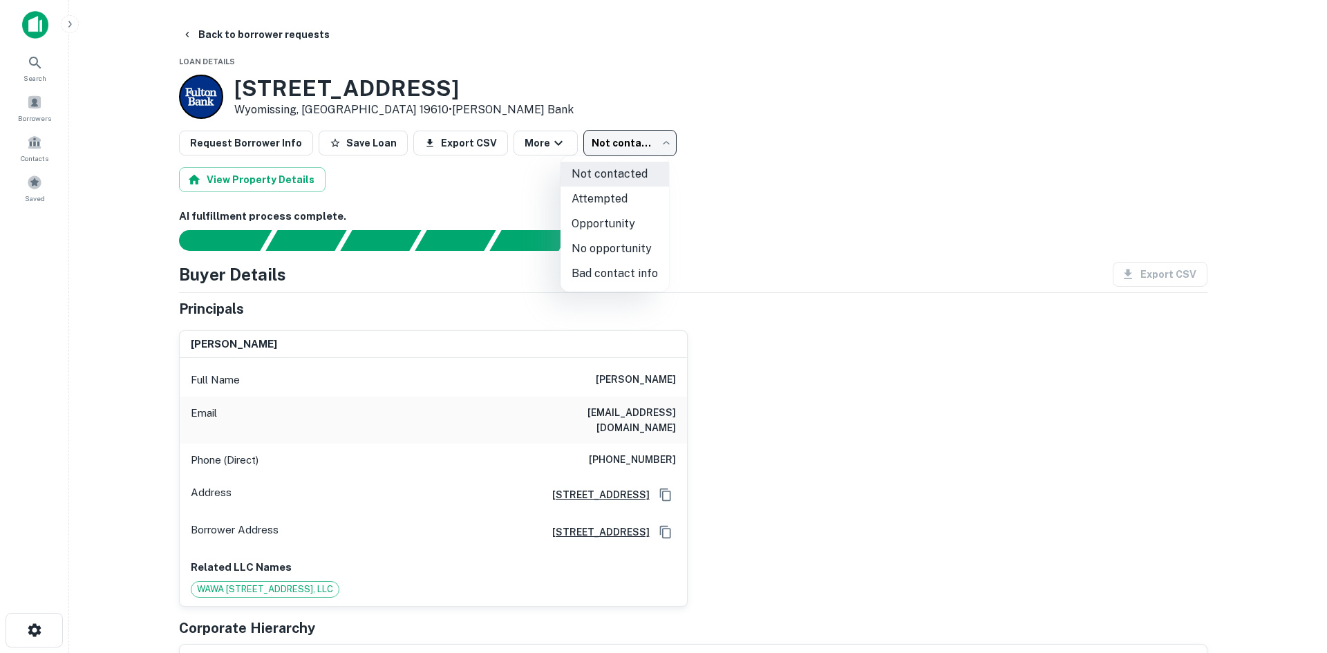
click at [640, 190] on li "Attempted" at bounding box center [614, 199] width 108 height 25
type input "*********"
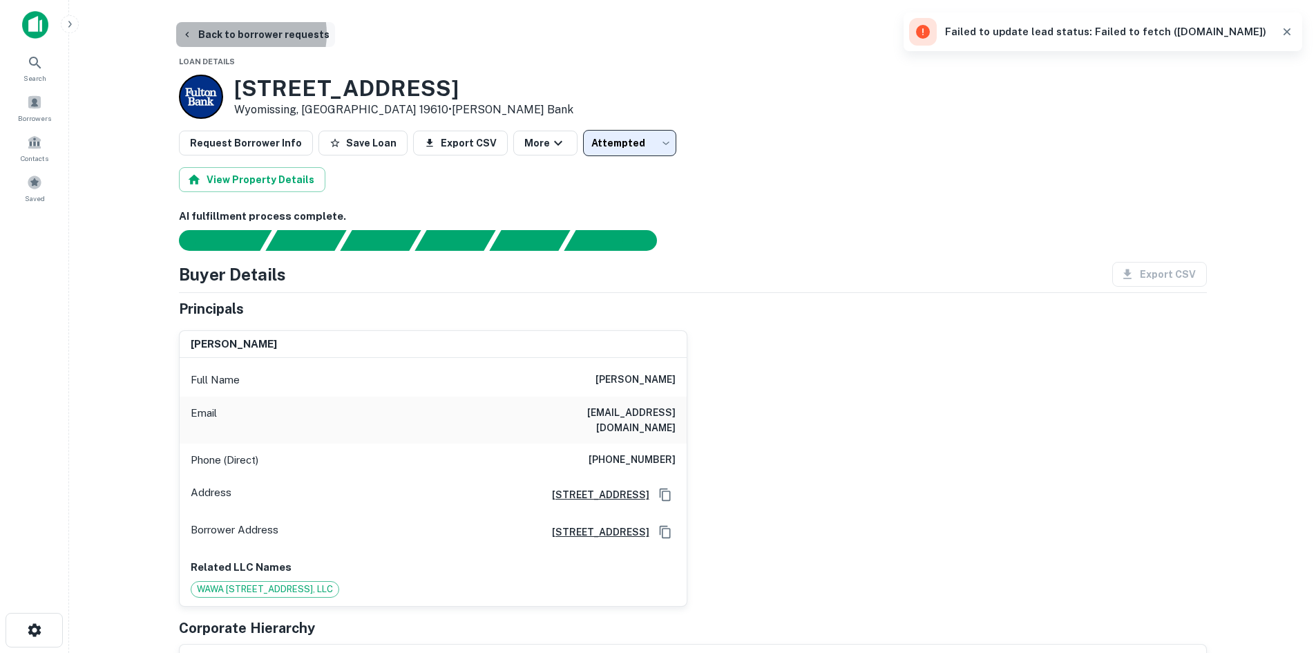
click at [248, 34] on button "Back to borrower requests" at bounding box center [255, 34] width 159 height 25
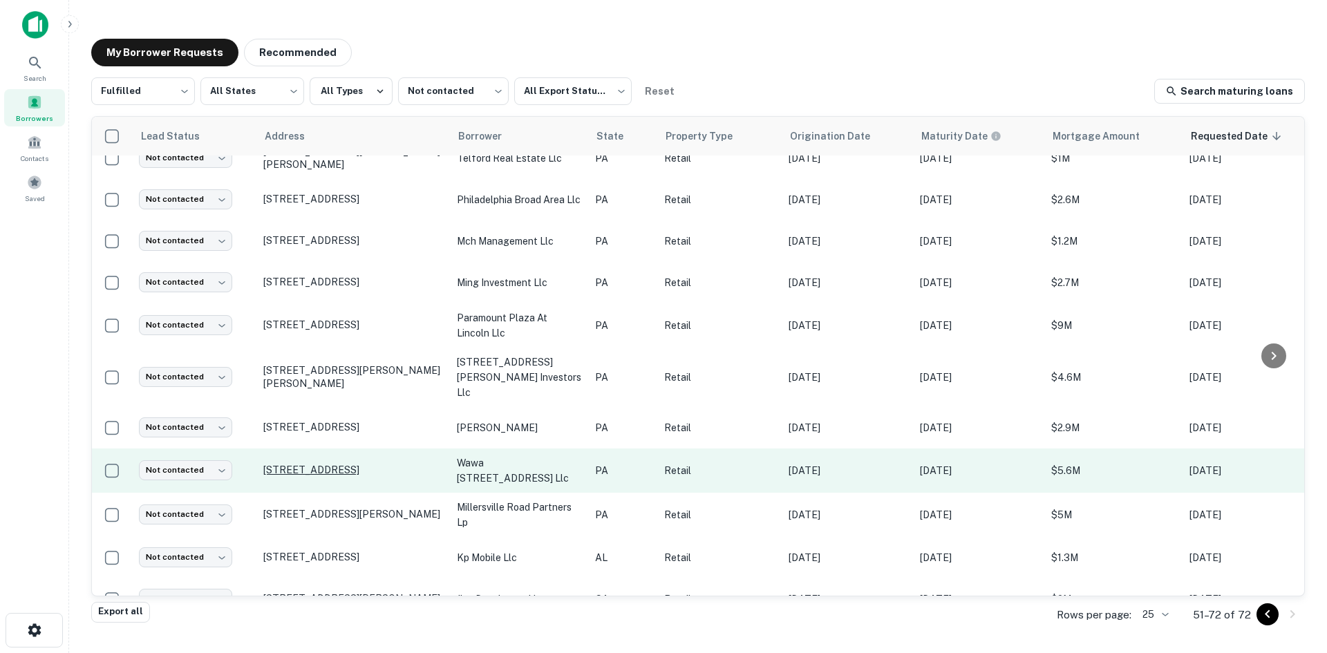
scroll to position [512, 0]
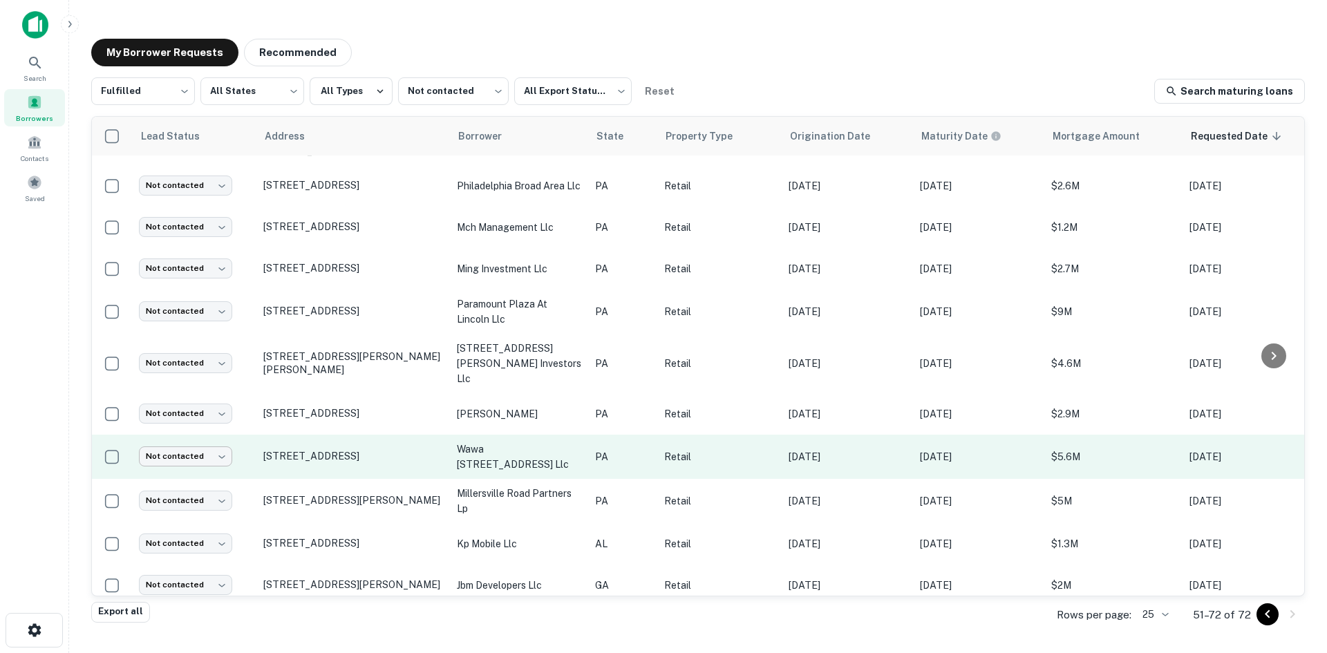
click at [216, 441] on body "Search Borrowers Contacts Saved My Borrower Requests Recommended Fulfilled ****…" at bounding box center [663, 326] width 1327 height 653
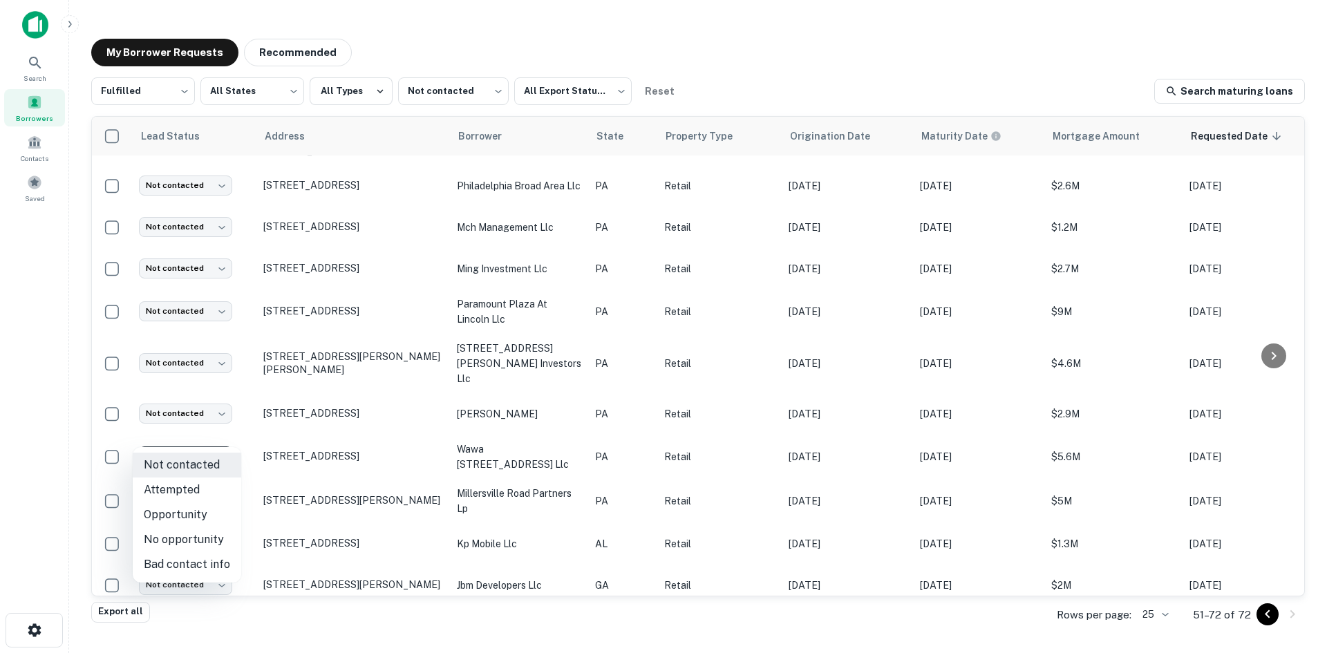
click at [227, 493] on li "Attempted" at bounding box center [187, 489] width 108 height 25
type input "*********"
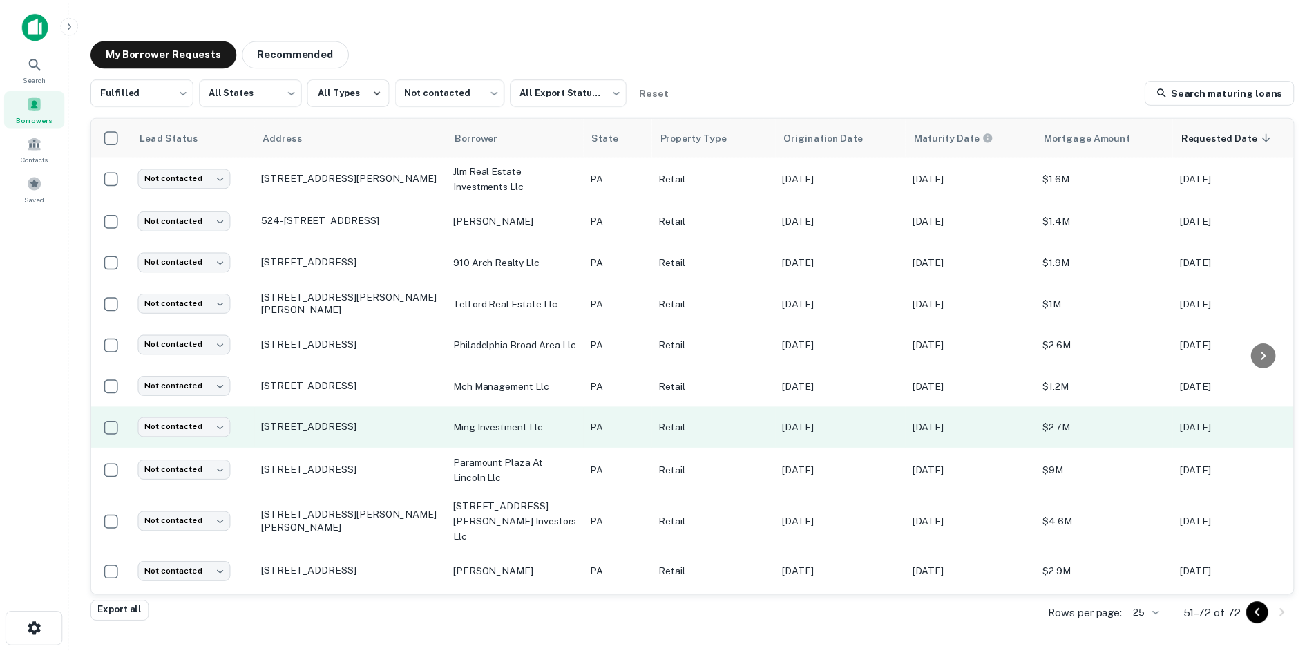
scroll to position [512, 0]
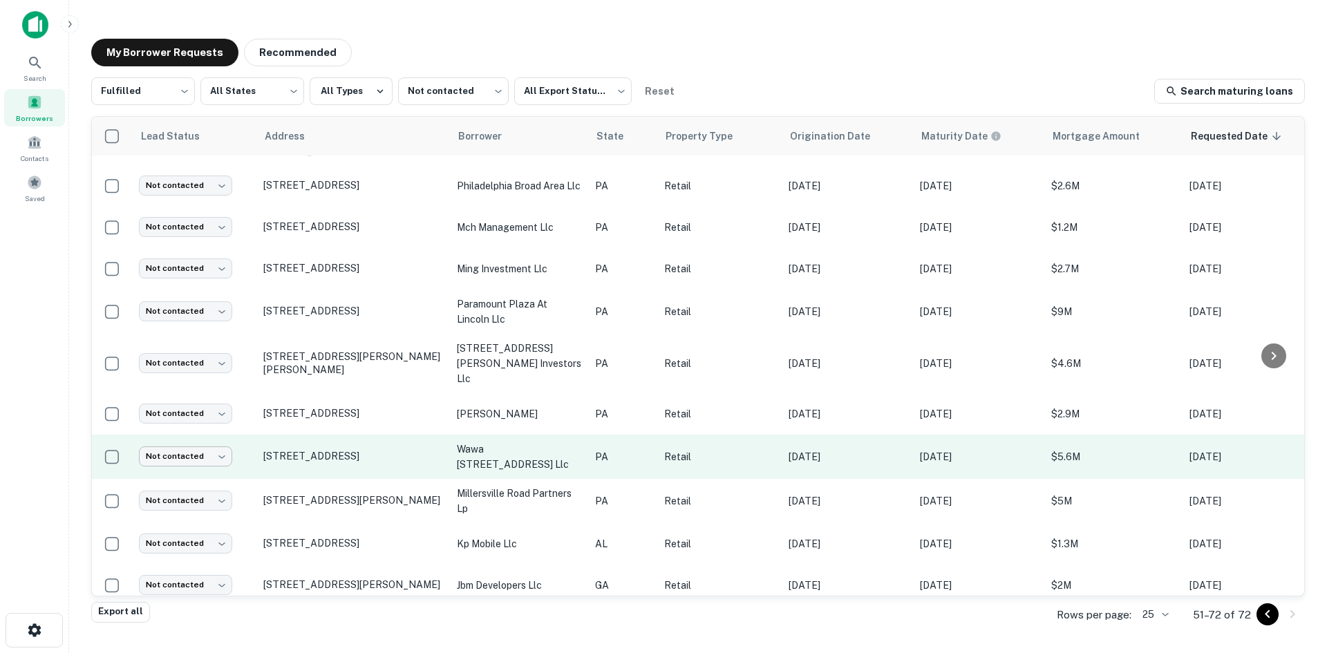
click at [162, 442] on body "Search Borrowers Contacts Saved My Borrower Requests Recommended Fulfilled ****…" at bounding box center [663, 326] width 1327 height 653
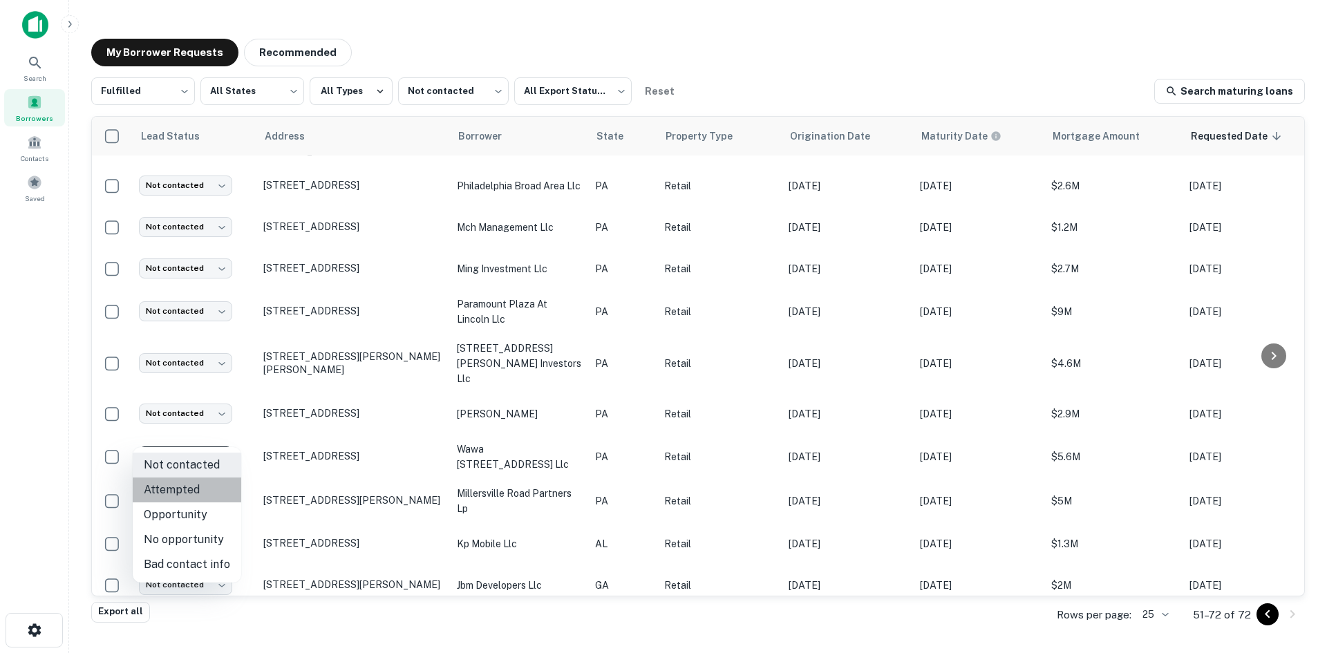
click at [192, 486] on li "Attempted" at bounding box center [187, 489] width 108 height 25
type input "*********"
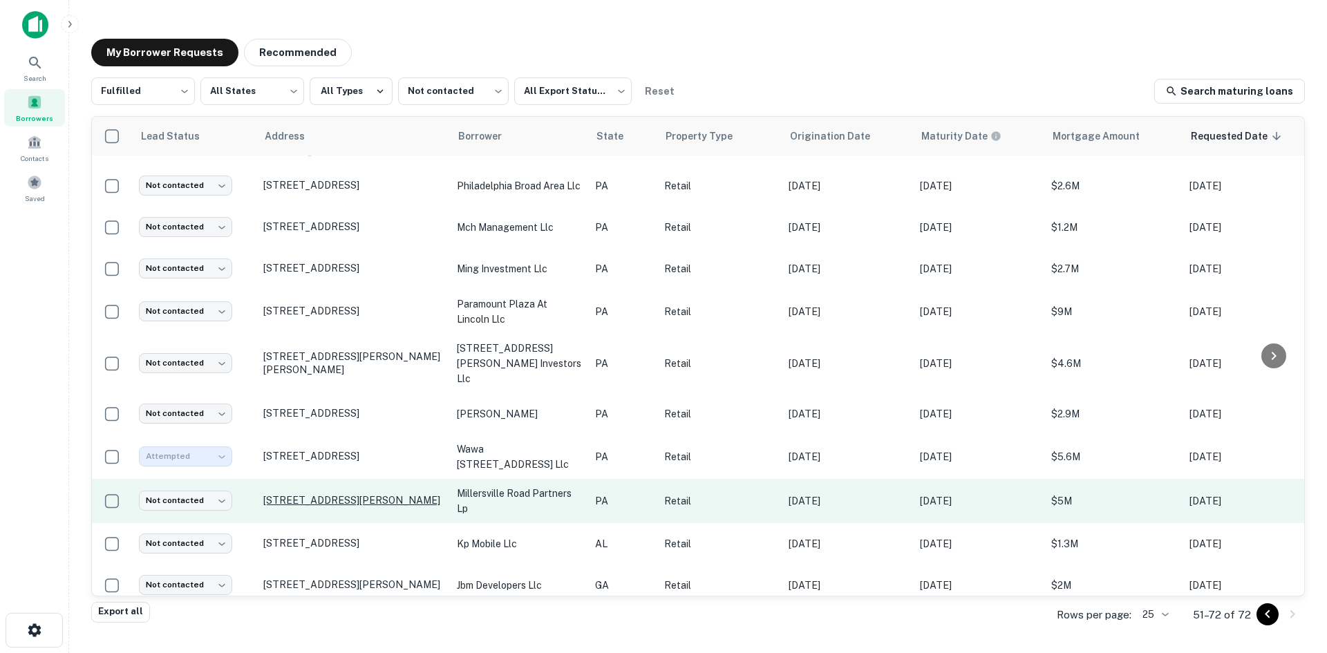
click at [360, 494] on p "341 Comet Dr Millersville, PA 17551" at bounding box center [353, 500] width 180 height 12
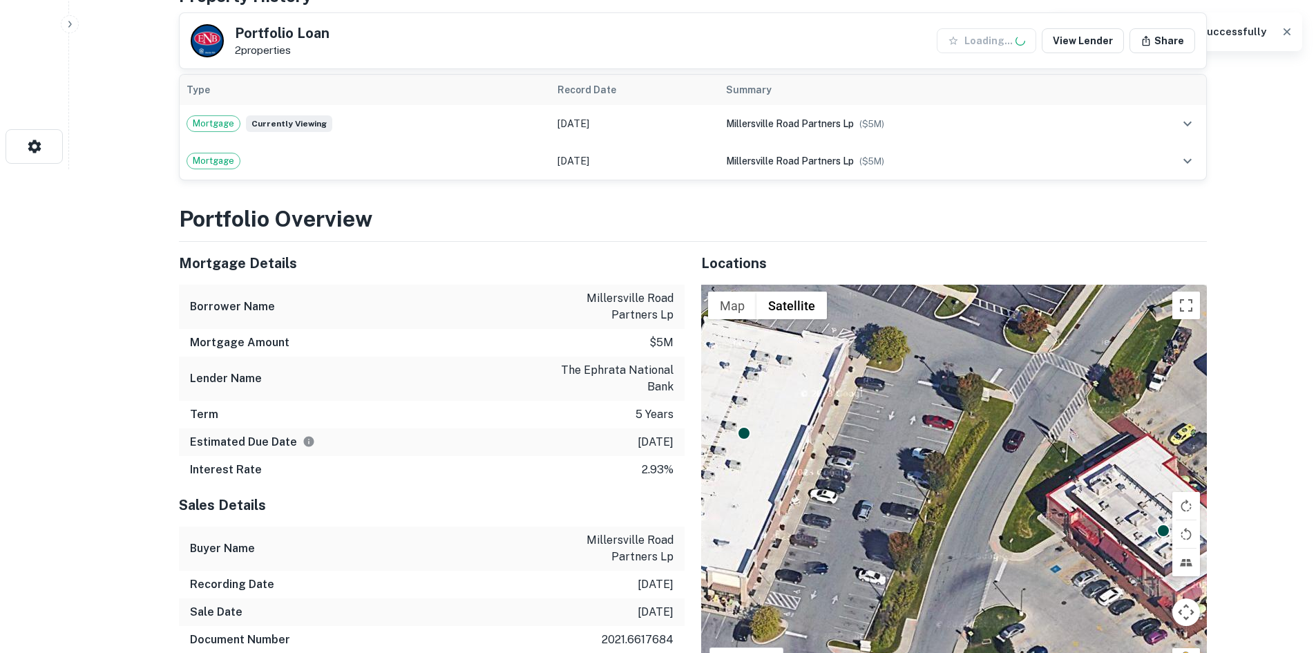
scroll to position [967, 0]
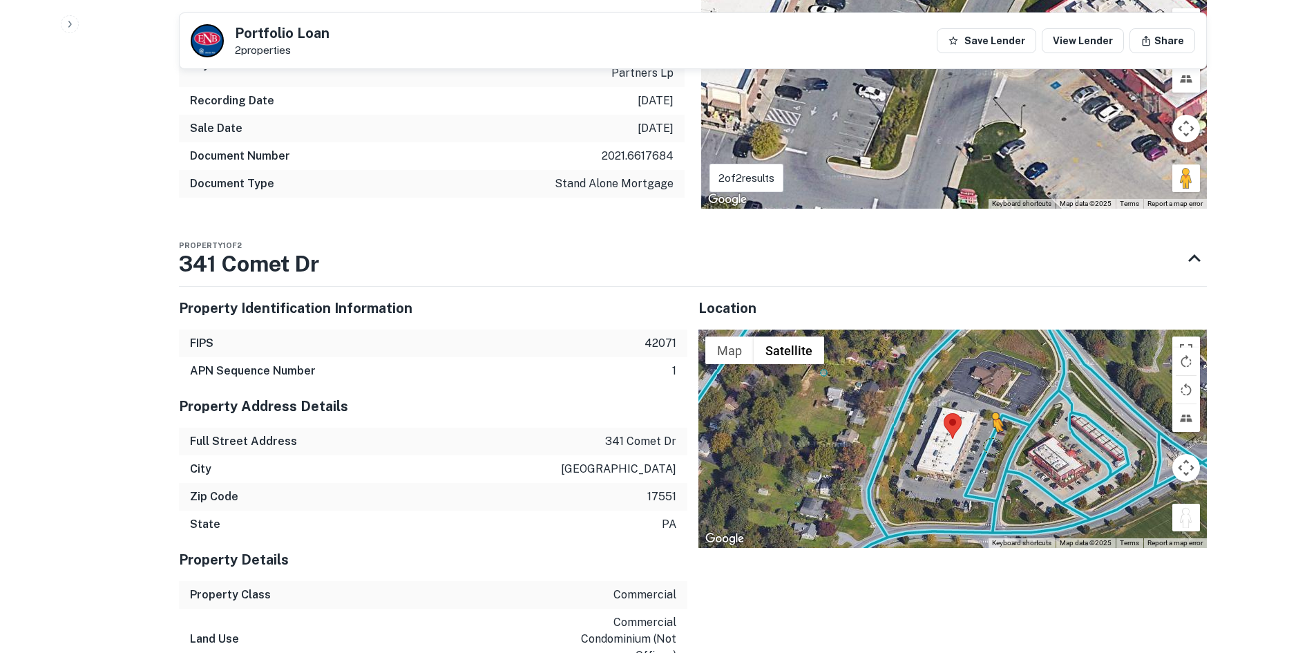
drag, startPoint x: 1186, startPoint y: 524, endPoint x: 991, endPoint y: 446, distance: 210.6
click at [991, 446] on div "To activate drag with keyboard, press Alt + Enter. Once in keyboard drag state,…" at bounding box center [953, 439] width 509 height 218
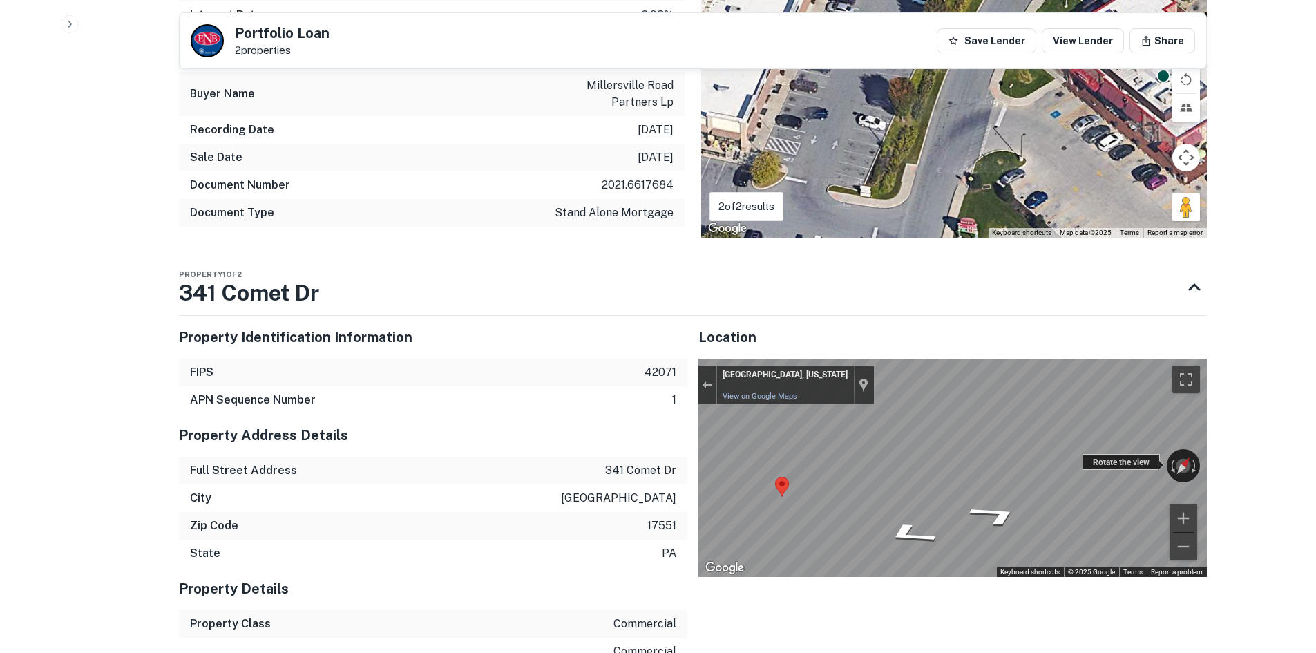
click at [1133, 428] on div "← Move left → Move right ↑ Move up ↓ Move down + Zoom in - Zoom out Lancaster, …" at bounding box center [953, 468] width 509 height 218
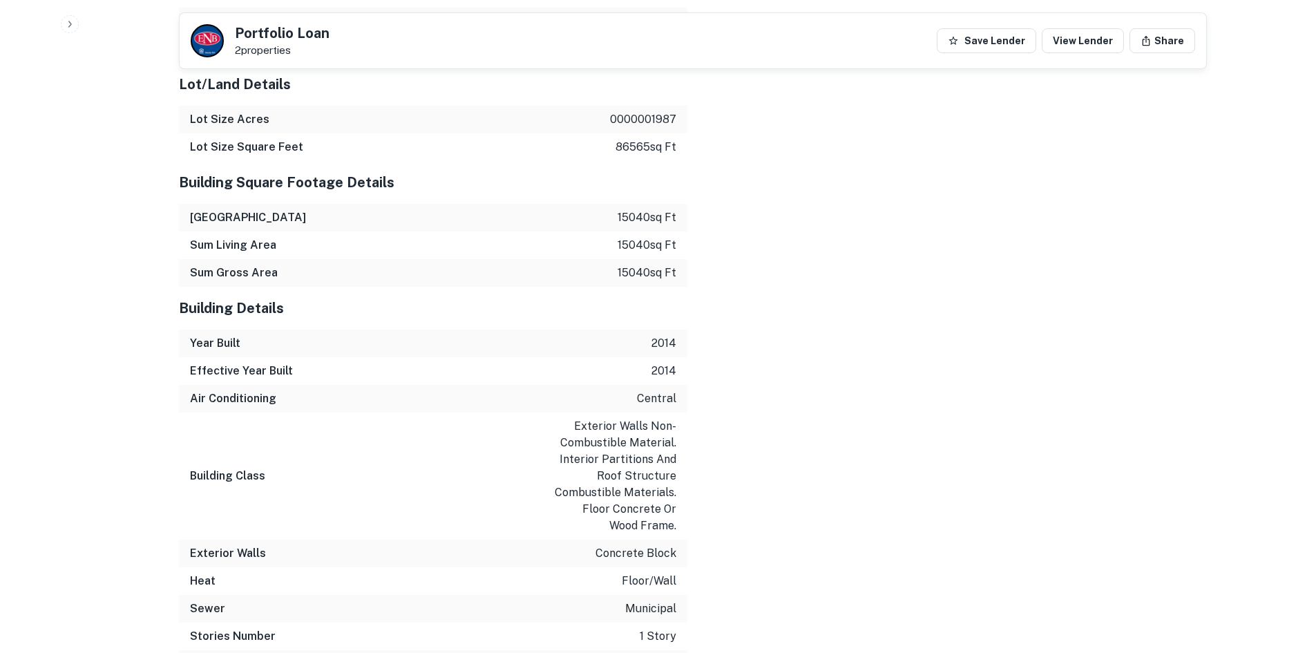
scroll to position [2333, 0]
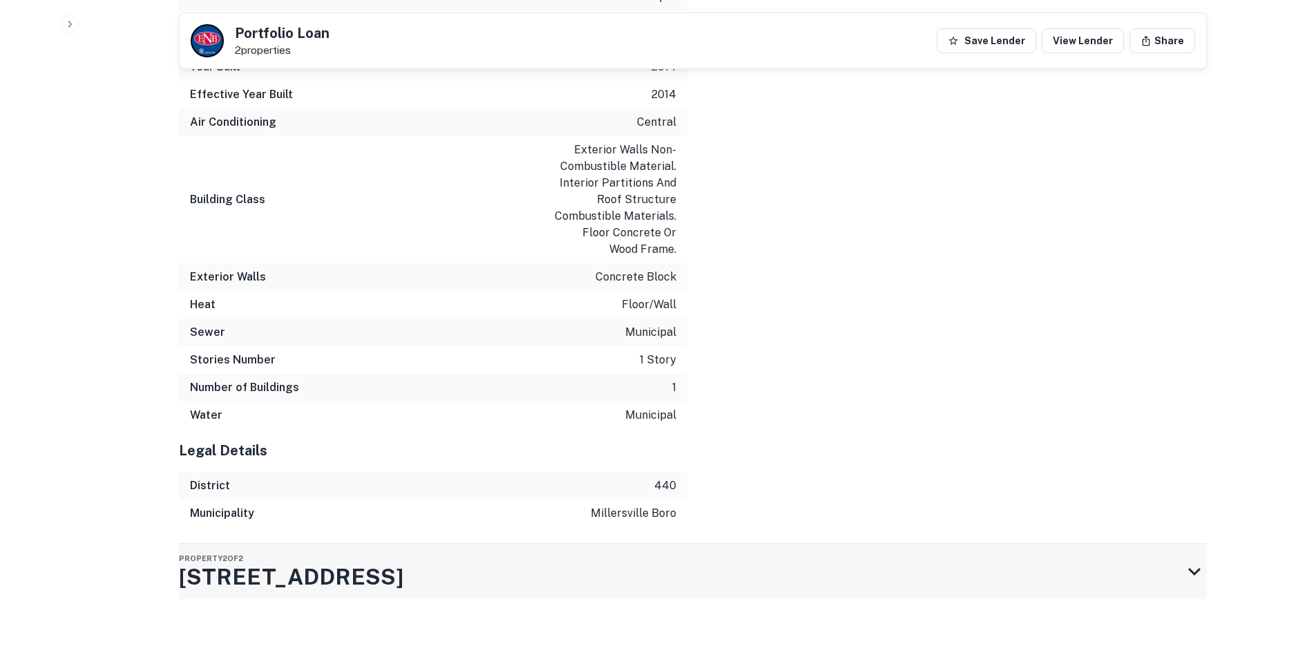
click at [556, 585] on div "Property 2 of 2 1790 Millersville Rd" at bounding box center [680, 571] width 1003 height 55
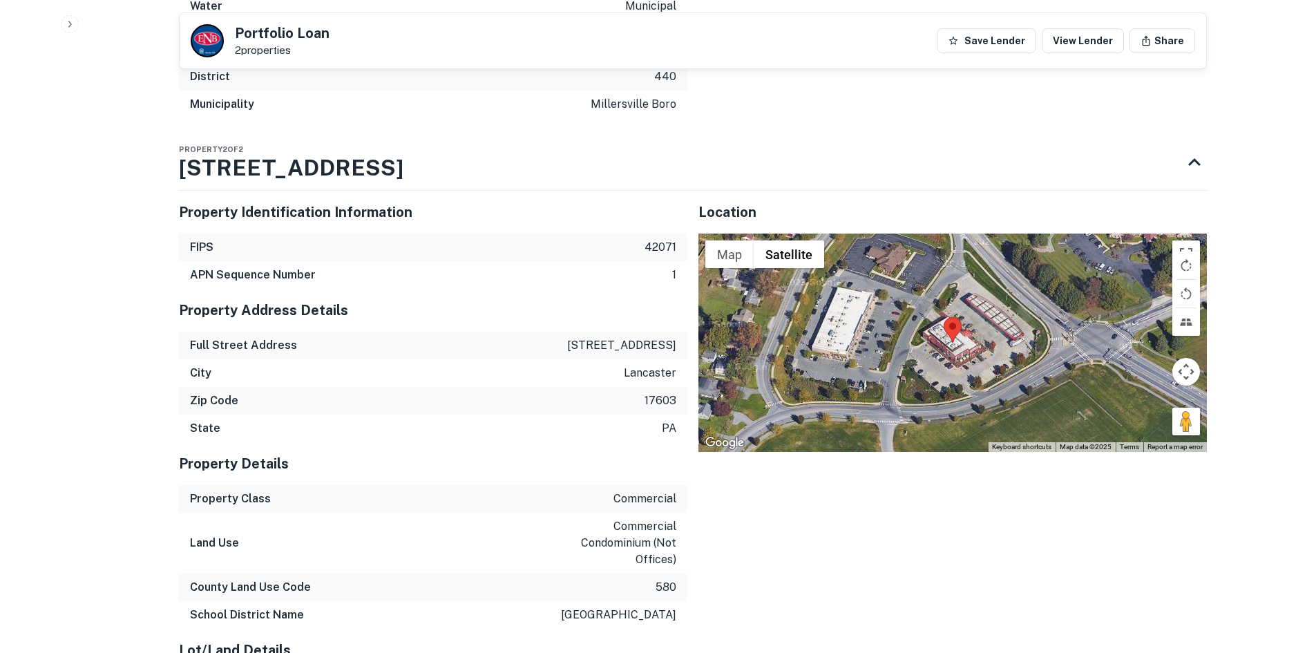
scroll to position [2787, 0]
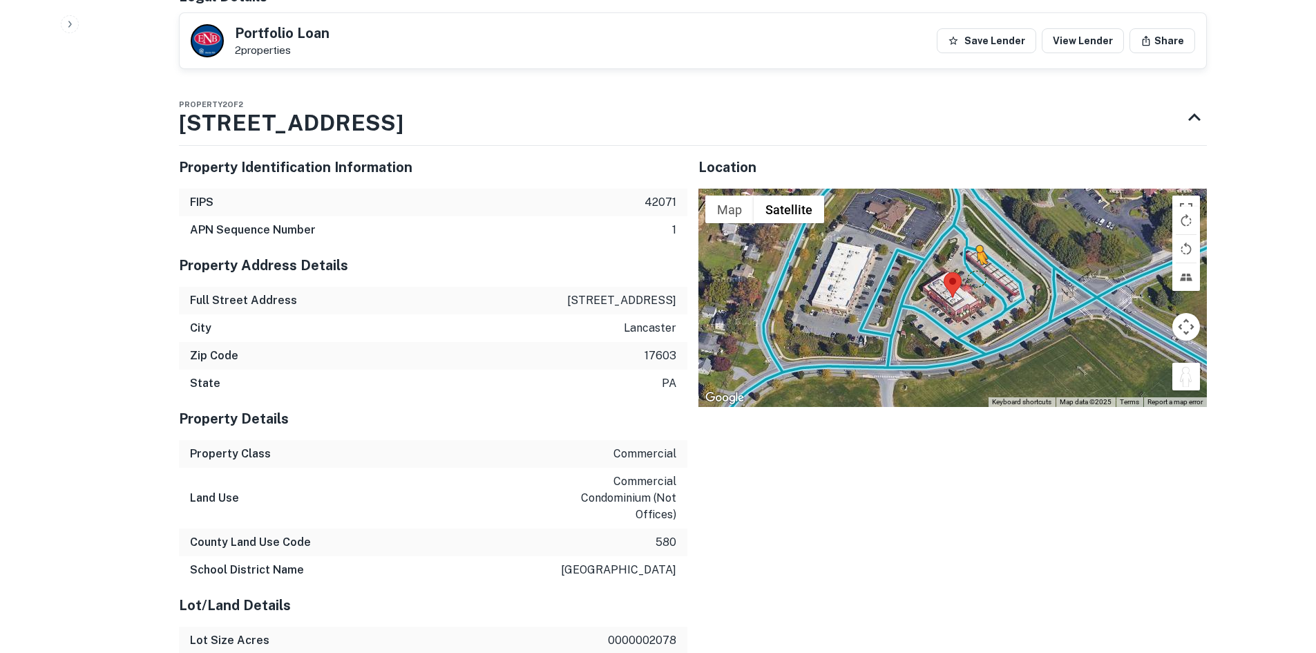
drag, startPoint x: 1184, startPoint y: 375, endPoint x: 977, endPoint y: 265, distance: 233.7
click at [977, 265] on div "To activate drag with keyboard, press Alt + Enter. Once in keyboard drag state,…" at bounding box center [953, 298] width 509 height 218
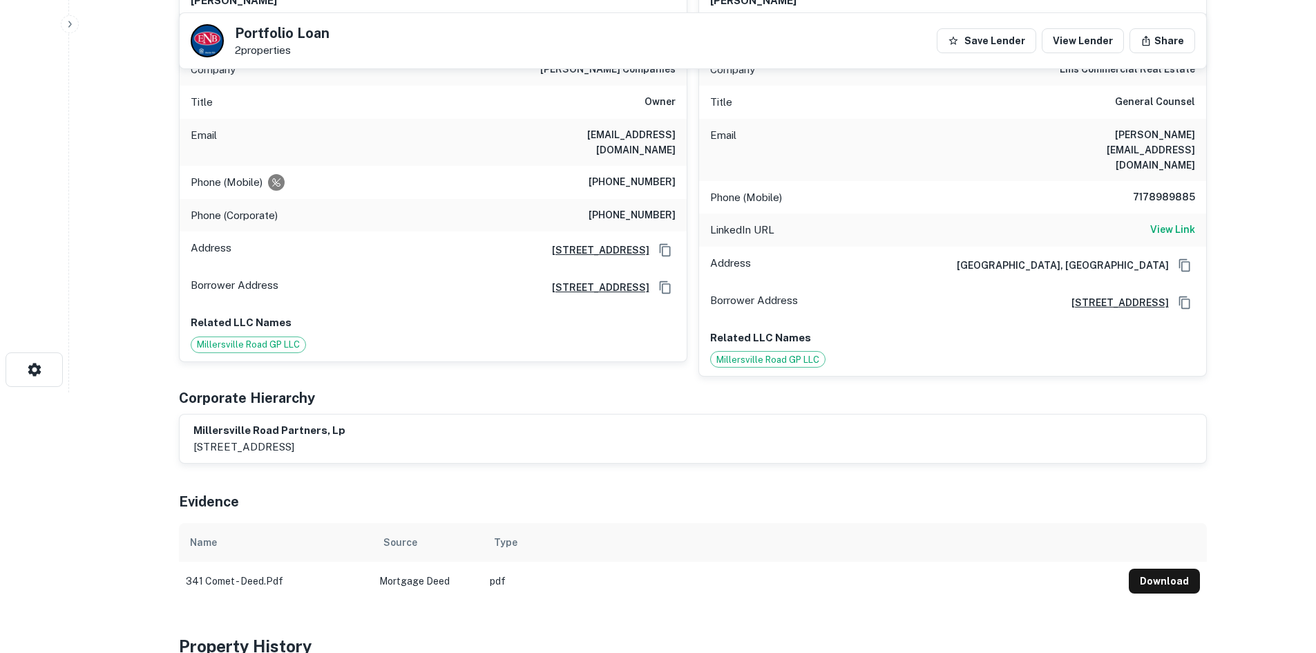
scroll to position [93, 0]
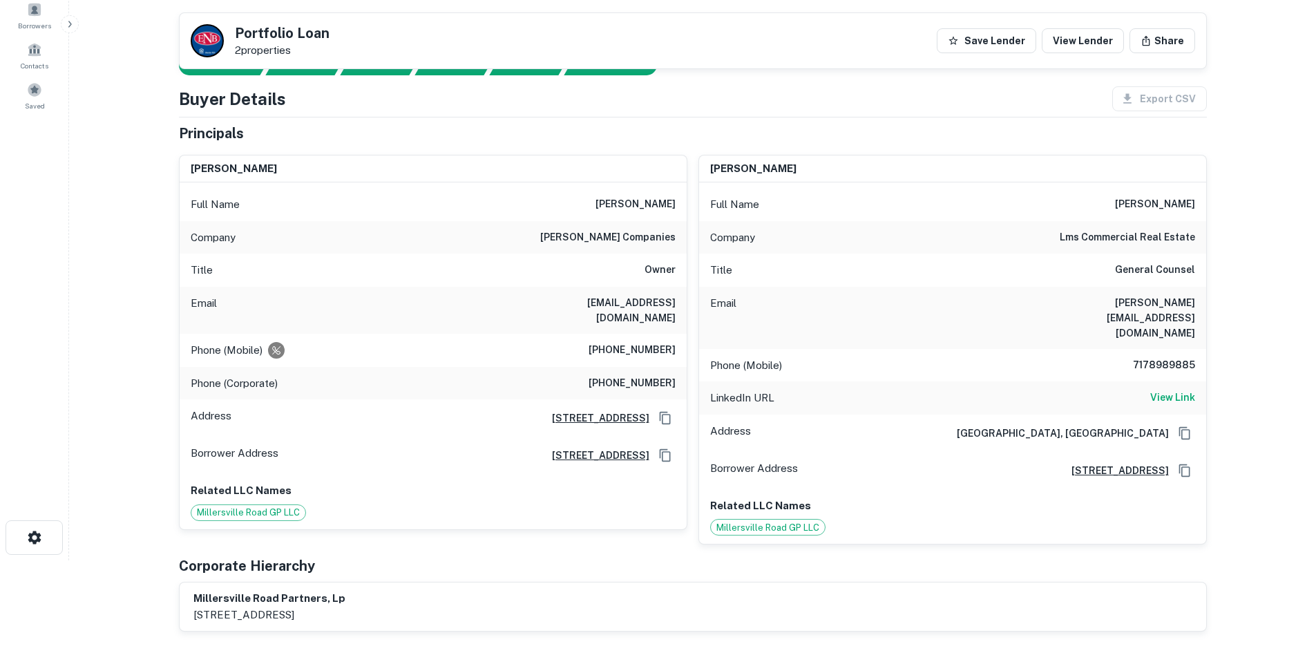
click at [651, 255] on div "Title Owner" at bounding box center [433, 270] width 507 height 33
click at [651, 248] on div "Company deerin companies" at bounding box center [433, 237] width 507 height 33
copy h6 "deerin companies"
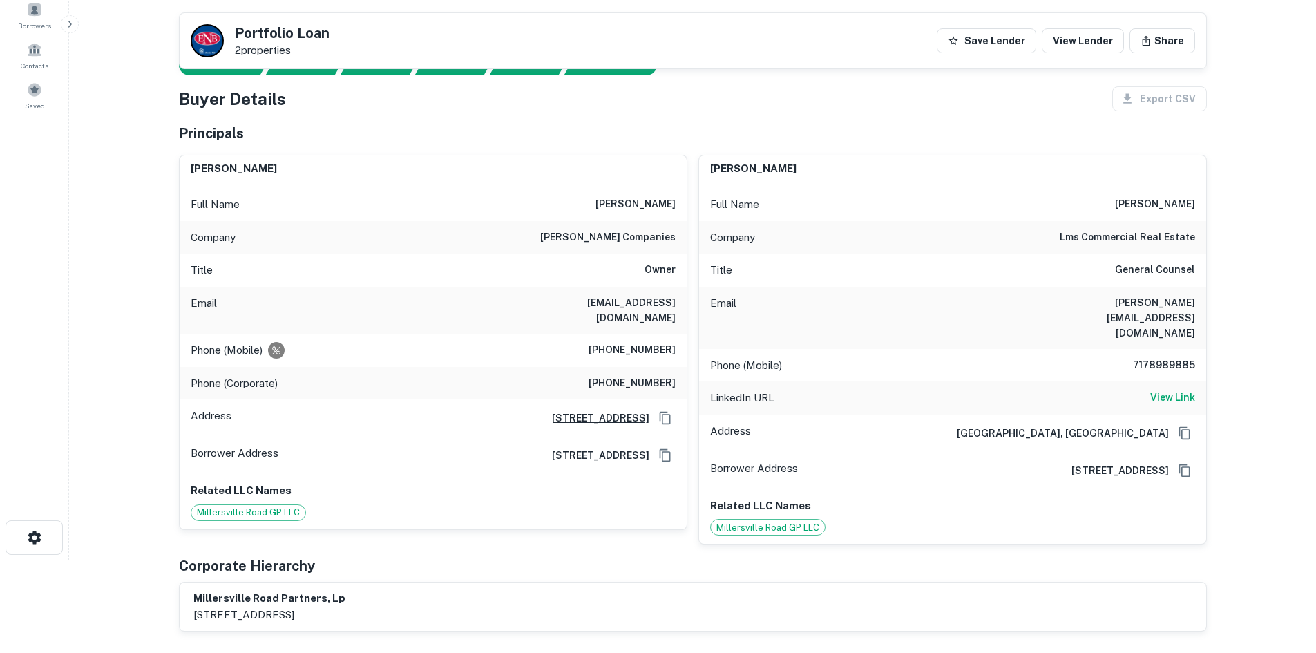
click at [1181, 254] on div "Title General Counsel" at bounding box center [952, 270] width 507 height 33
click at [1175, 240] on h6 "lms commercial real estate" at bounding box center [1127, 237] width 135 height 17
copy h6 "lms commercial real estate"
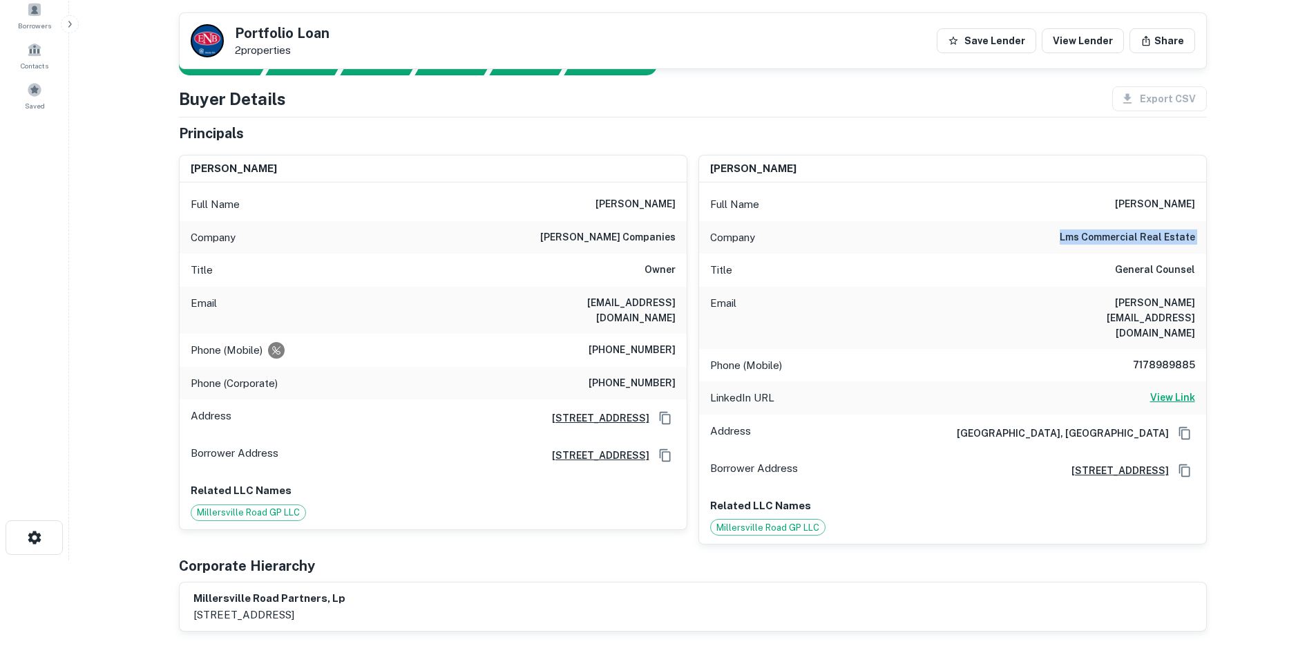
click at [1158, 390] on h6 "View Link" at bounding box center [1172, 397] width 45 height 15
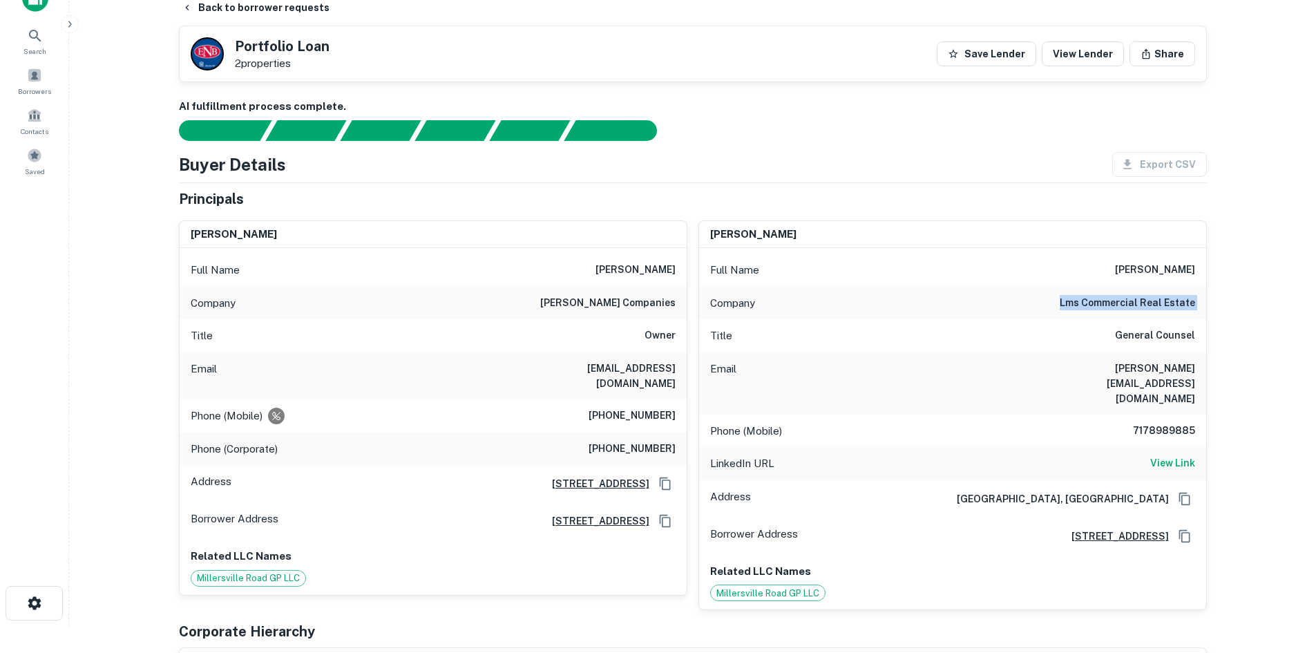
scroll to position [0, 0]
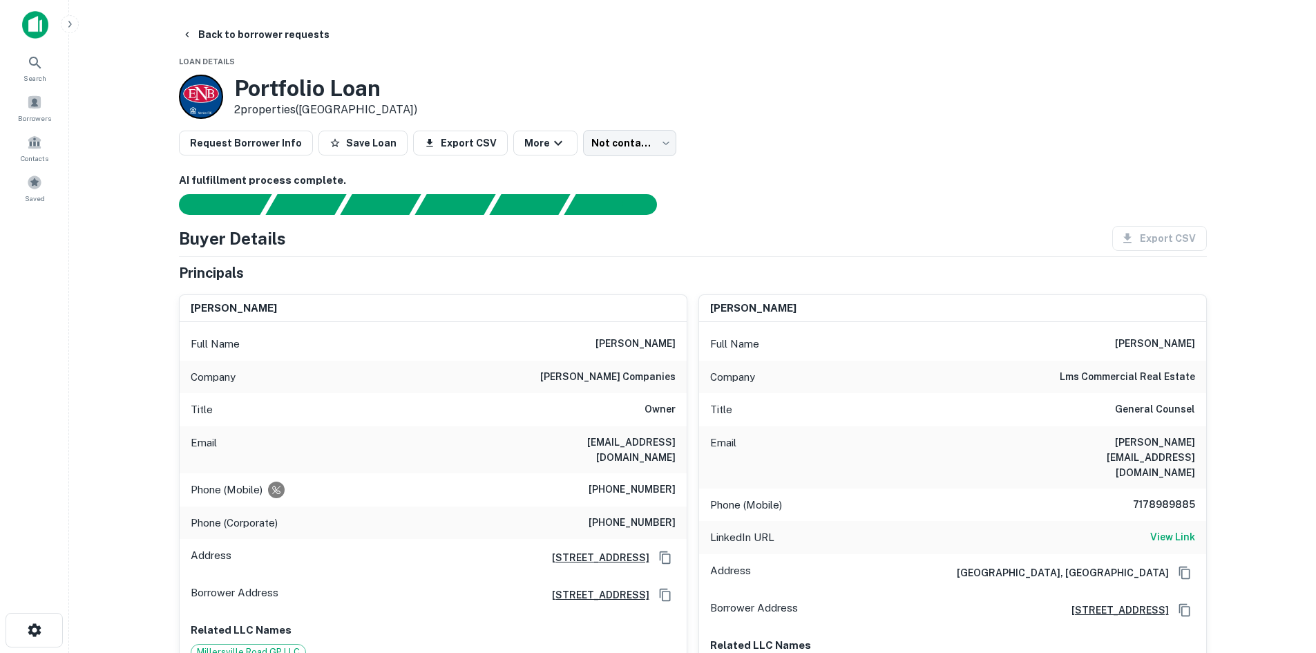
click at [1144, 108] on div "Portfolio Loan 2 properties (PA)" at bounding box center [693, 97] width 1028 height 44
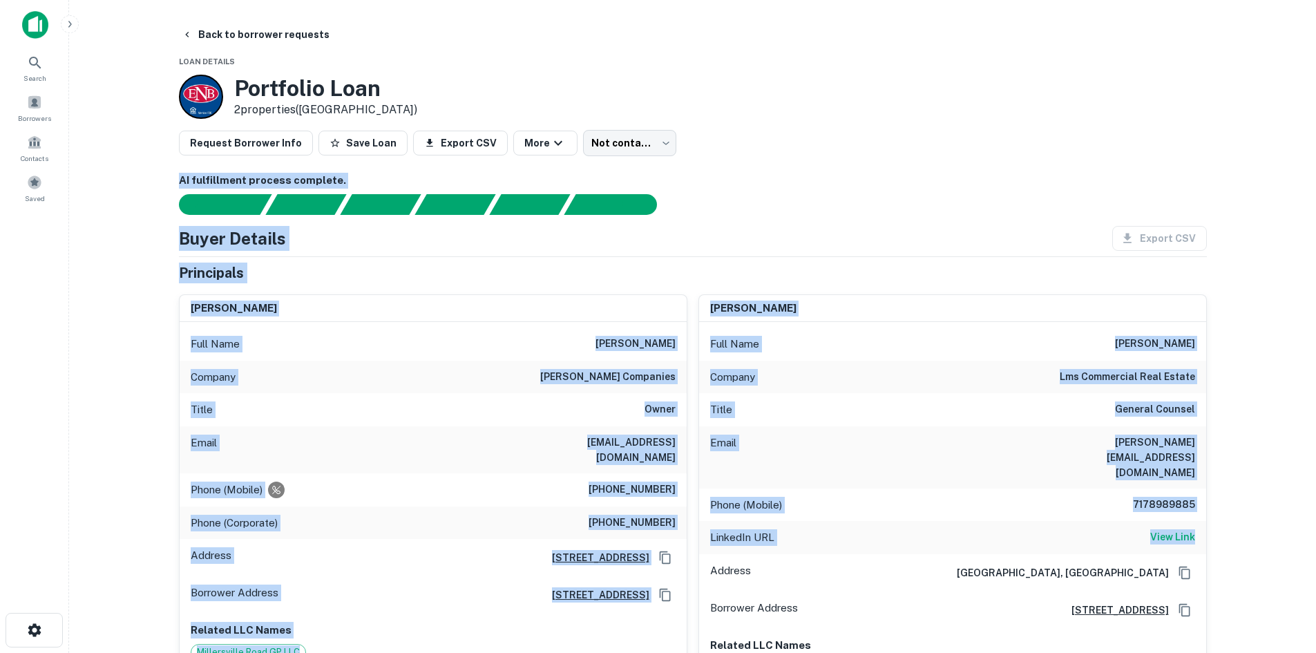
drag, startPoint x: 274, startPoint y: 297, endPoint x: 1298, endPoint y: 521, distance: 1048.2
click at [1298, 521] on main "Back to borrower requests Loan Details Portfolio Loan 2 properties (PA) Request…" at bounding box center [692, 326] width 1247 height 653
click at [1267, 460] on main "Back to borrower requests Loan Details Portfolio Loan 2 properties (PA) Request…" at bounding box center [692, 326] width 1247 height 653
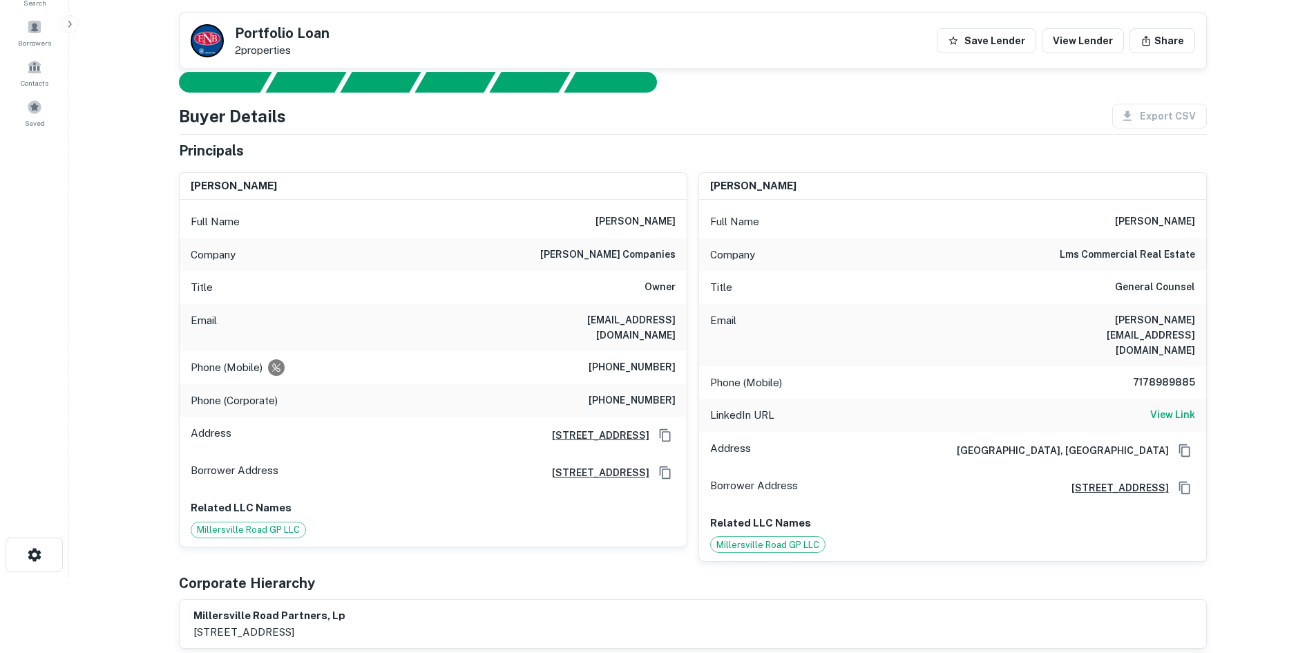
scroll to position [69, 0]
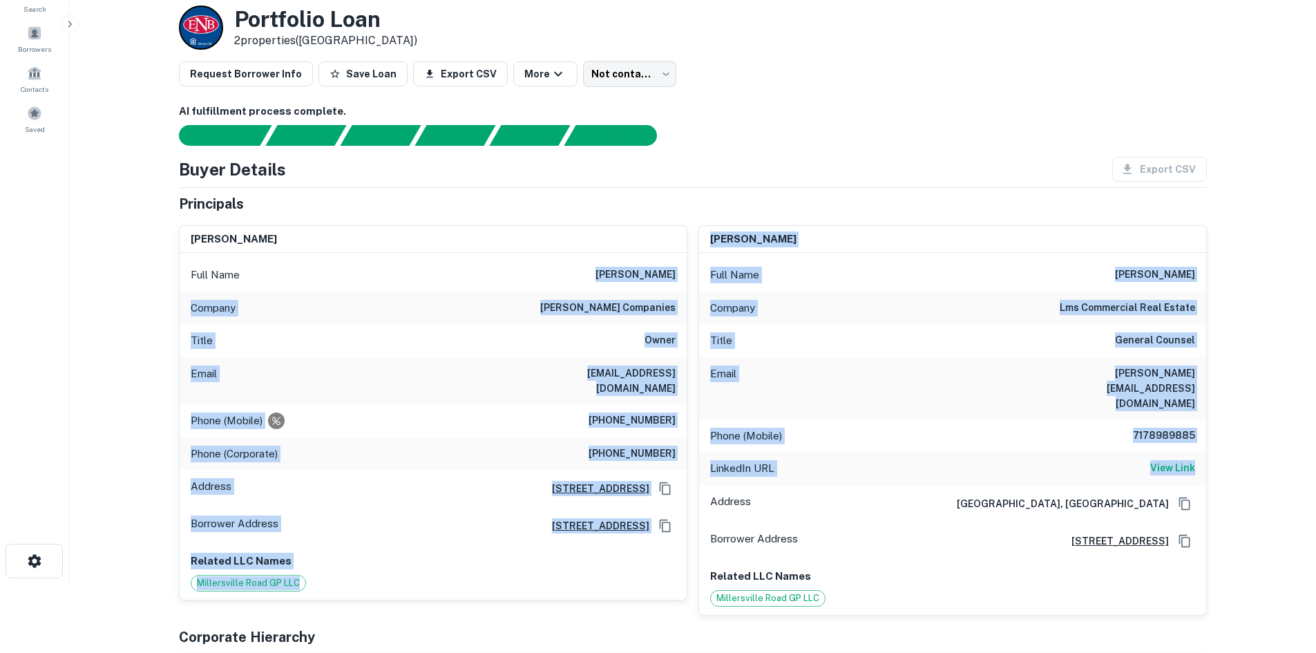
drag, startPoint x: 671, startPoint y: 338, endPoint x: 1237, endPoint y: 426, distance: 572.8
click at [1237, 426] on main "Back to borrower requests Loan Details Portfolio Loan 2 properties (PA) Request…" at bounding box center [692, 257] width 1247 height 653
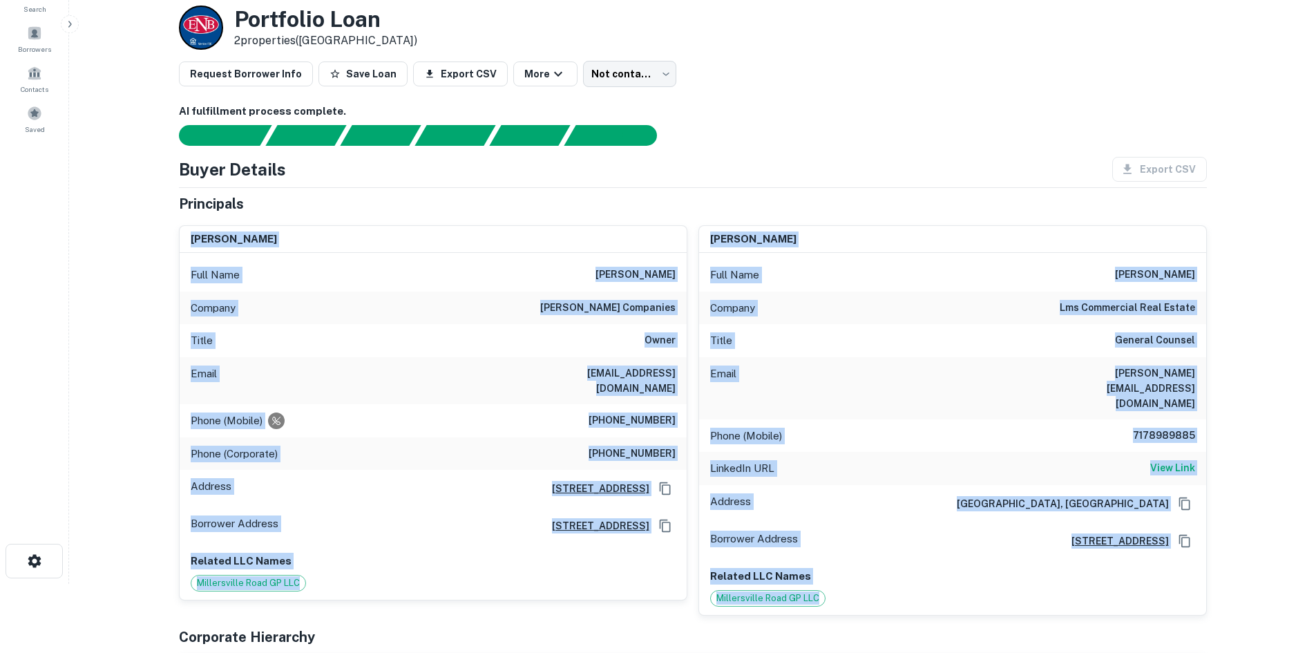
drag, startPoint x: 183, startPoint y: 241, endPoint x: 1234, endPoint y: 569, distance: 1101.1
click at [1234, 569] on main "Back to borrower requests Loan Details Portfolio Loan 2 properties (PA) Request…" at bounding box center [692, 257] width 1247 height 653
click at [1256, 453] on main "Back to borrower requests Loan Details Portfolio Loan 2 properties (PA) Request…" at bounding box center [692, 257] width 1247 height 653
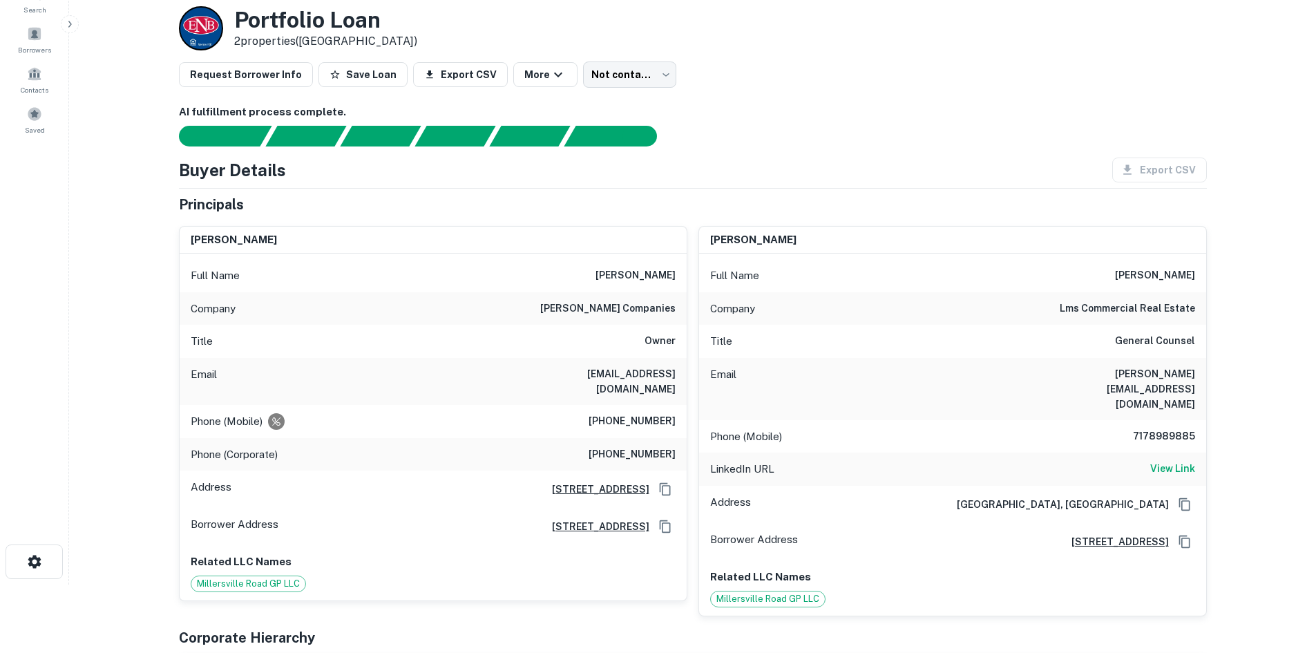
scroll to position [138, 0]
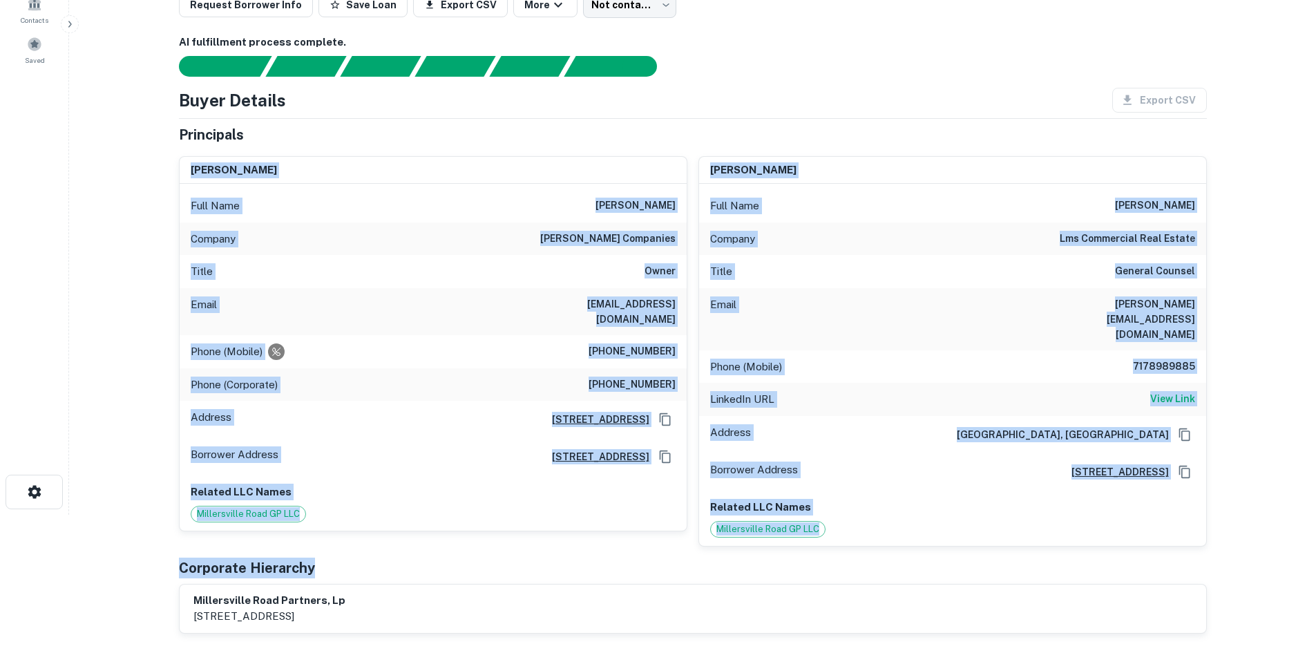
drag, startPoint x: 1153, startPoint y: 529, endPoint x: 169, endPoint y: 169, distance: 1047.8
click at [179, 169] on div "Principals joseph r. deerin Full Name joseph r. deerin Company deerin companies…" at bounding box center [693, 378] width 1028 height 509
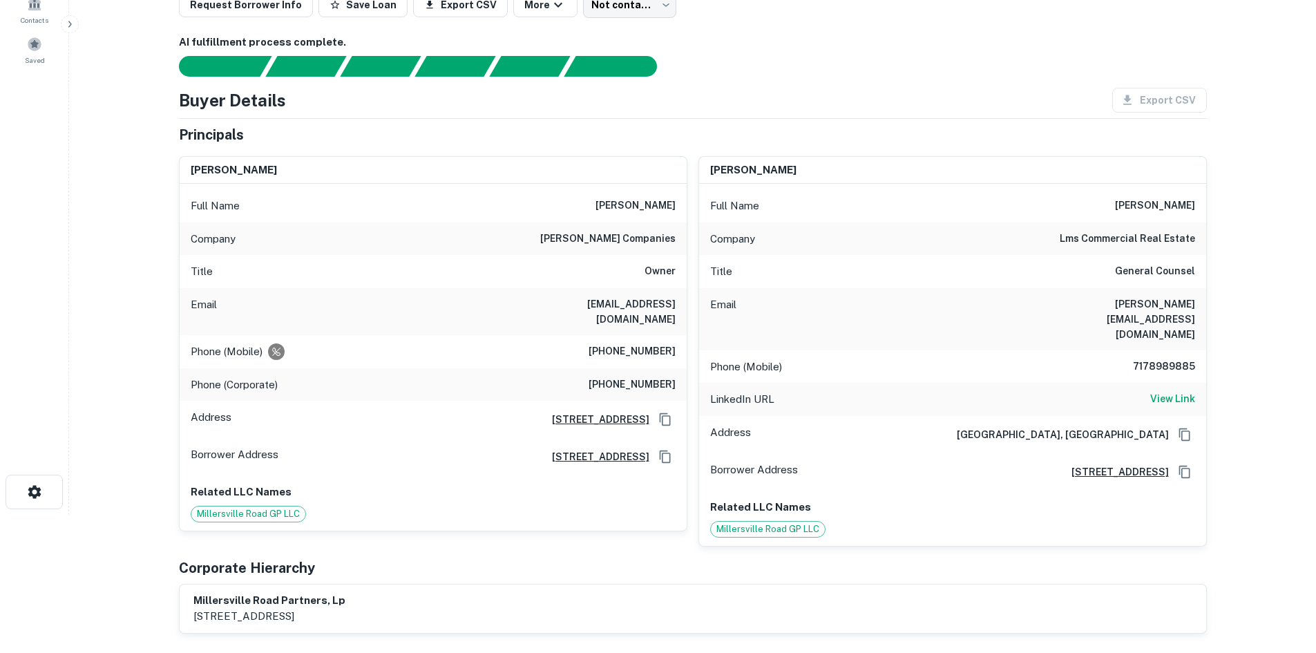
click at [154, 126] on main "Back to borrower requests Loan Details Portfolio Loan 2 properties (PA) Request…" at bounding box center [692, 188] width 1247 height 653
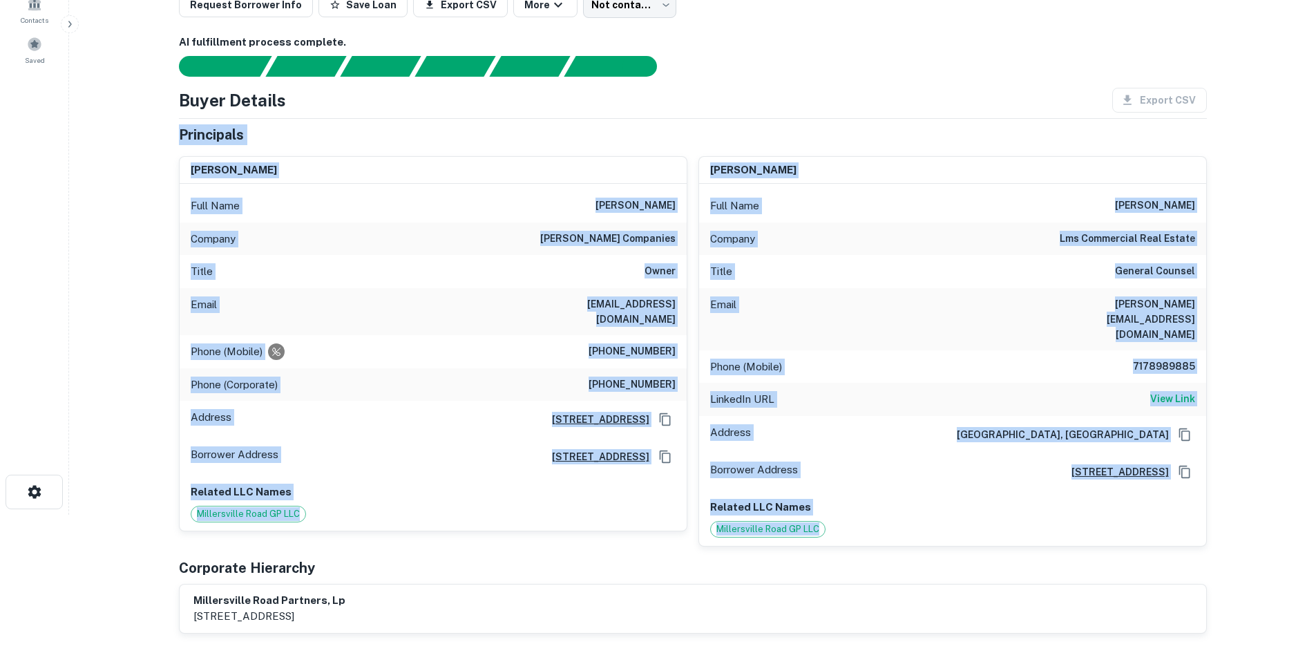
drag, startPoint x: 172, startPoint y: 132, endPoint x: 933, endPoint y: 500, distance: 845.2
click at [933, 512] on div "Related LLC Names Millersville Road GP LLC" at bounding box center [952, 518] width 507 height 55
drag, startPoint x: 697, startPoint y: 506, endPoint x: 145, endPoint y: 42, distance: 720.9
click at [145, 42] on main "Back to borrower requests Loan Details Portfolio Loan 2 properties (PA) Request…" at bounding box center [692, 188] width 1247 height 653
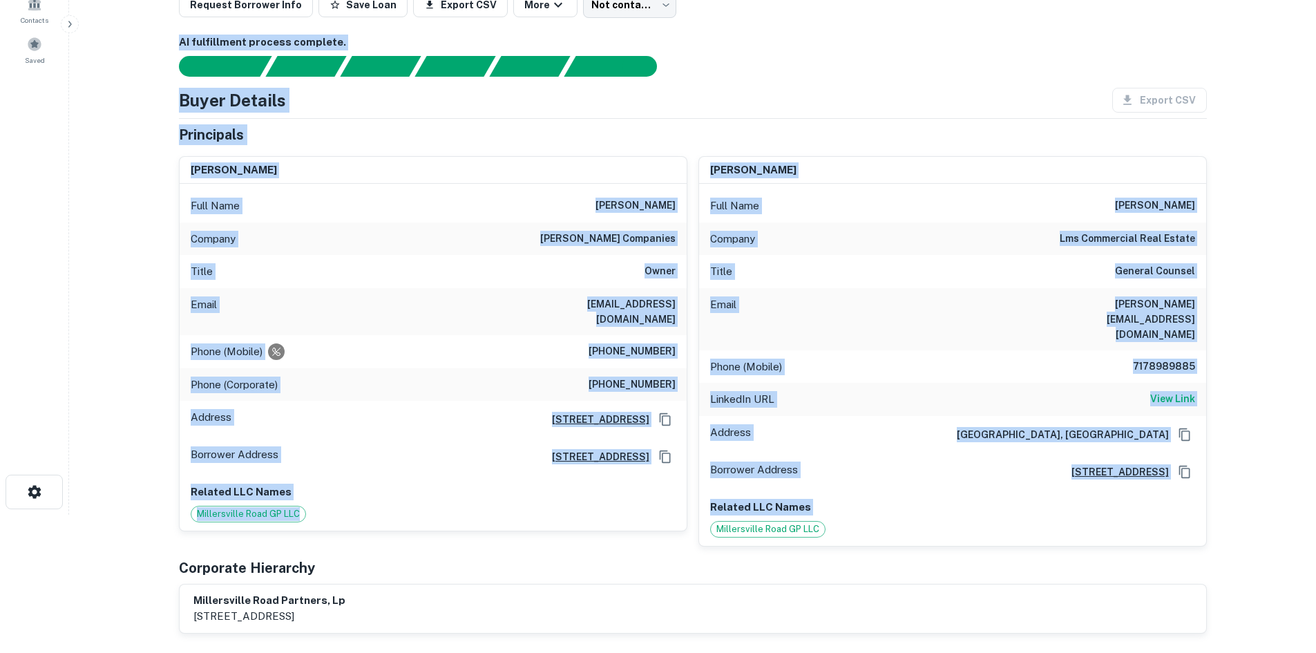
drag, startPoint x: 176, startPoint y: 96, endPoint x: 1113, endPoint y: 497, distance: 1019.7
click at [1158, 511] on div "Related LLC Names Millersville Road GP LLC" at bounding box center [952, 518] width 507 height 55
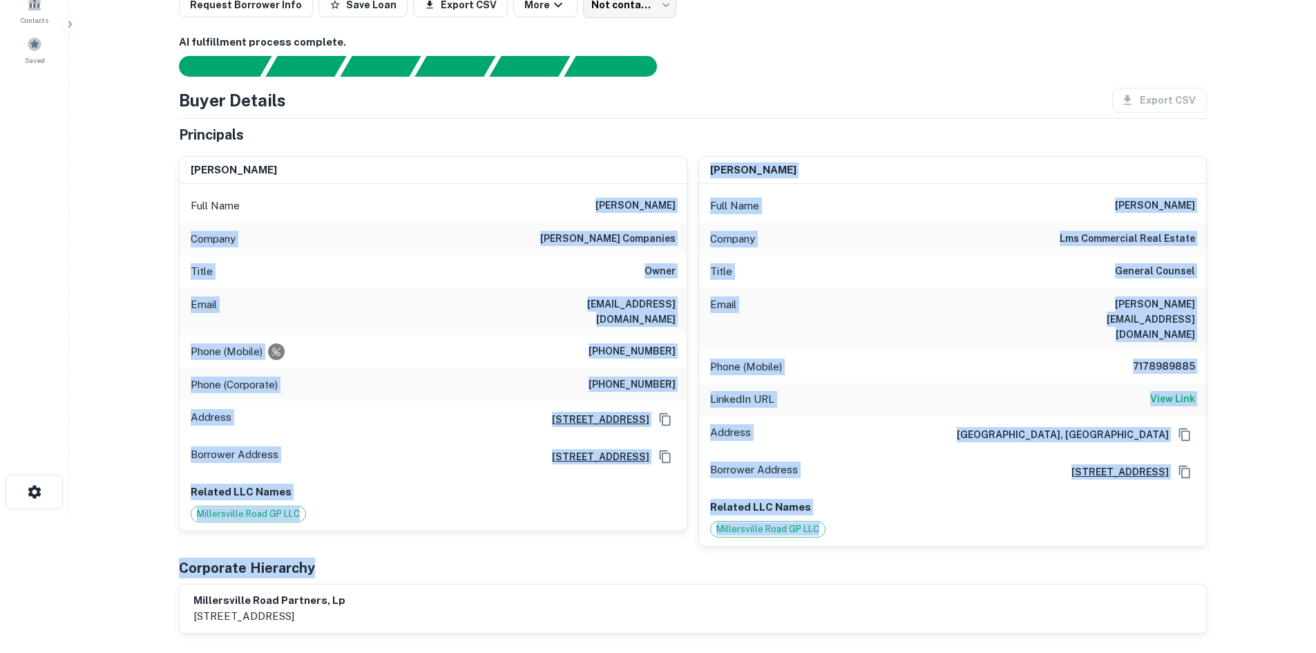
drag, startPoint x: 1021, startPoint y: 497, endPoint x: 574, endPoint y: 124, distance: 582.4
click at [469, 196] on div "Principals joseph r. deerin Full Name joseph r. deerin Company deerin companies…" at bounding box center [693, 378] width 1028 height 509
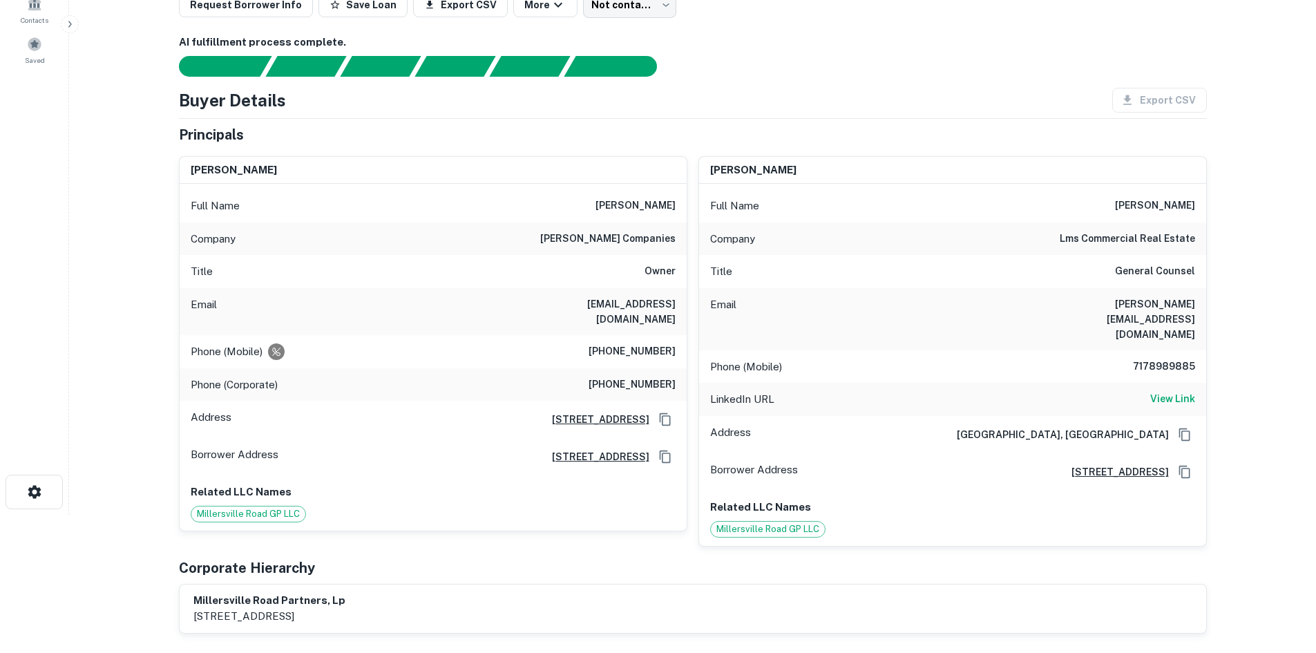
click at [769, 91] on div "Buyer Details Export CSV" at bounding box center [693, 100] width 1028 height 25
click at [643, 343] on h6 "(717) 314-2260" at bounding box center [632, 351] width 87 height 17
copy h6 "(717) 314-2260"
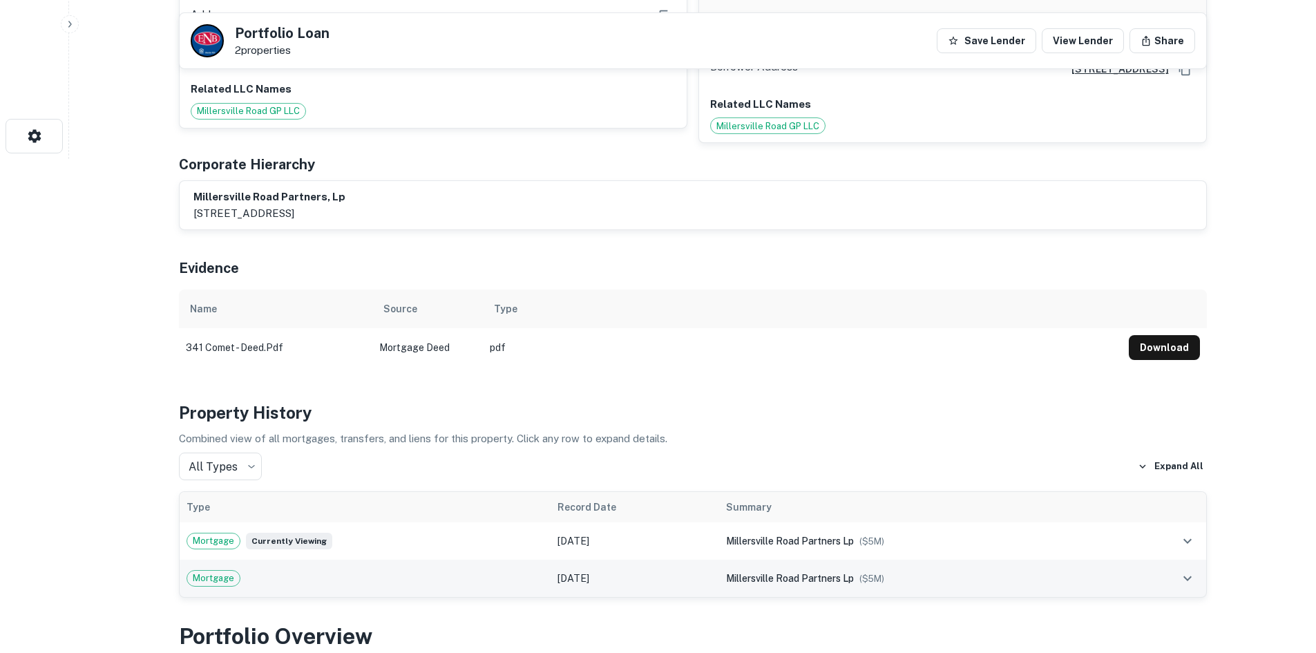
scroll to position [207, 0]
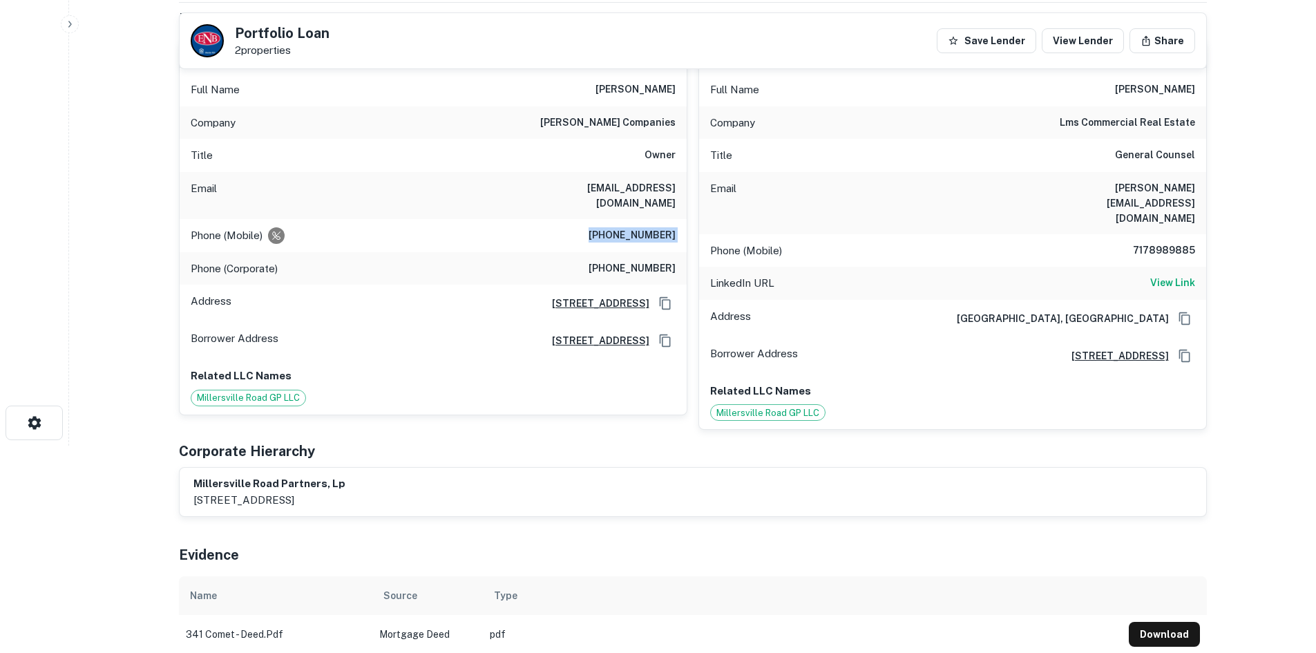
click at [625, 180] on h6 "jrdeerin@deerincompanies.com" at bounding box center [593, 195] width 166 height 30
copy h6 "jrdeerin@deerincompanies.com"
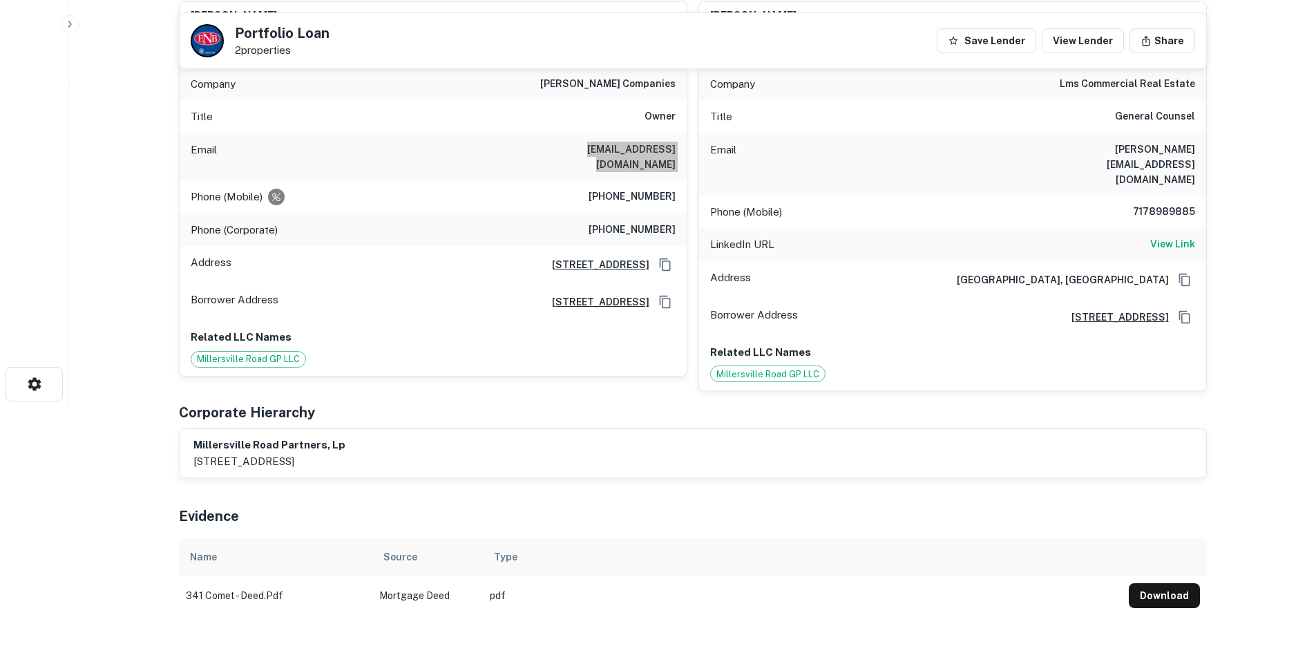
scroll to position [276, 0]
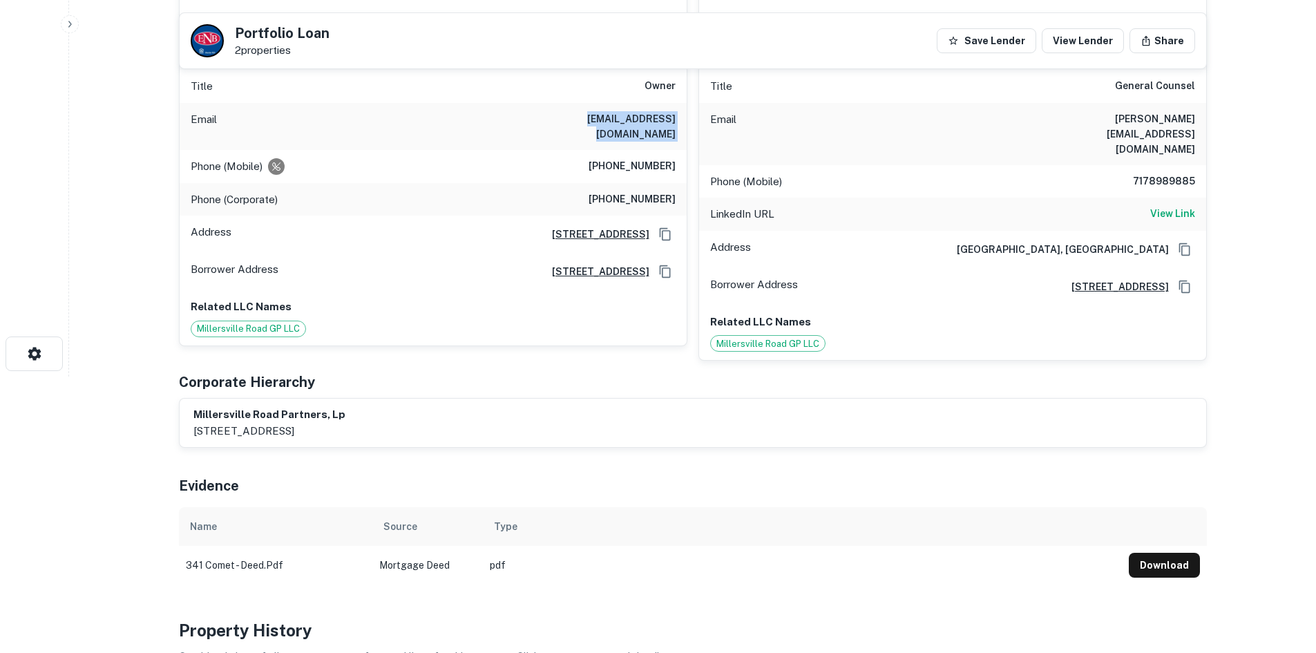
click at [536, 315] on p "Related LLC Names" at bounding box center [433, 307] width 485 height 17
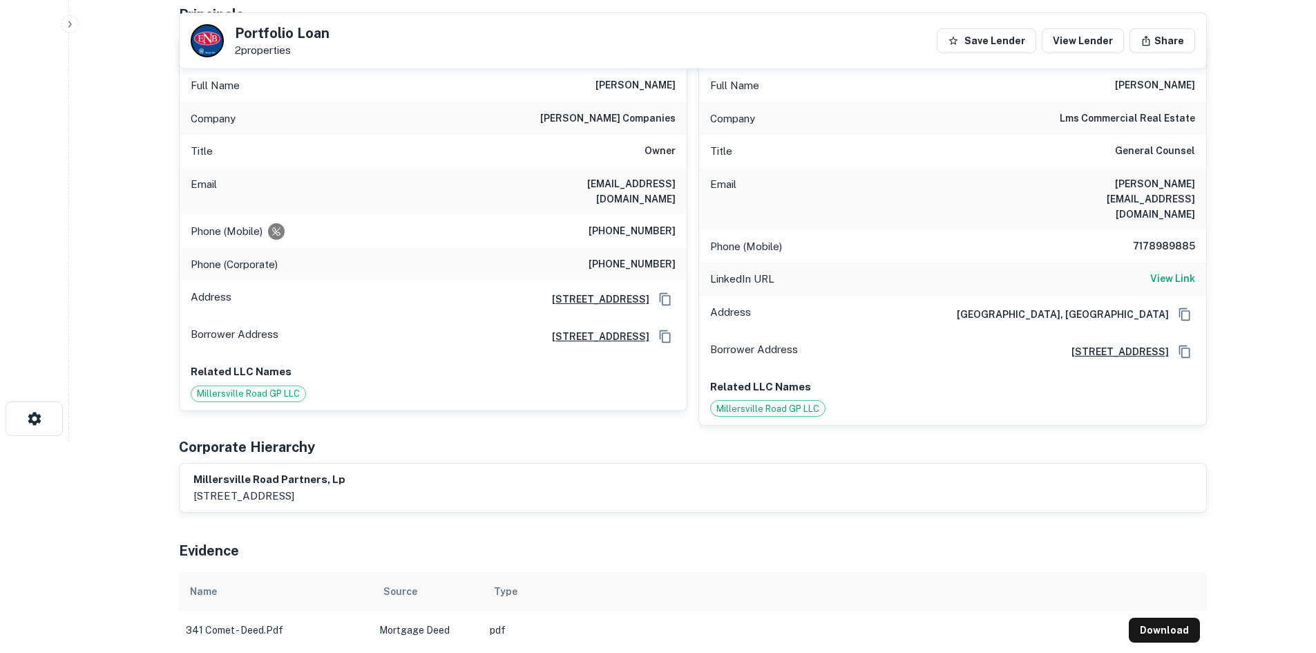
click at [541, 337] on div "120 north pointe blvd., suite 301, lancaster, PA, 17601" at bounding box center [608, 336] width 135 height 21
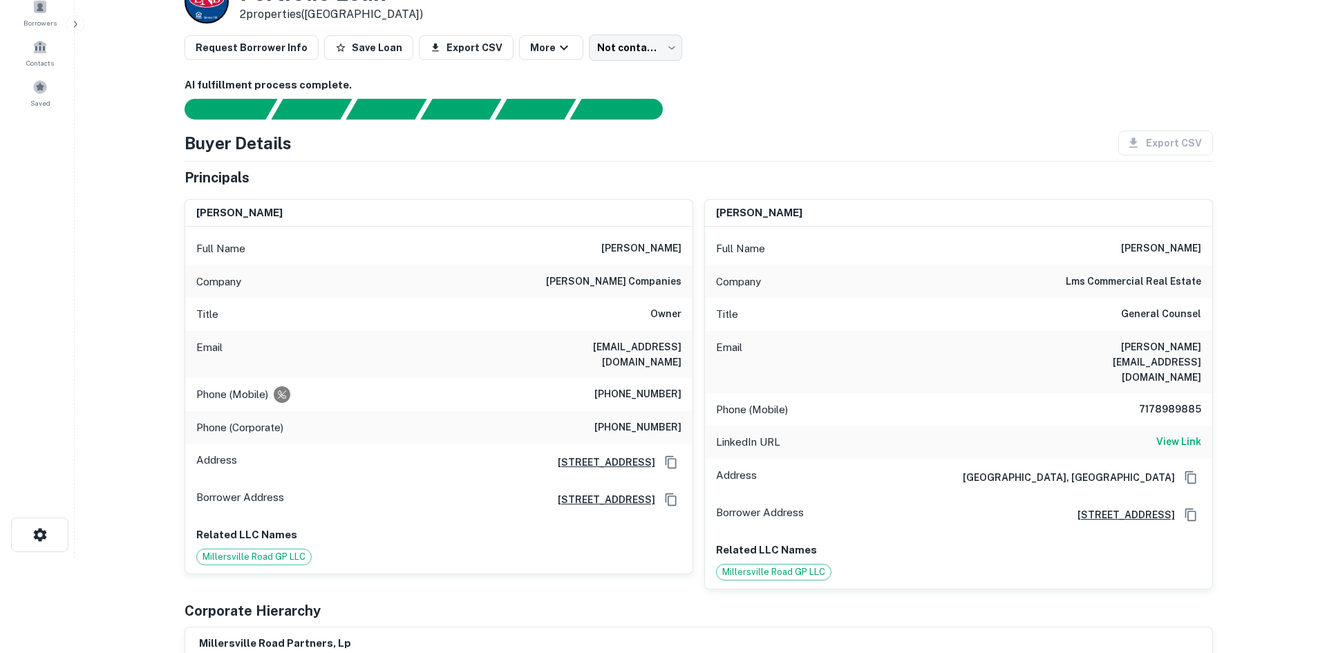
scroll to position [0, 0]
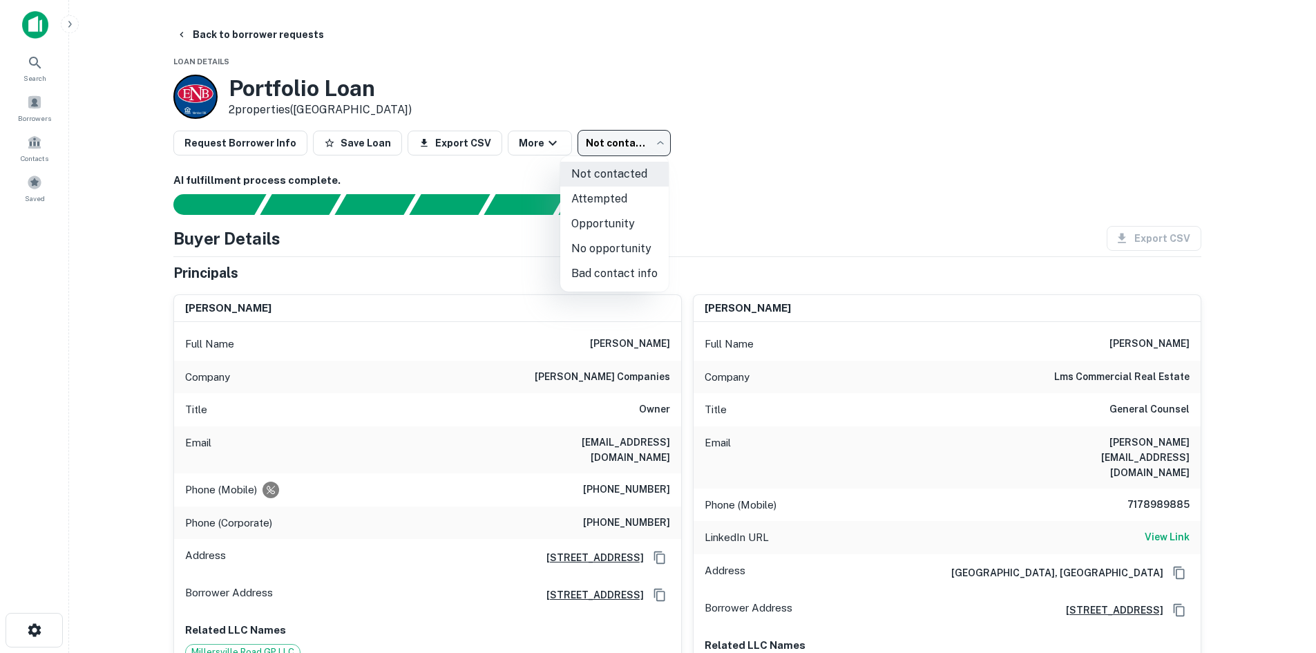
click at [587, 156] on body "Search Borrowers Contacts Saved Back to borrower requests Loan Details Portfoli…" at bounding box center [658, 326] width 1316 height 653
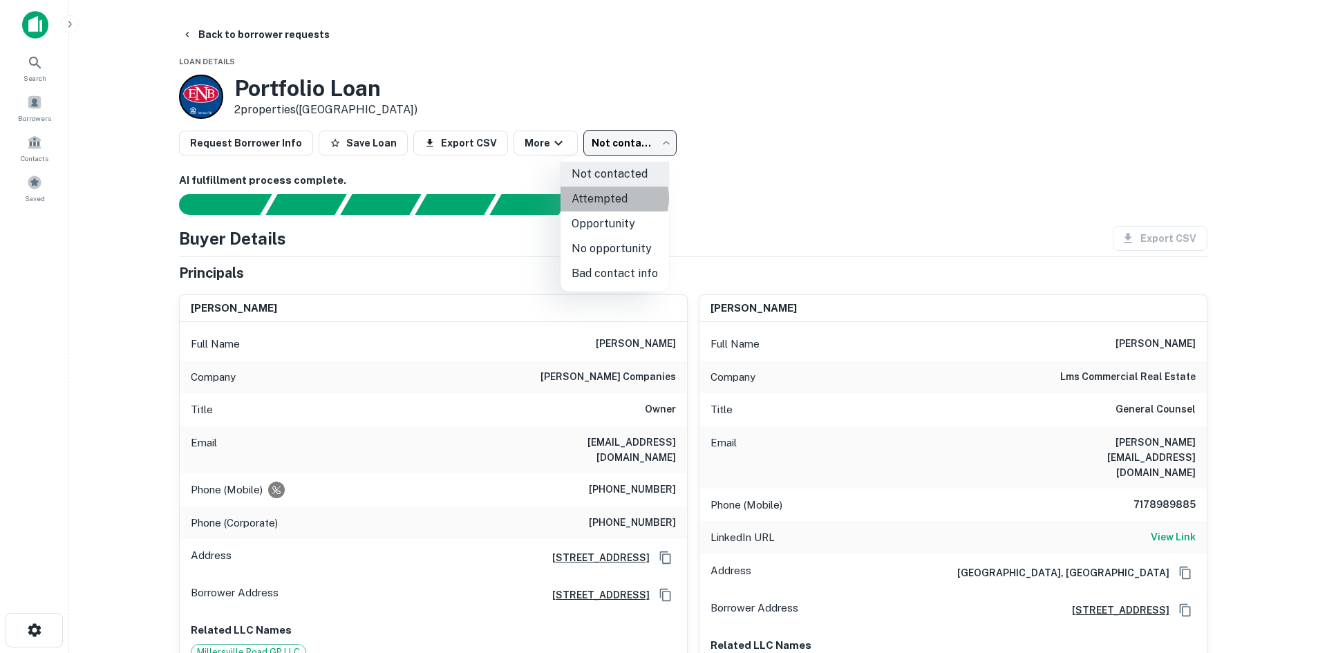
click at [609, 198] on li "Attempted" at bounding box center [614, 199] width 108 height 25
type input "*********"
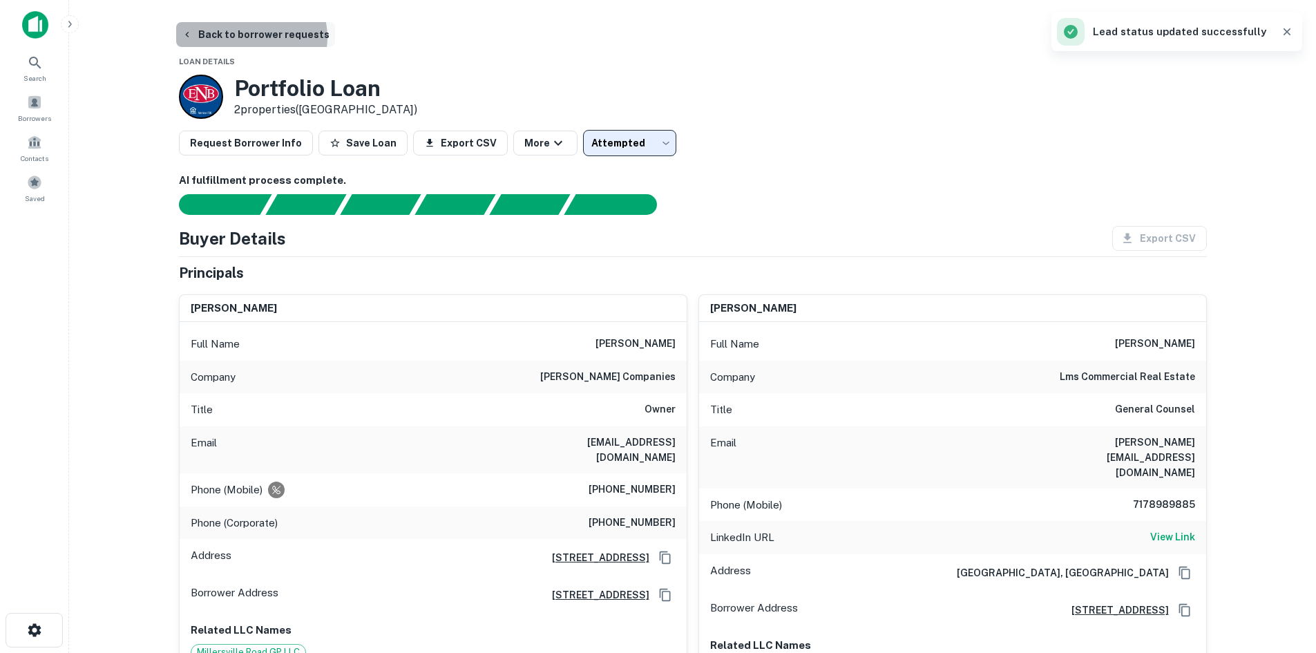
click at [246, 37] on button "Back to borrower requests" at bounding box center [255, 34] width 159 height 25
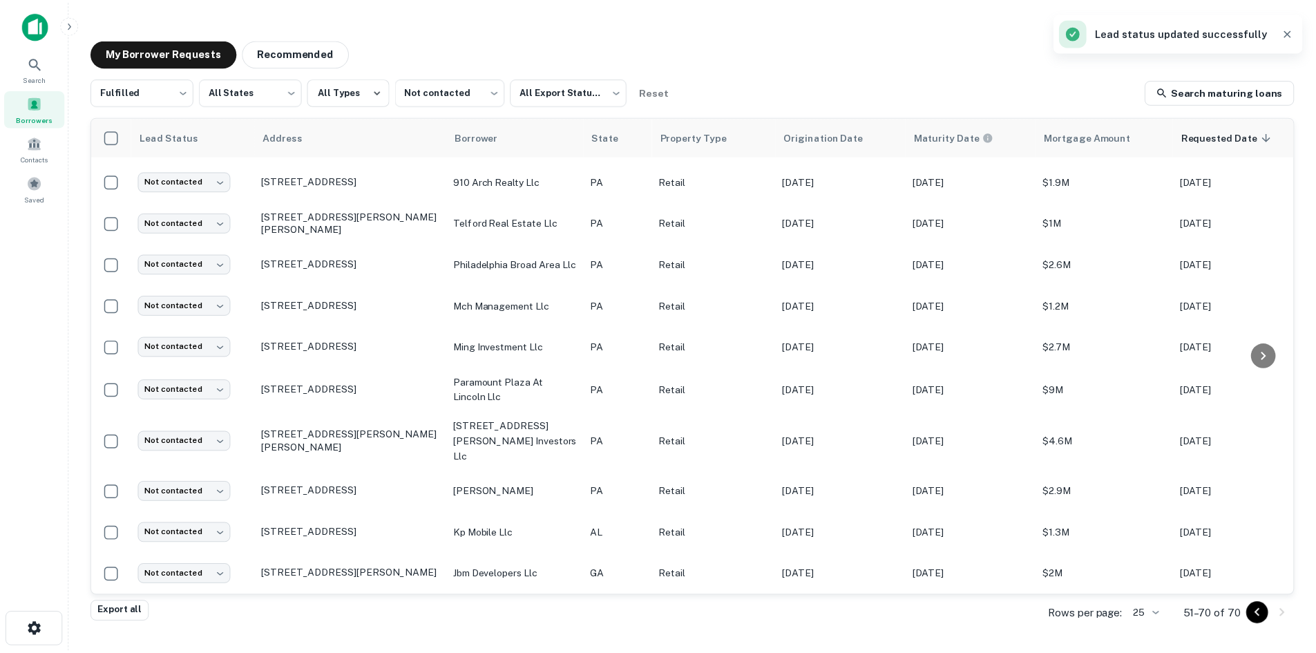
scroll to position [426, 0]
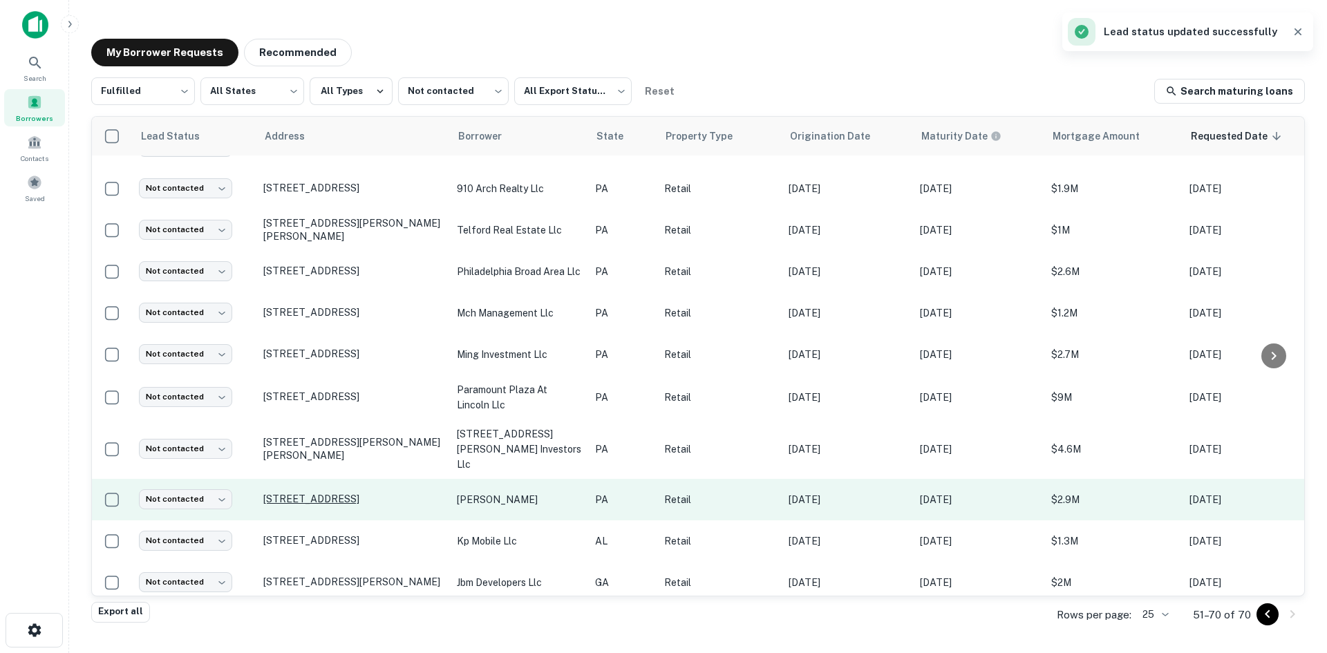
click at [278, 493] on p "36 W 3rd Ave Trappe, PA 19426" at bounding box center [353, 499] width 180 height 12
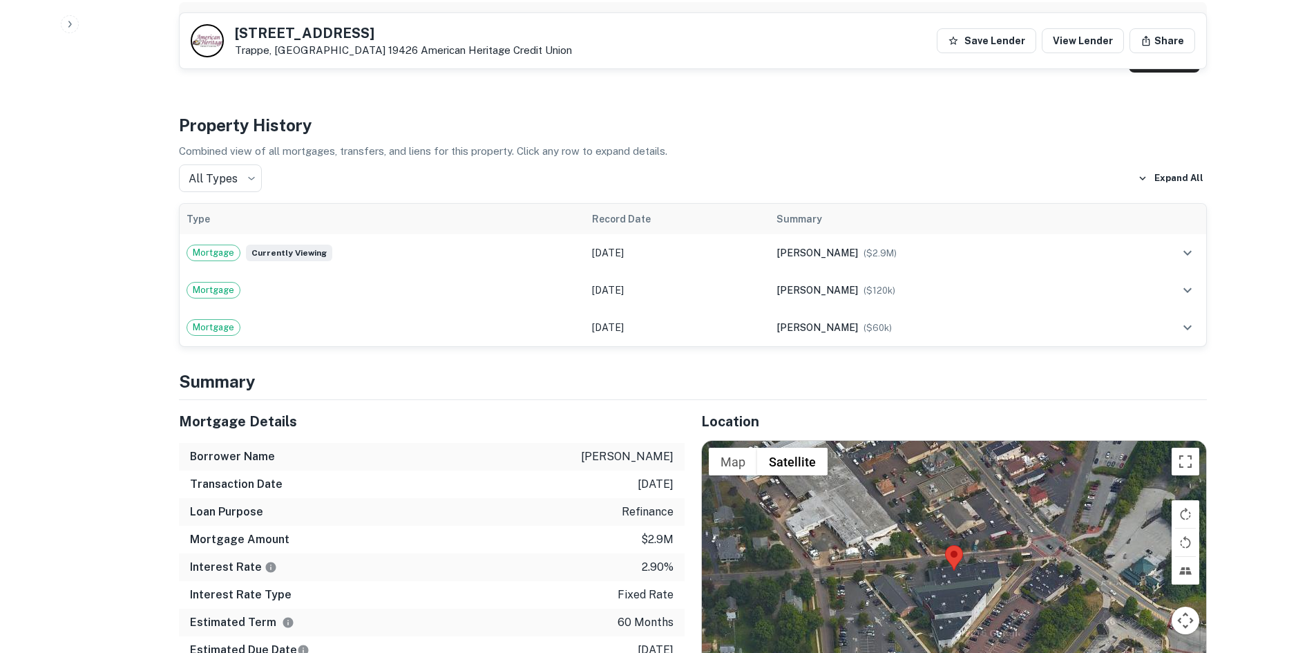
scroll to position [898, 0]
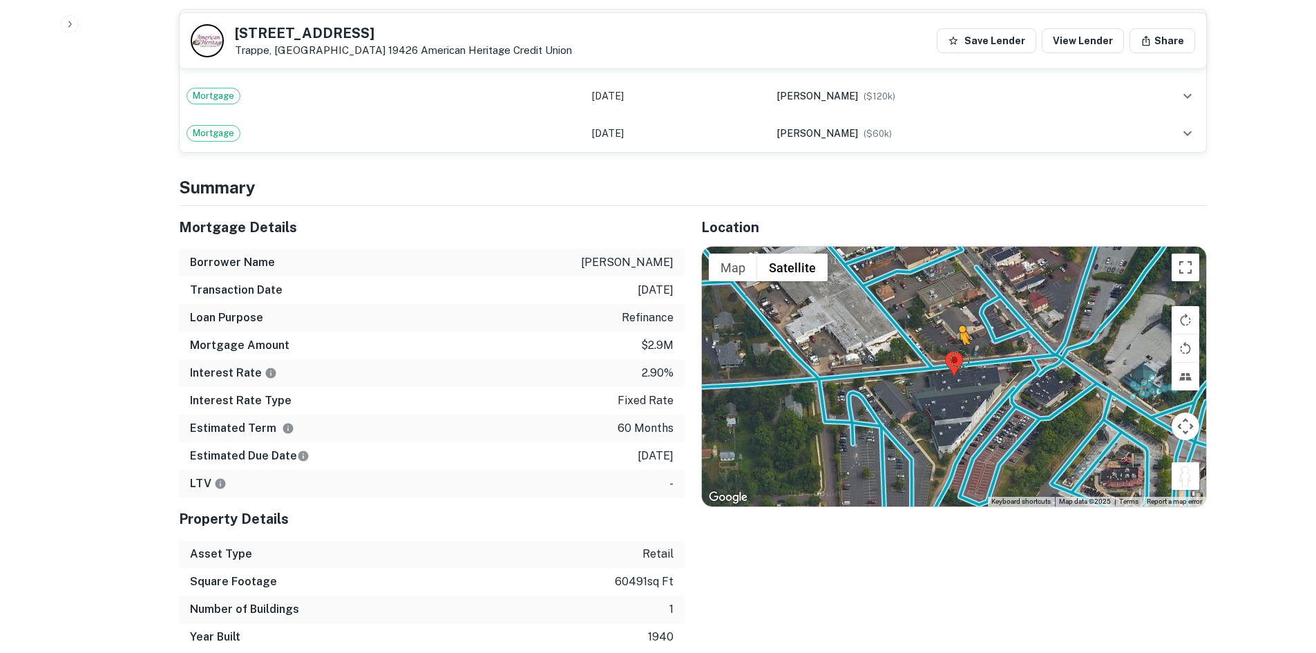
drag, startPoint x: 1175, startPoint y: 469, endPoint x: 951, endPoint y: 348, distance: 254.5
click at [952, 348] on div "To activate drag with keyboard, press Alt + Enter. Once in keyboard drag state,…" at bounding box center [954, 377] width 504 height 260
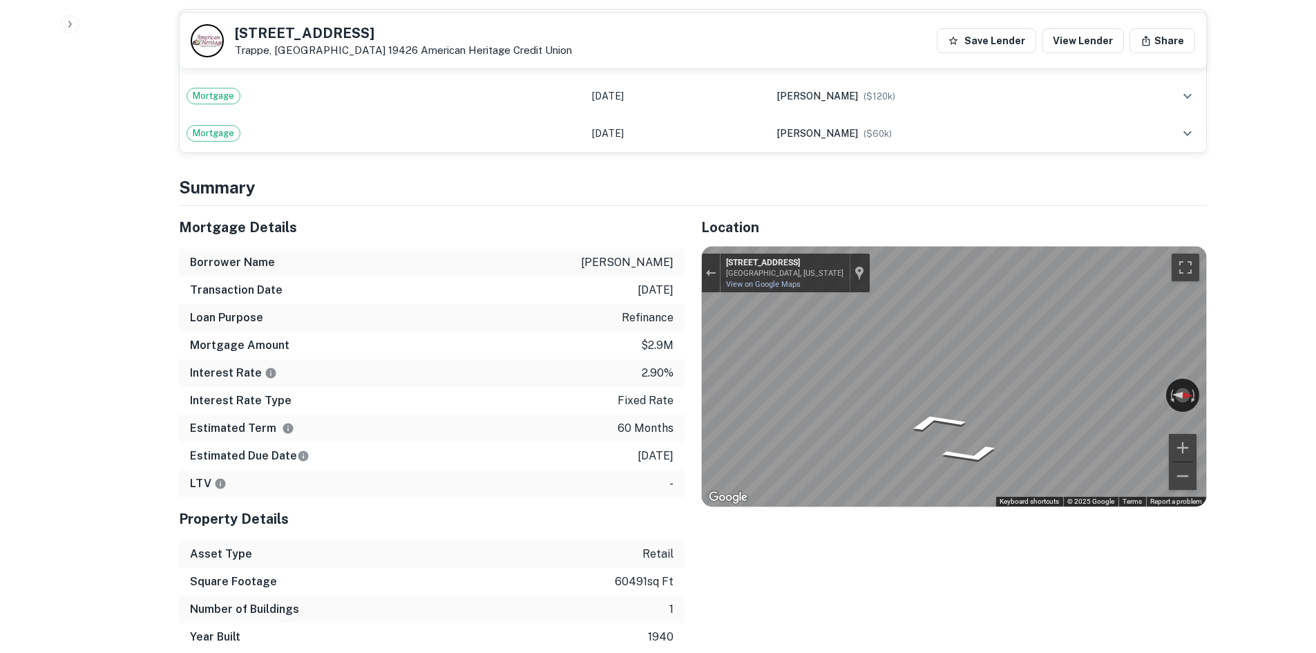
click at [956, 406] on icon "Go East, W Third Ave" at bounding box center [954, 409] width 83 height 22
